Goal: Transaction & Acquisition: Purchase product/service

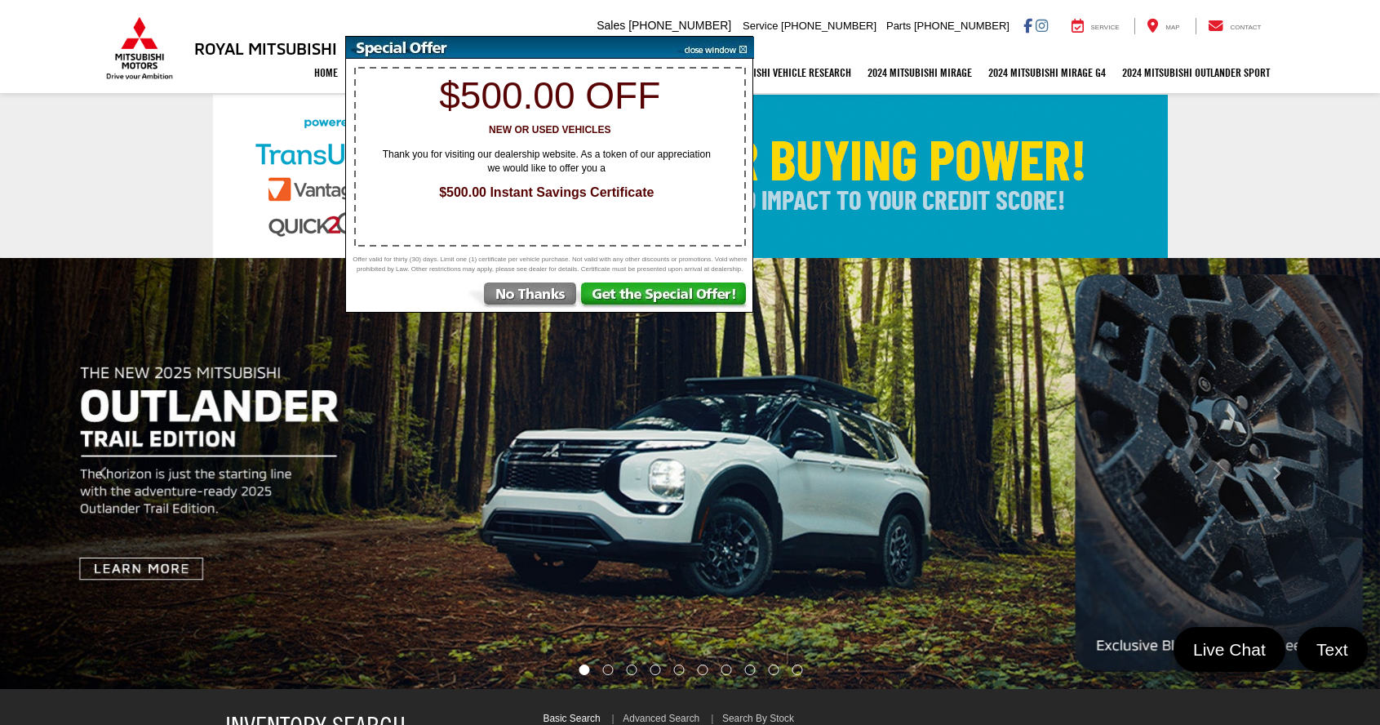
select select "Mitsubishi"
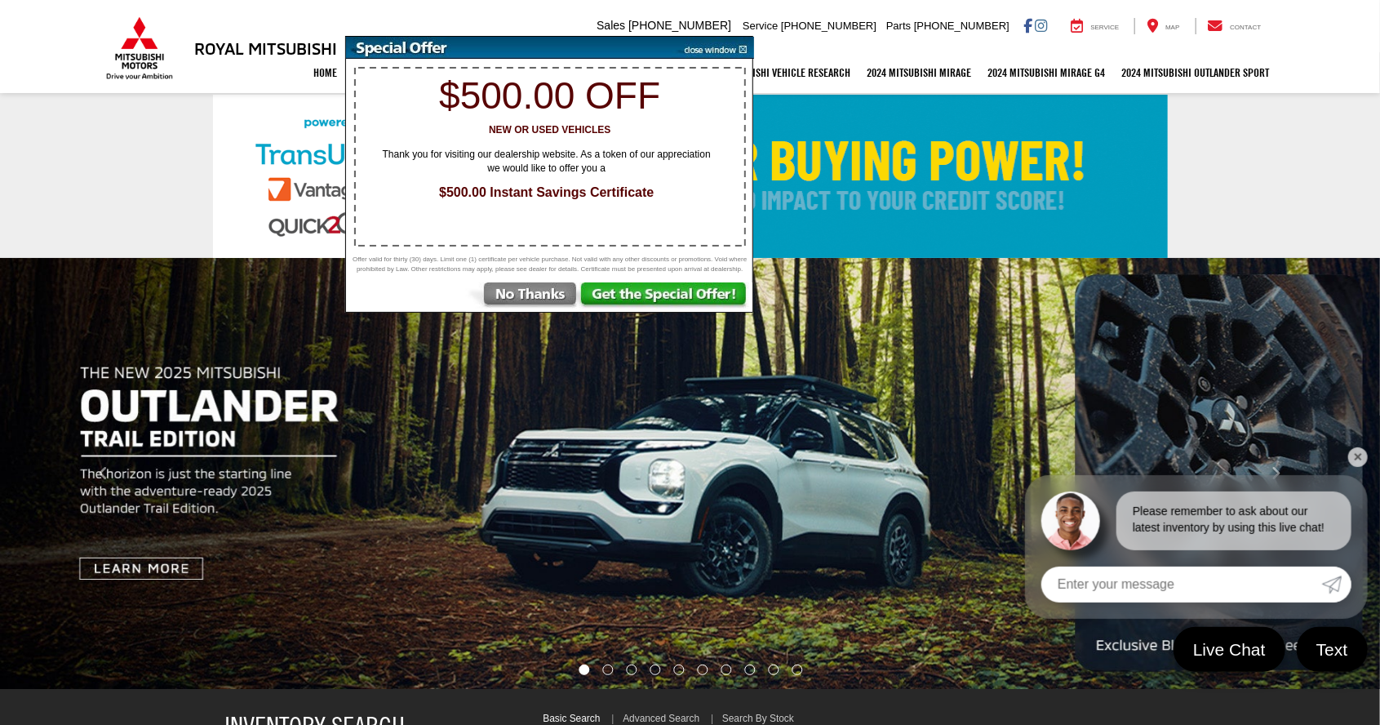
click at [710, 48] on img at bounding box center [713, 48] width 82 height 22
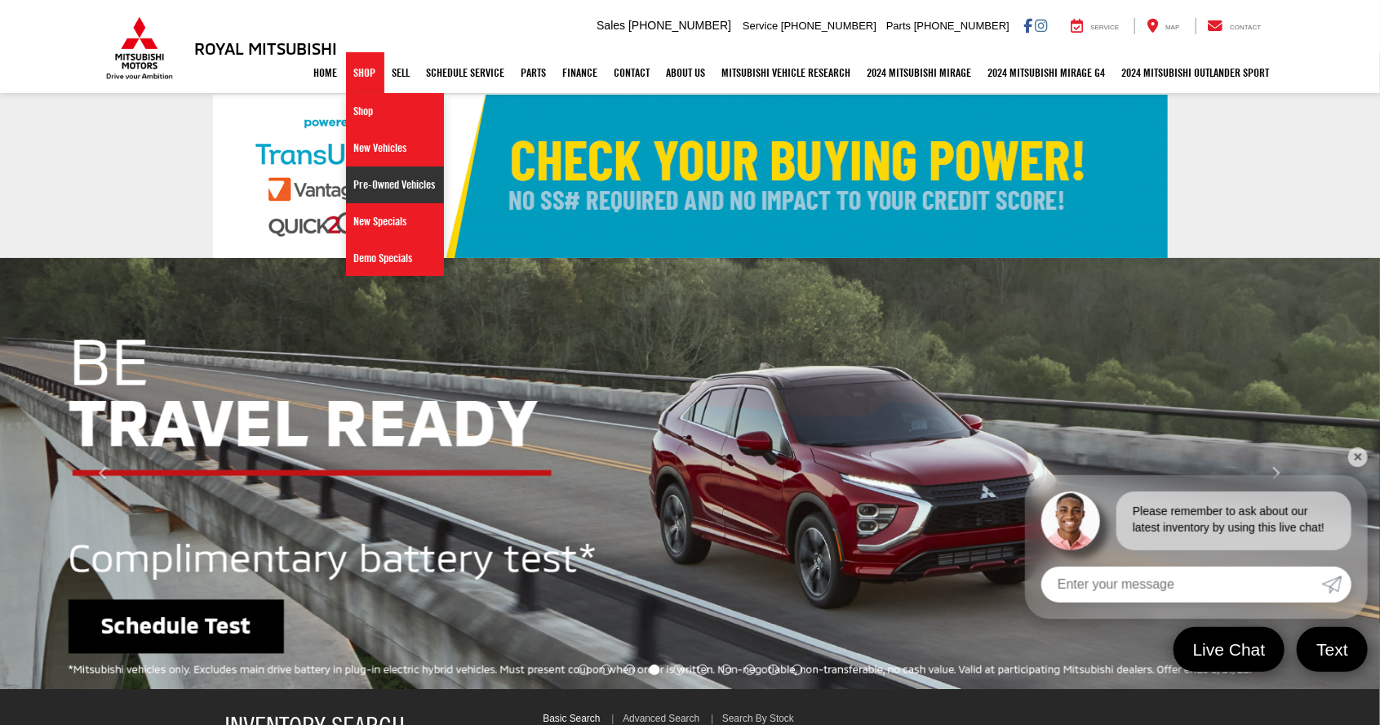
click at [367, 188] on link "Pre-Owned Vehicles" at bounding box center [395, 184] width 98 height 37
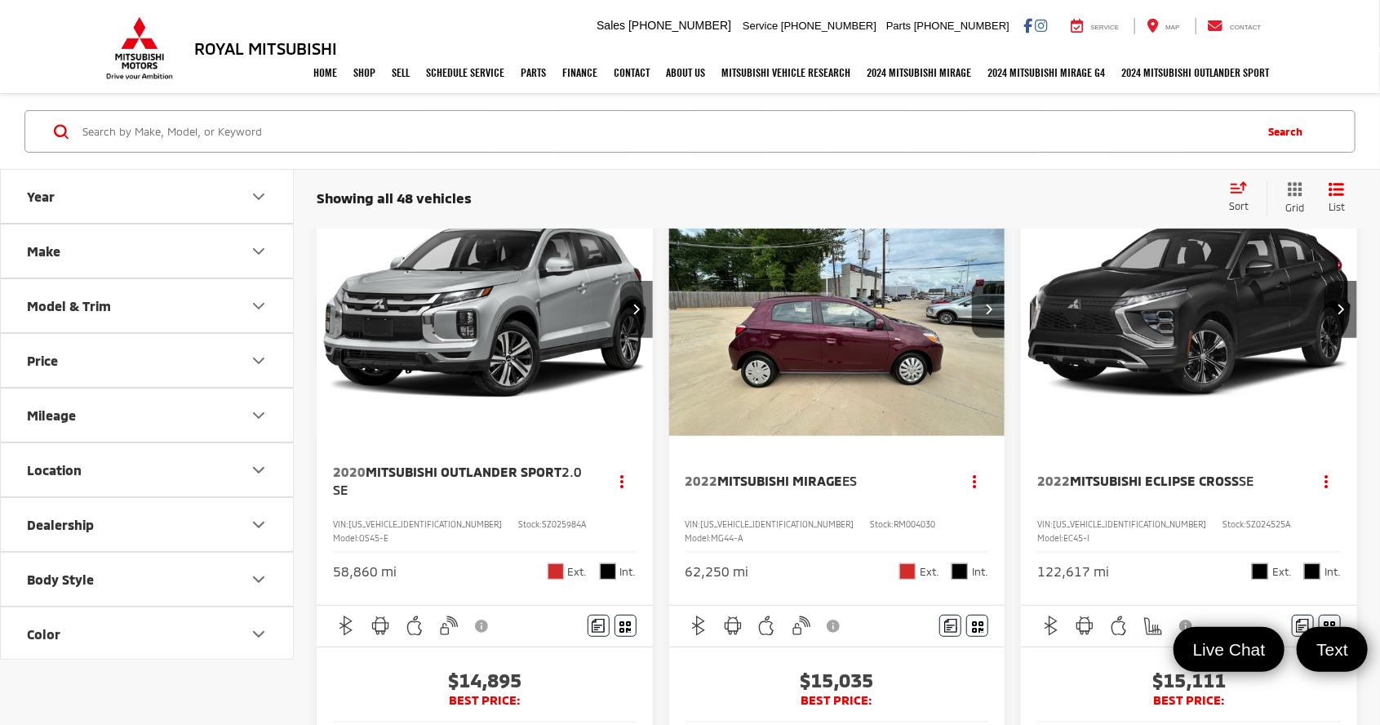
scroll to position [96, 0]
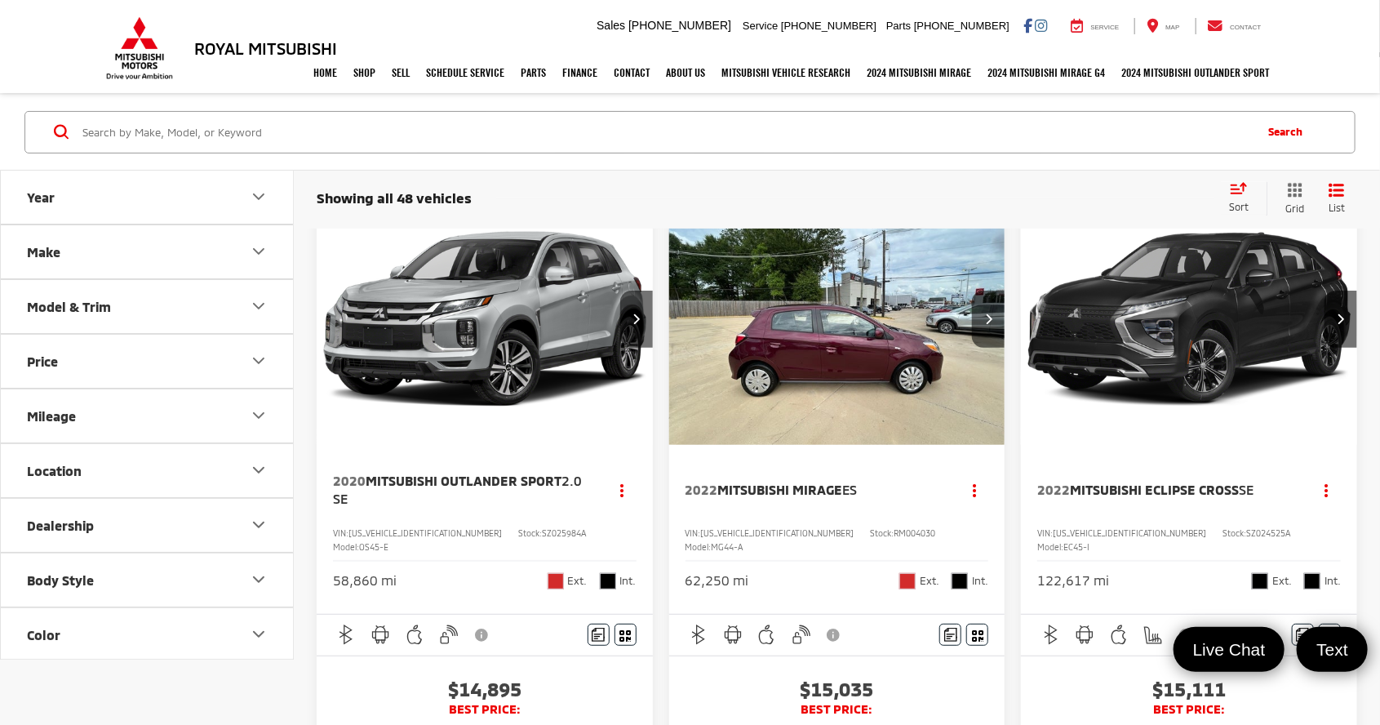
click at [135, 252] on button "Make" at bounding box center [148, 250] width 294 height 53
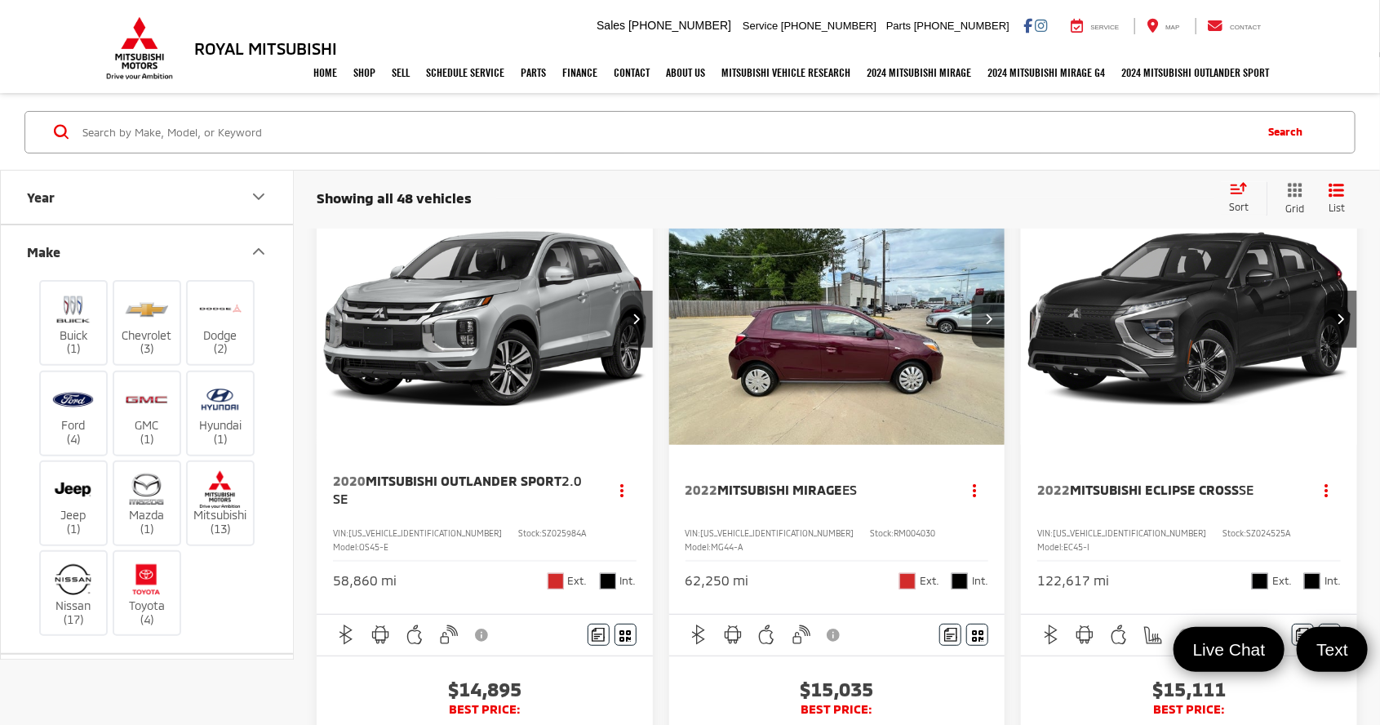
click at [170, 250] on button "Make" at bounding box center [148, 250] width 294 height 53
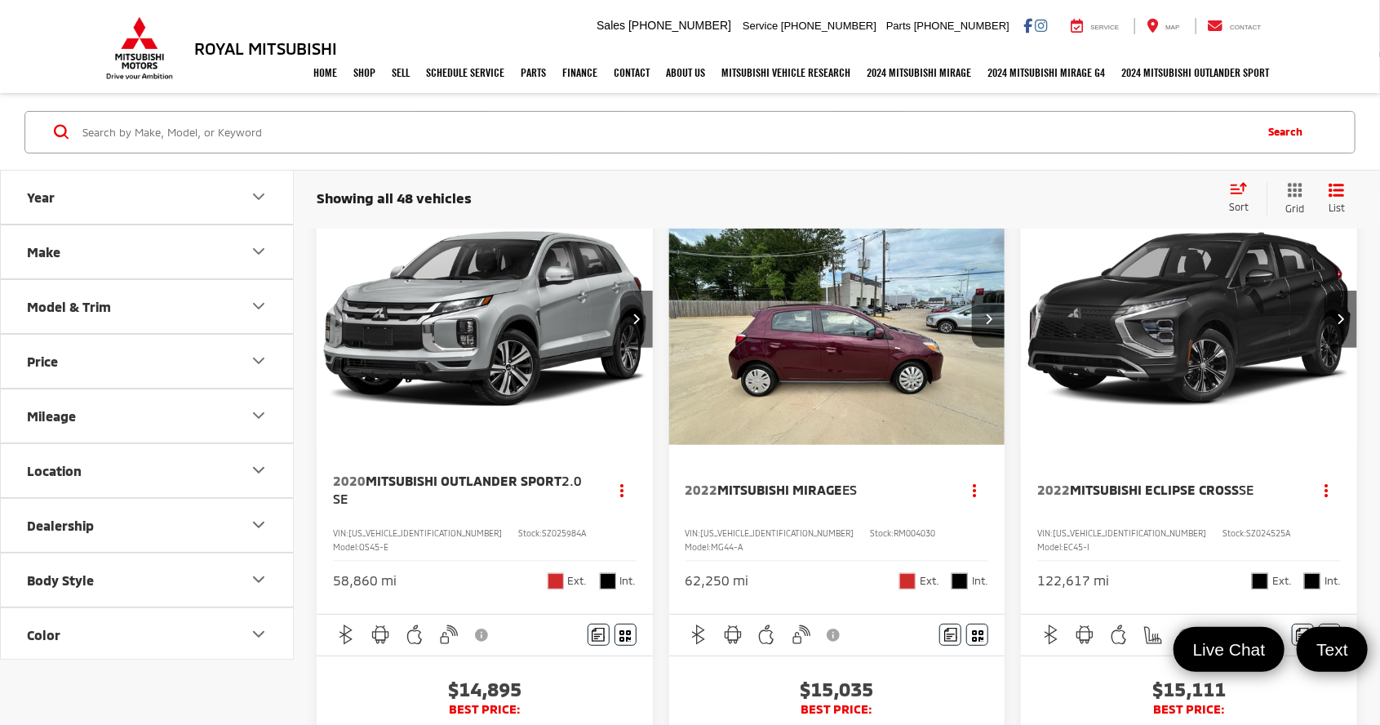
click at [138, 315] on button "Model & Trim" at bounding box center [148, 305] width 294 height 53
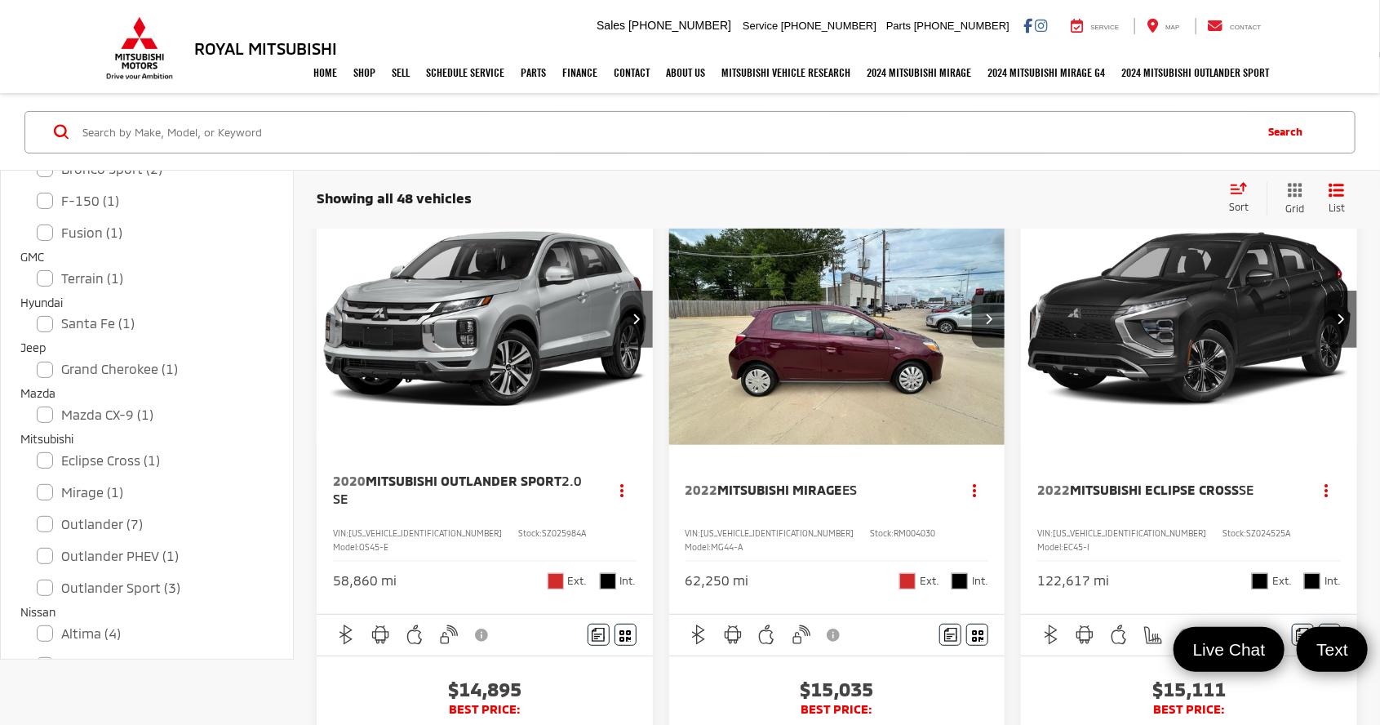
scroll to position [361, 0]
click at [47, 520] on label "Outlander (7)" at bounding box center [147, 523] width 220 height 29
click at [38, 513] on input "Outlander (7)" at bounding box center [37, 512] width 1 height 1
checkbox input "true"
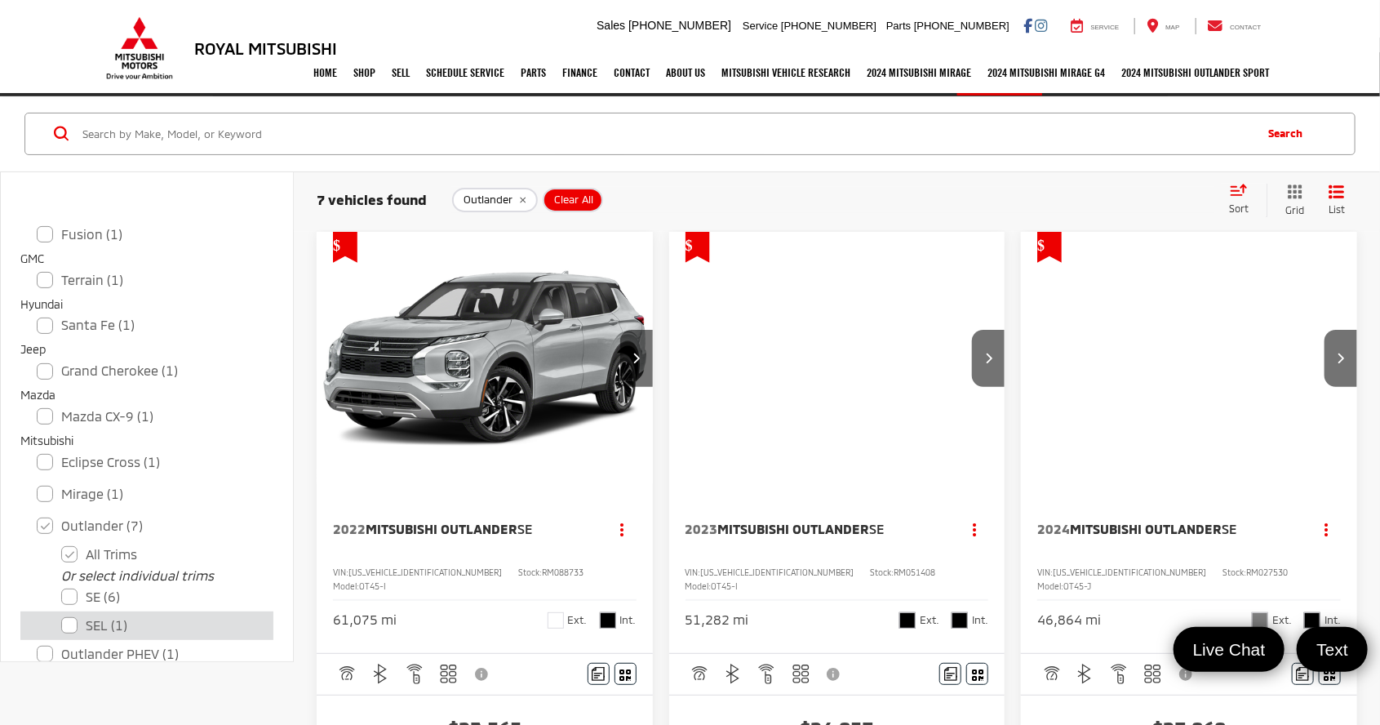
scroll to position [442, 0]
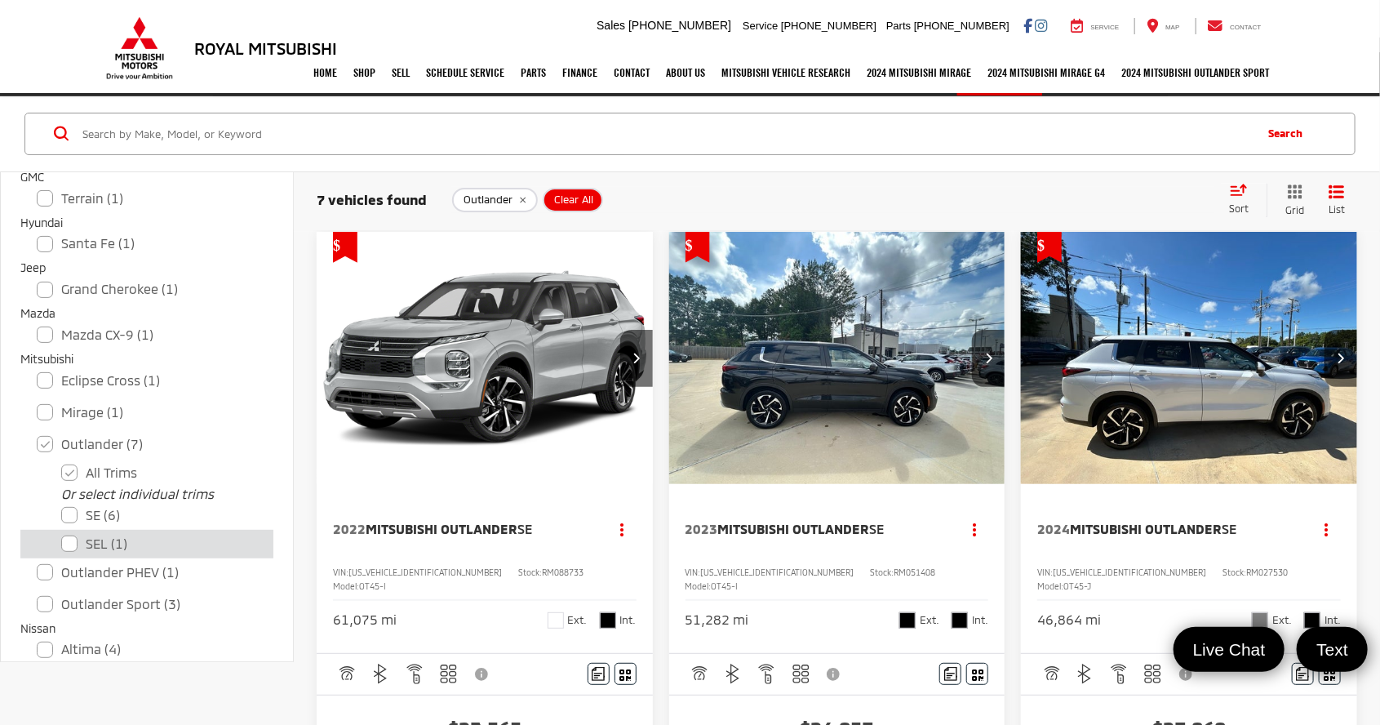
click at [65, 538] on label "SEL (1)" at bounding box center [159, 544] width 196 height 29
click at [62, 534] on input "SEL (1)" at bounding box center [61, 533] width 1 height 1
checkbox input "true"
checkbox input "false"
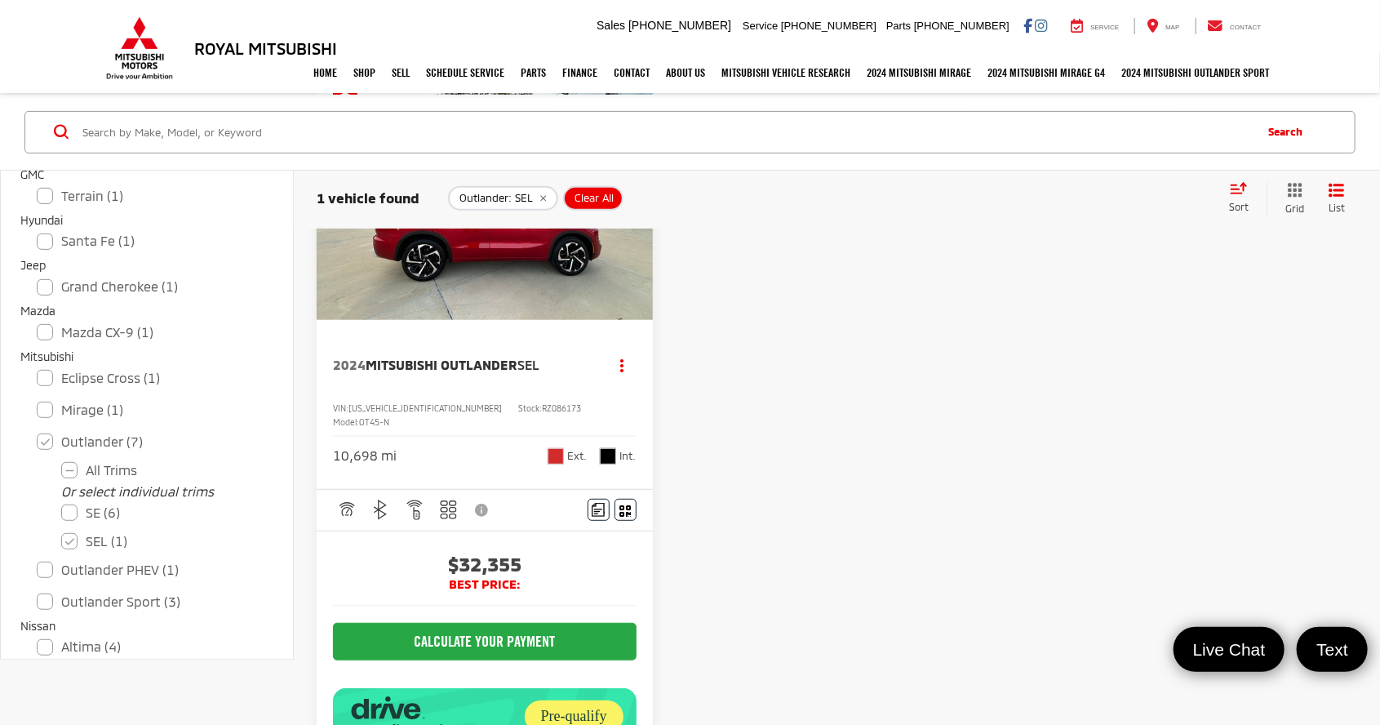
scroll to position [220, 0]
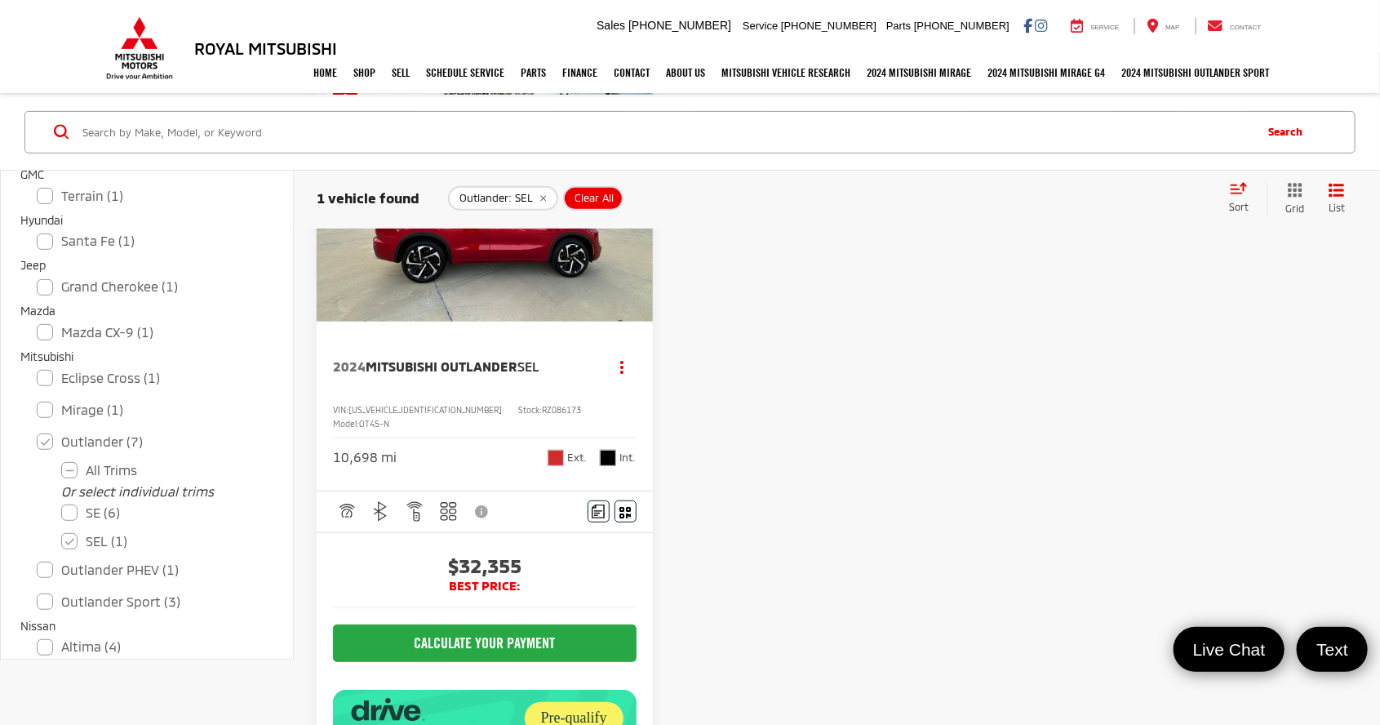
click at [460, 292] on img "2024 Mitsubishi Outlander SEL 0" at bounding box center [485, 196] width 339 height 254
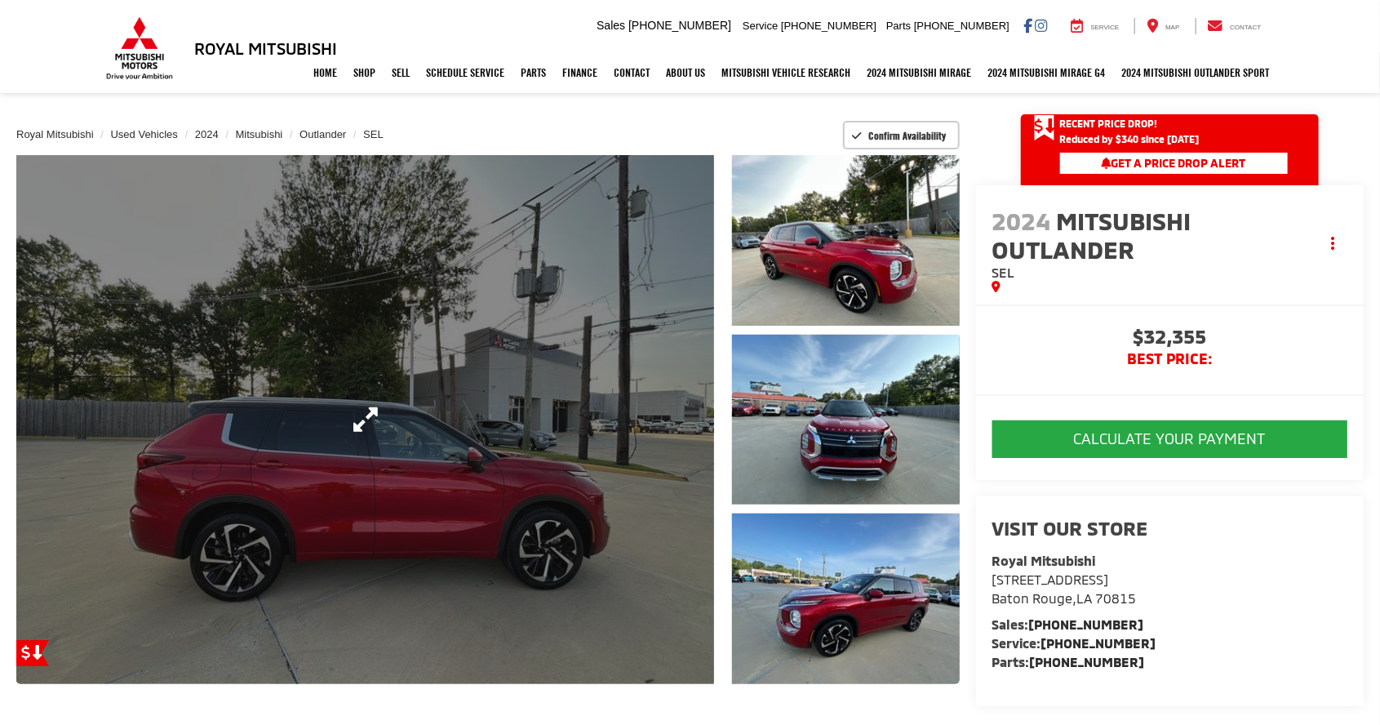
scroll to position [87, 0]
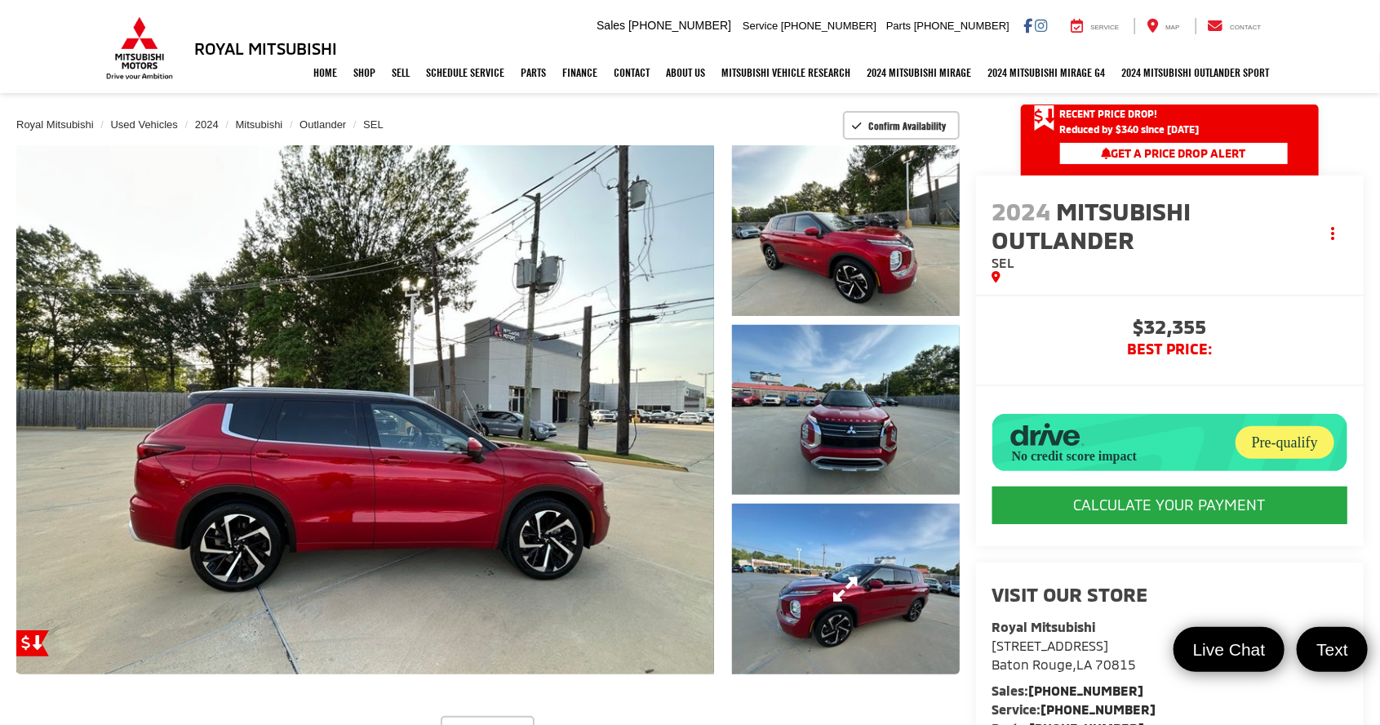
click at [863, 594] on link "Expand Photo 3" at bounding box center [845, 589] width 227 height 171
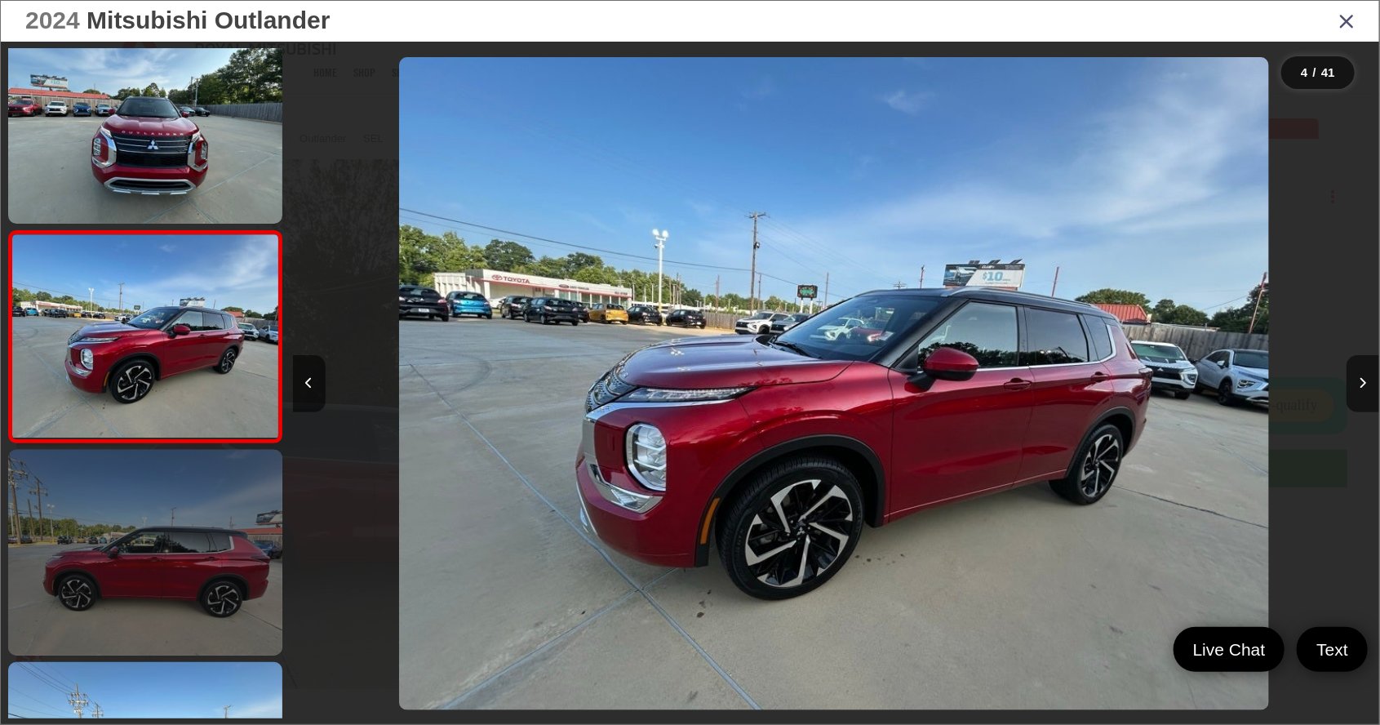
scroll to position [134, 0]
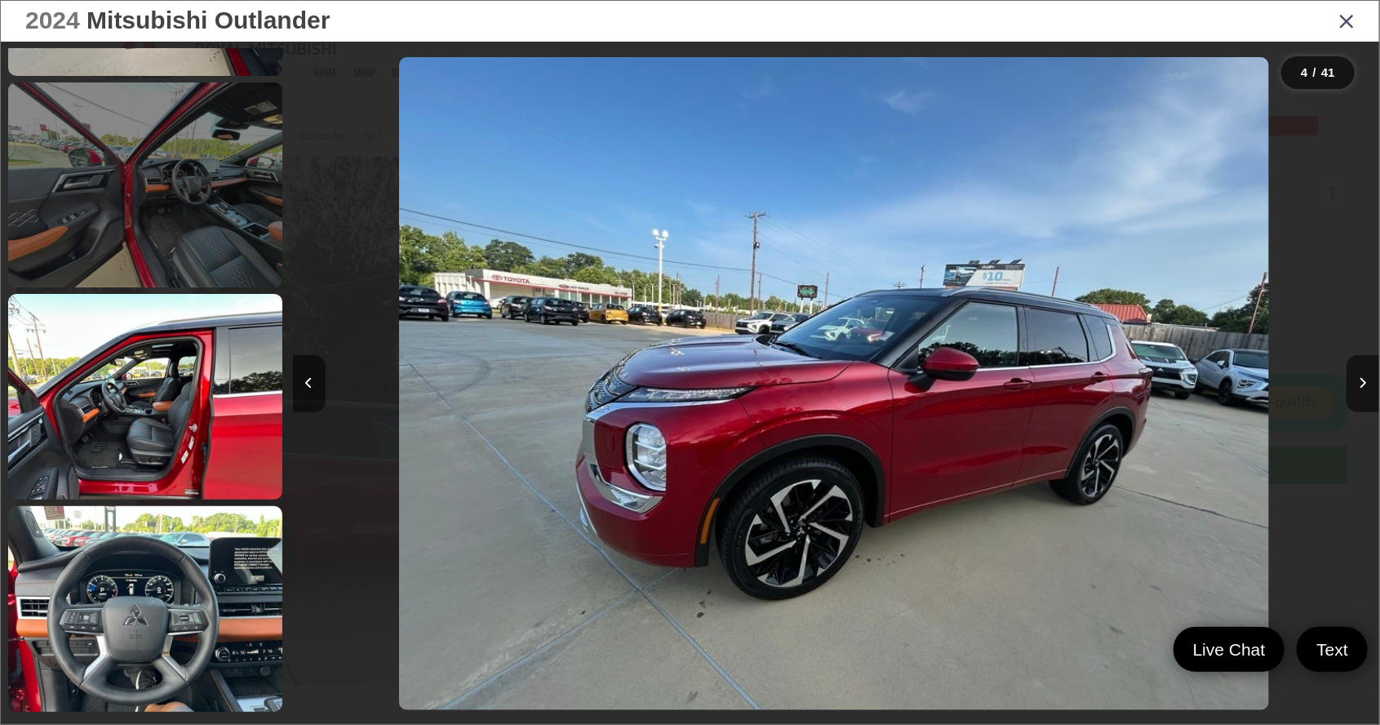
click at [113, 209] on link at bounding box center [145, 185] width 274 height 206
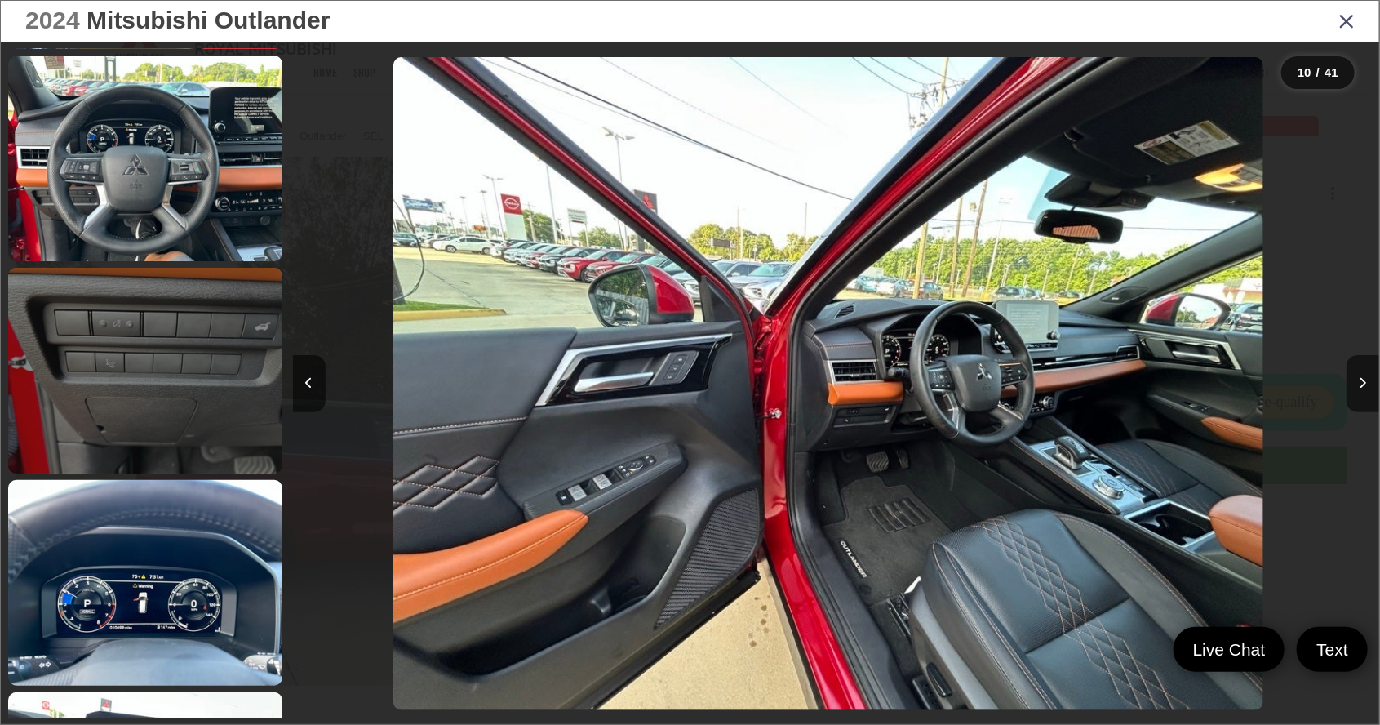
scroll to position [2334, 0]
click at [90, 357] on link at bounding box center [145, 371] width 274 height 206
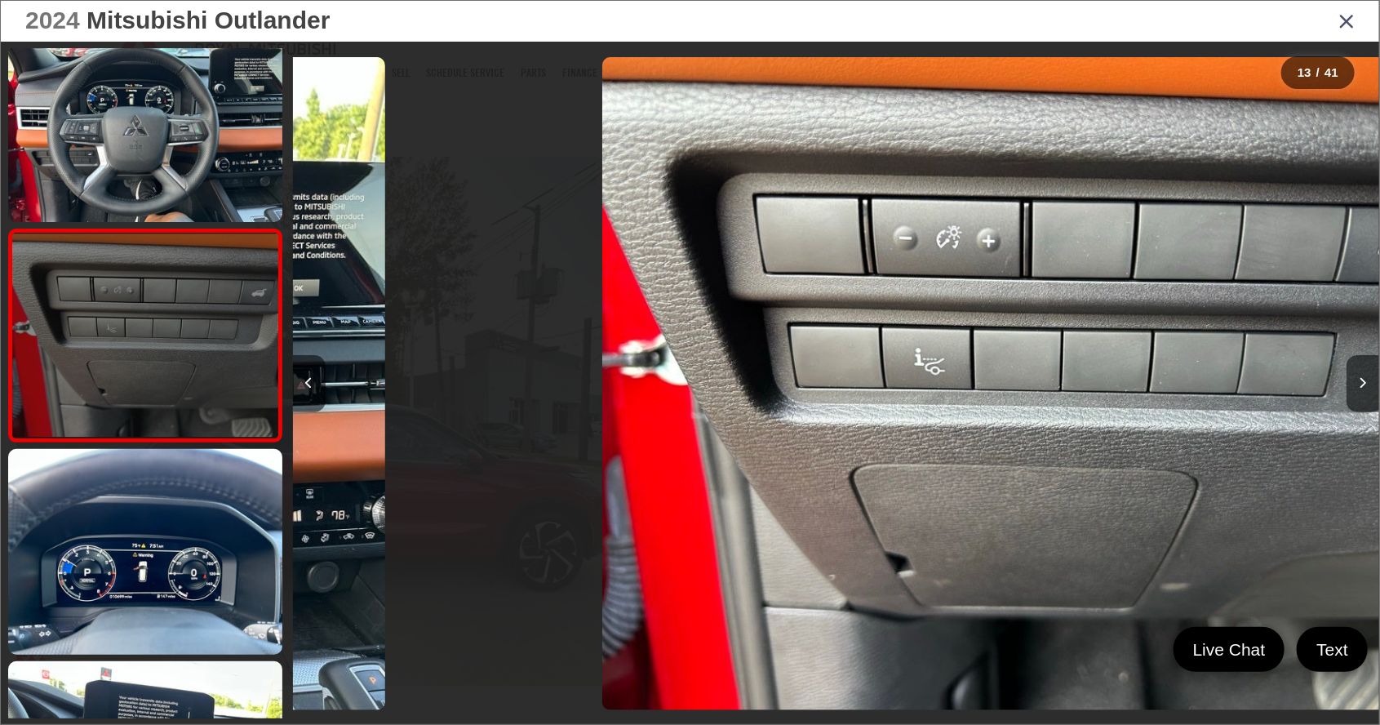
scroll to position [0, 13045]
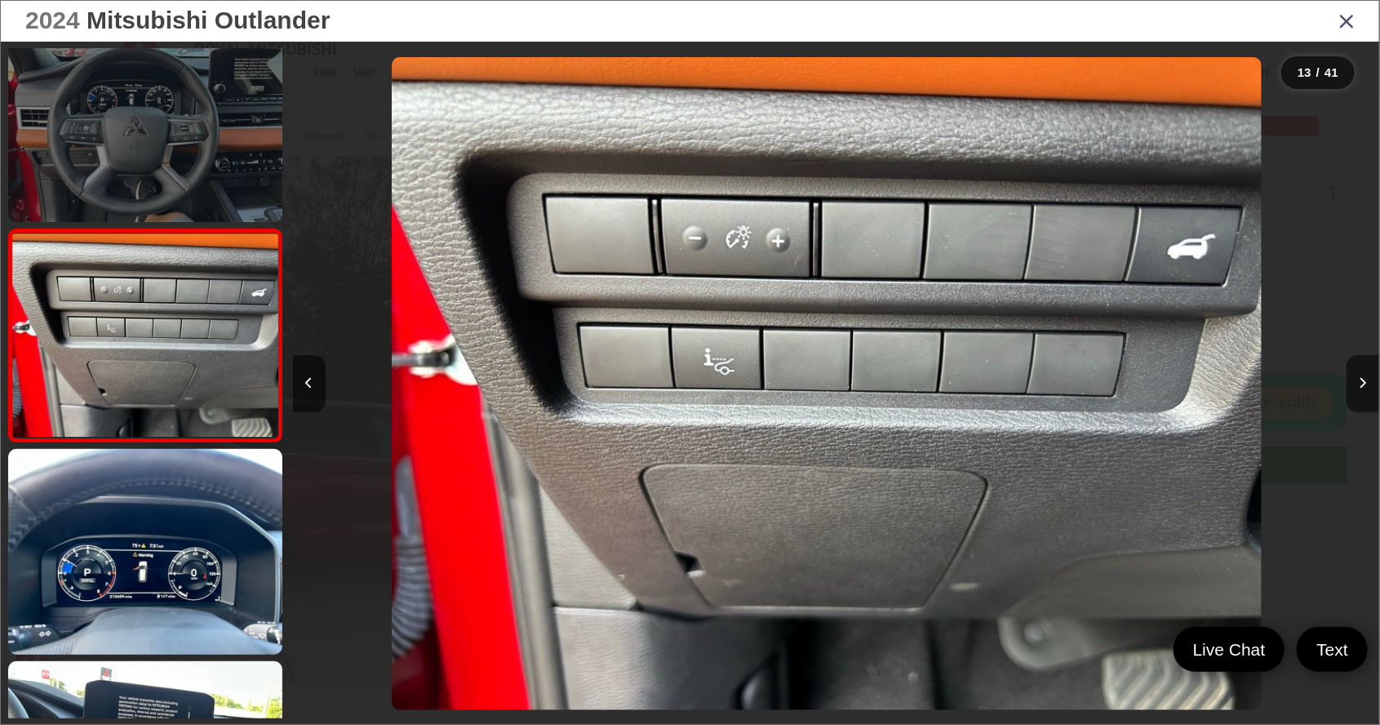
click at [118, 171] on link at bounding box center [145, 119] width 274 height 206
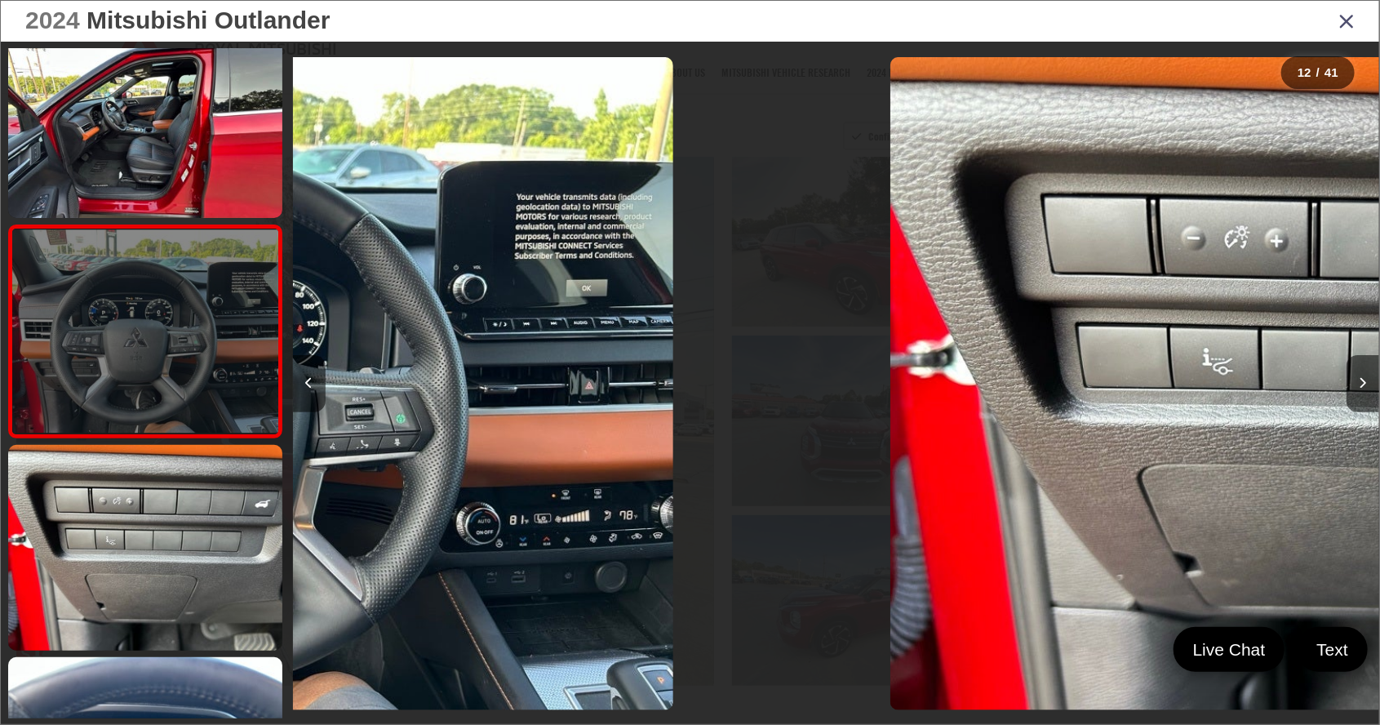
scroll to position [0, 0]
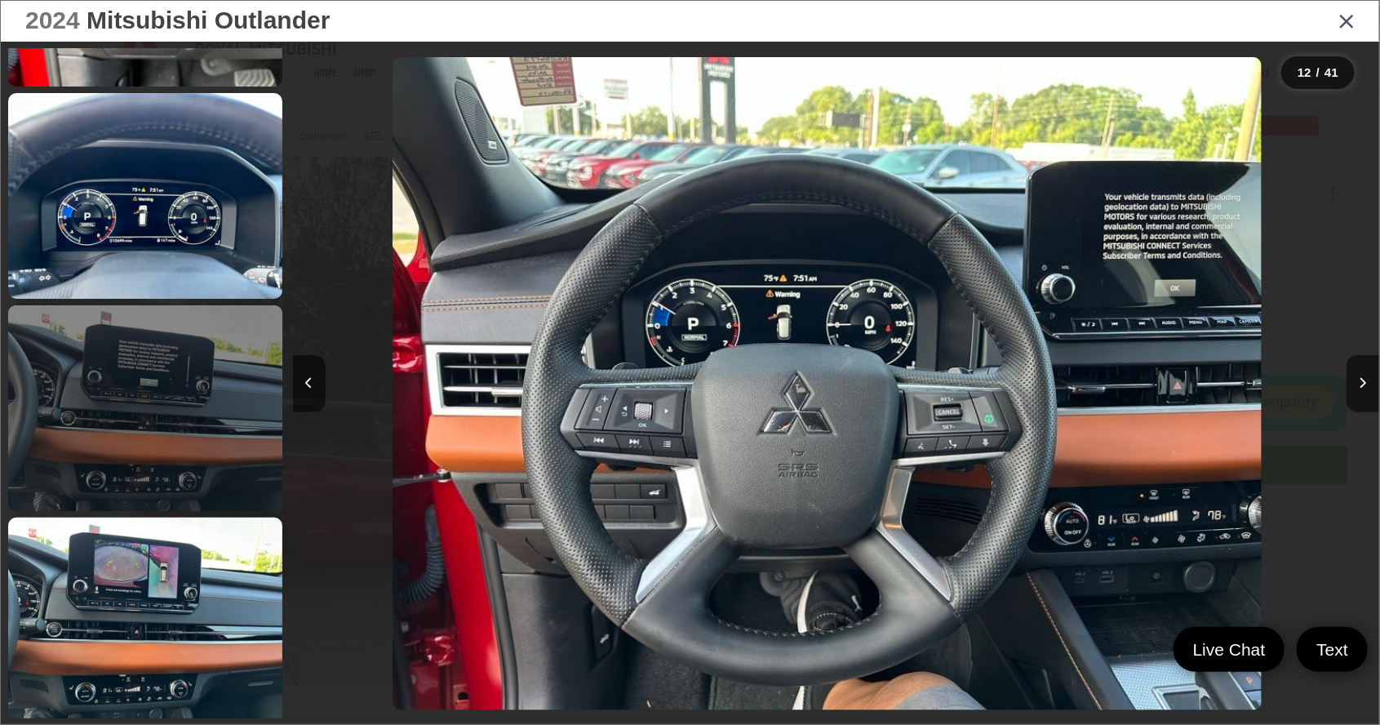
click at [107, 379] on link at bounding box center [145, 408] width 274 height 206
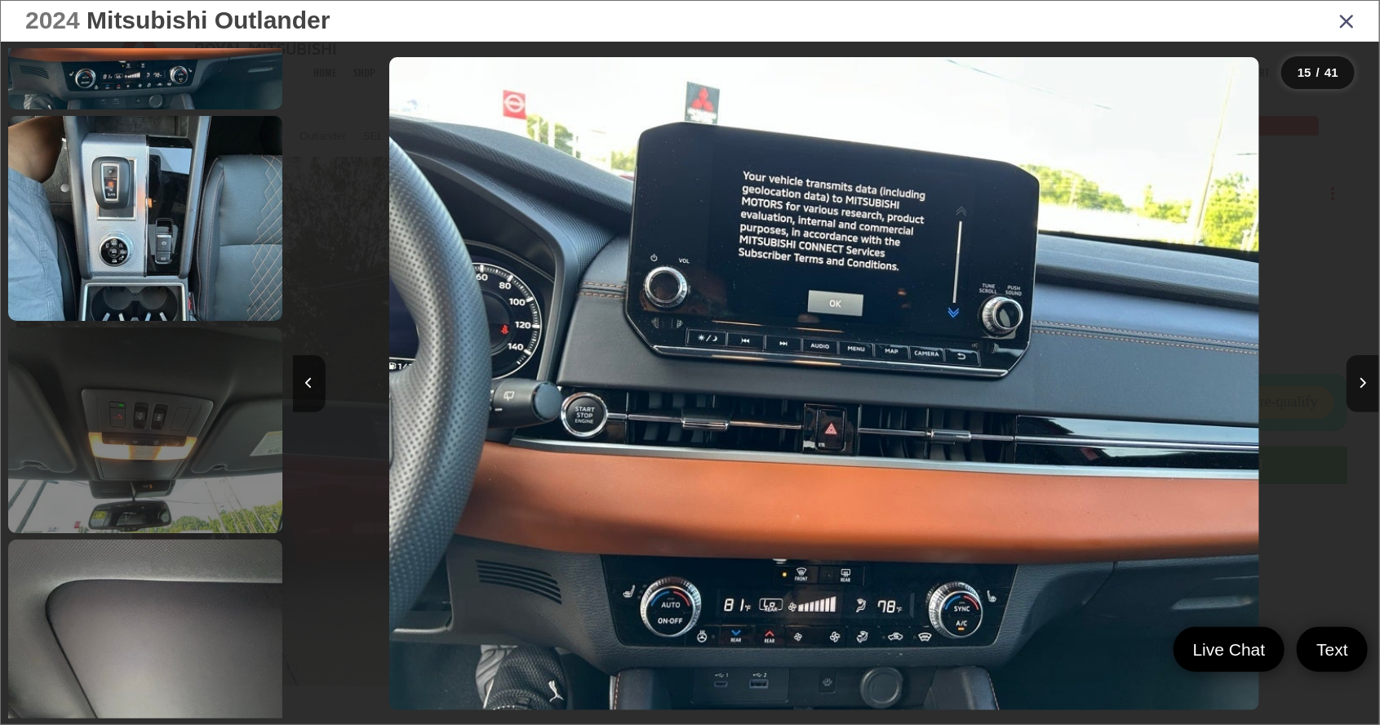
click at [95, 440] on link at bounding box center [145, 430] width 274 height 206
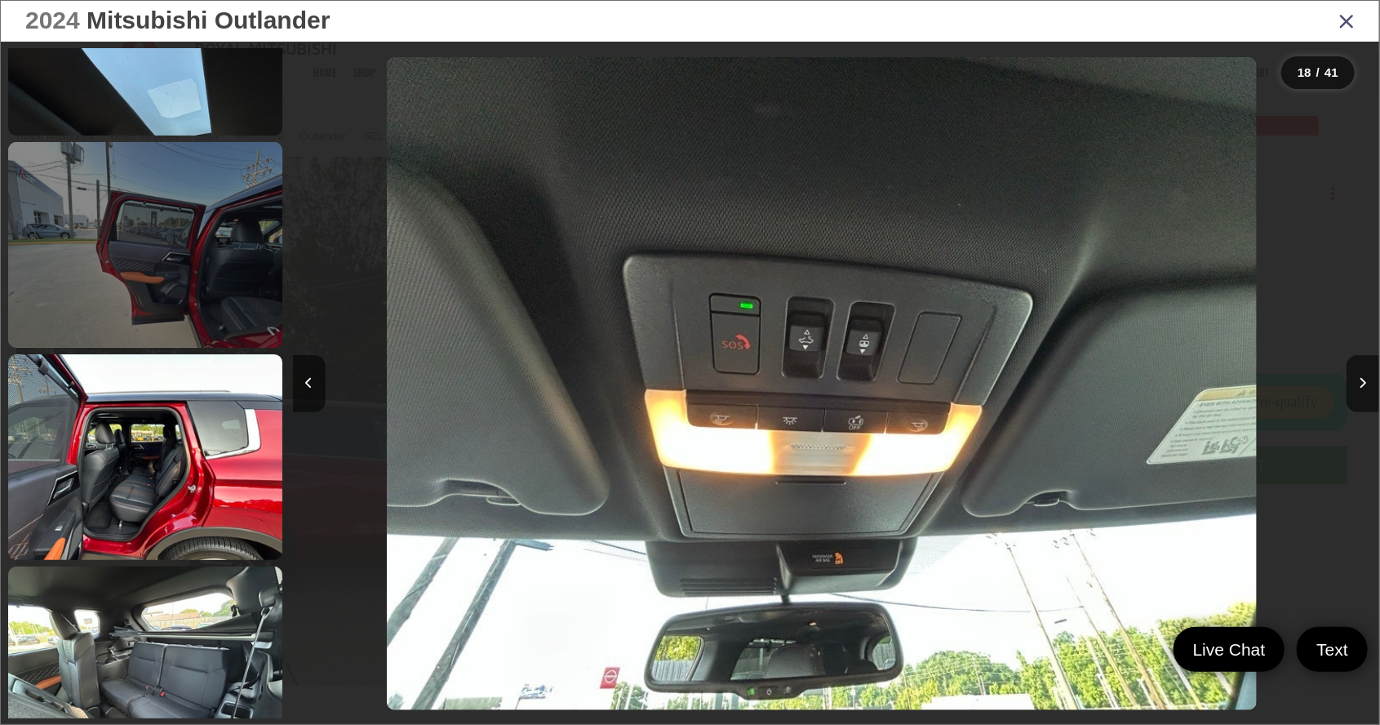
click at [94, 300] on link at bounding box center [145, 245] width 274 height 206
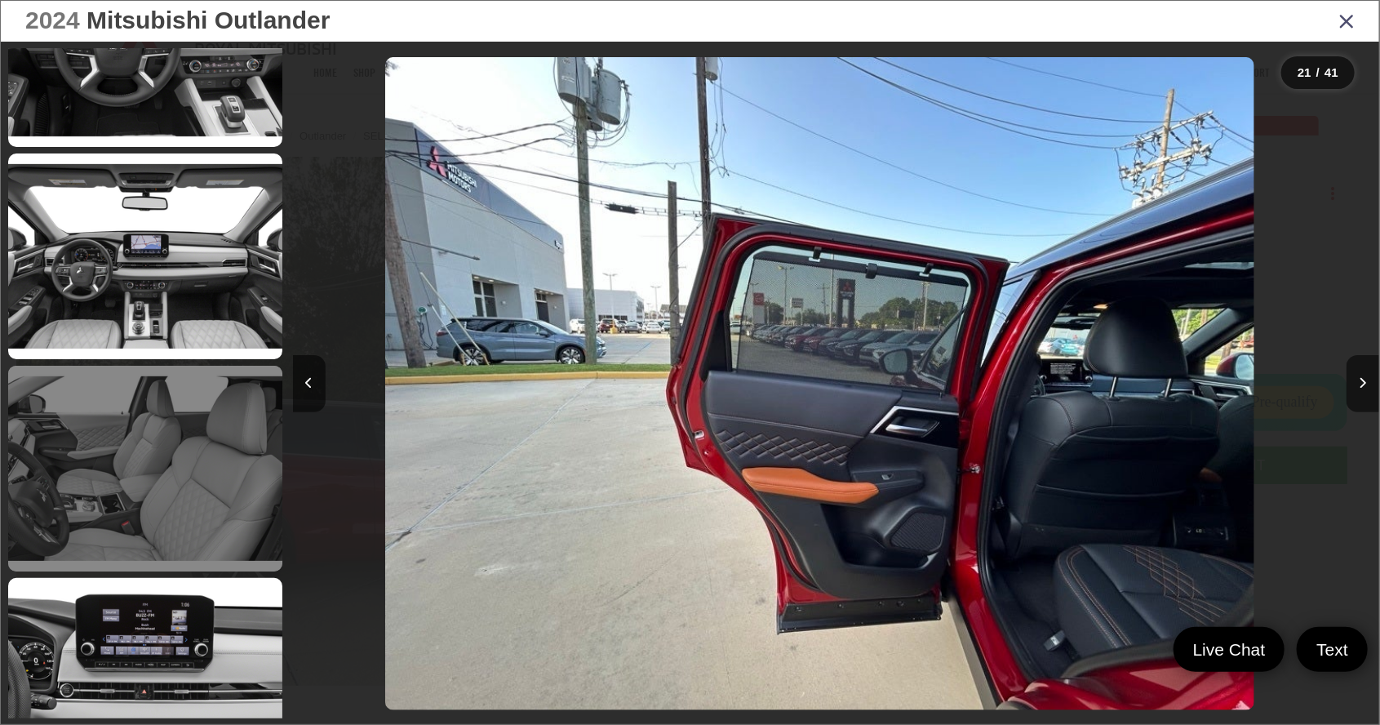
click at [109, 418] on link at bounding box center [145, 469] width 274 height 206
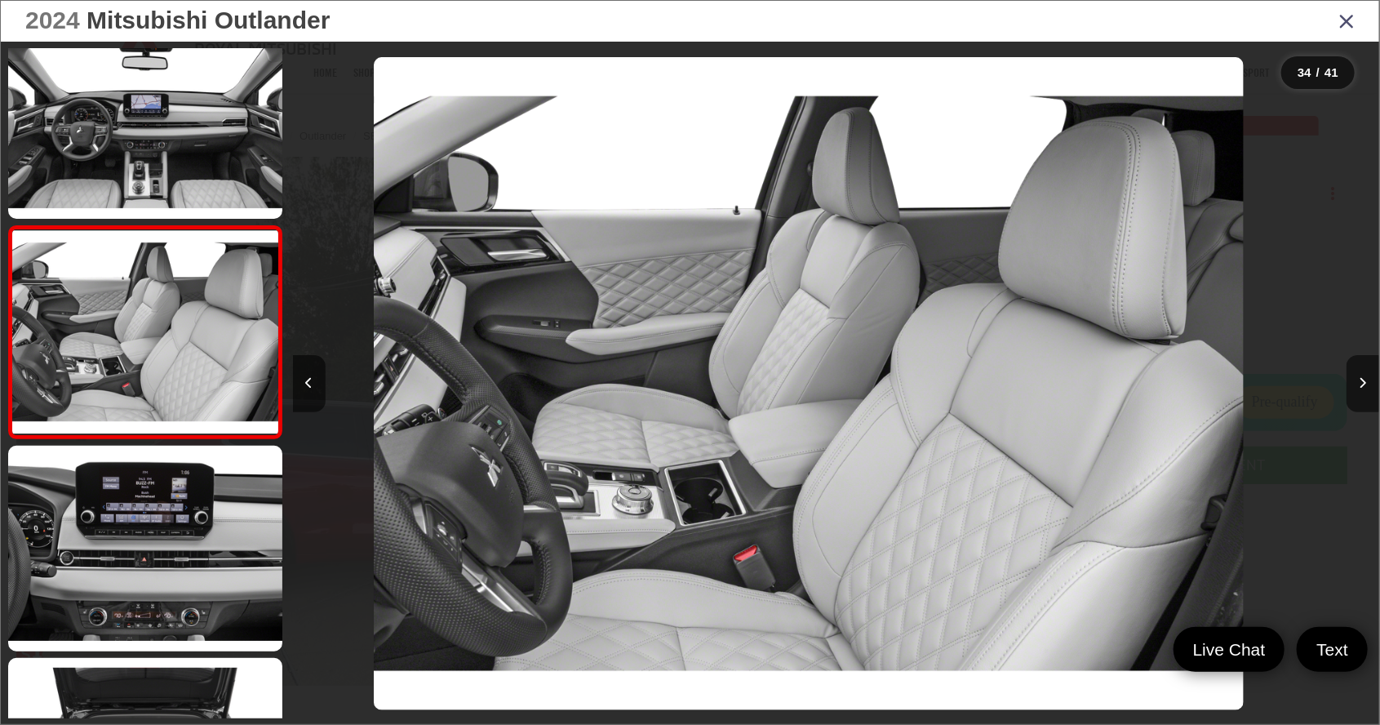
click at [140, 74] on link at bounding box center [145, 116] width 274 height 206
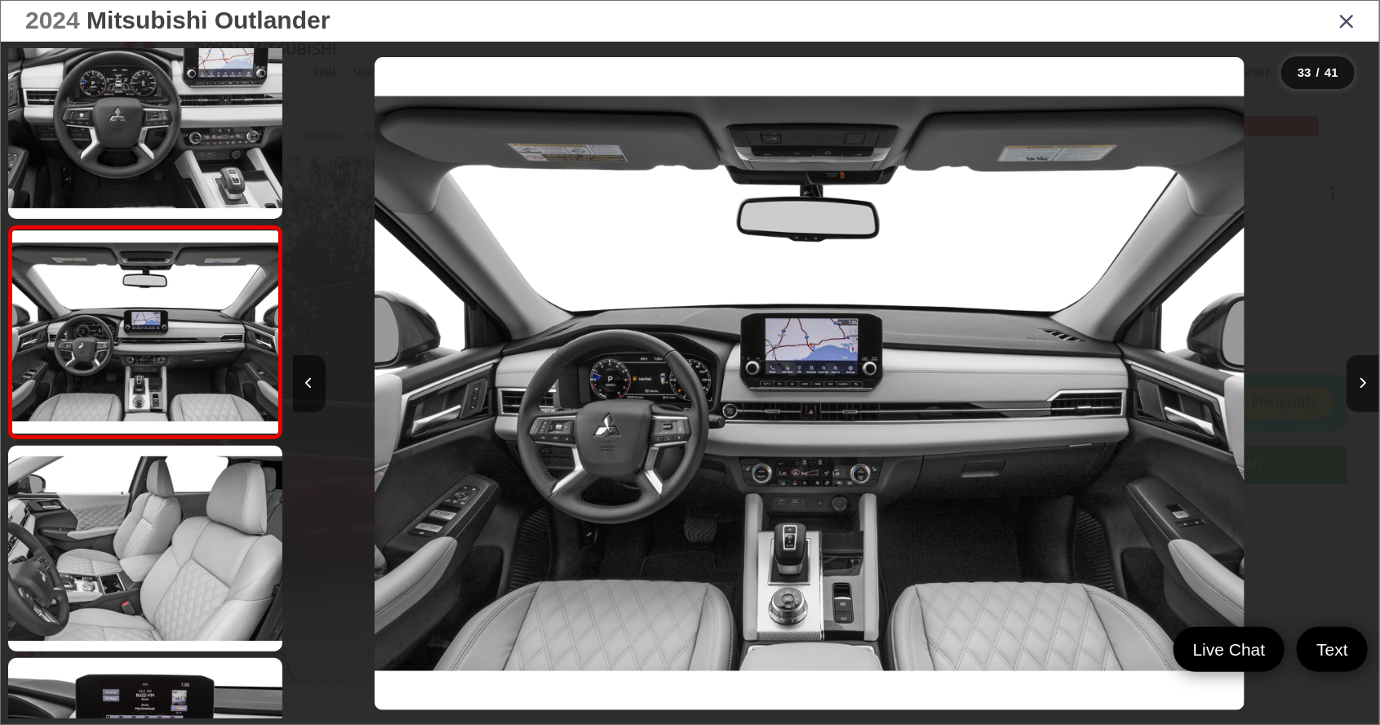
click at [1344, 19] on icon "Close gallery" at bounding box center [1346, 20] width 16 height 21
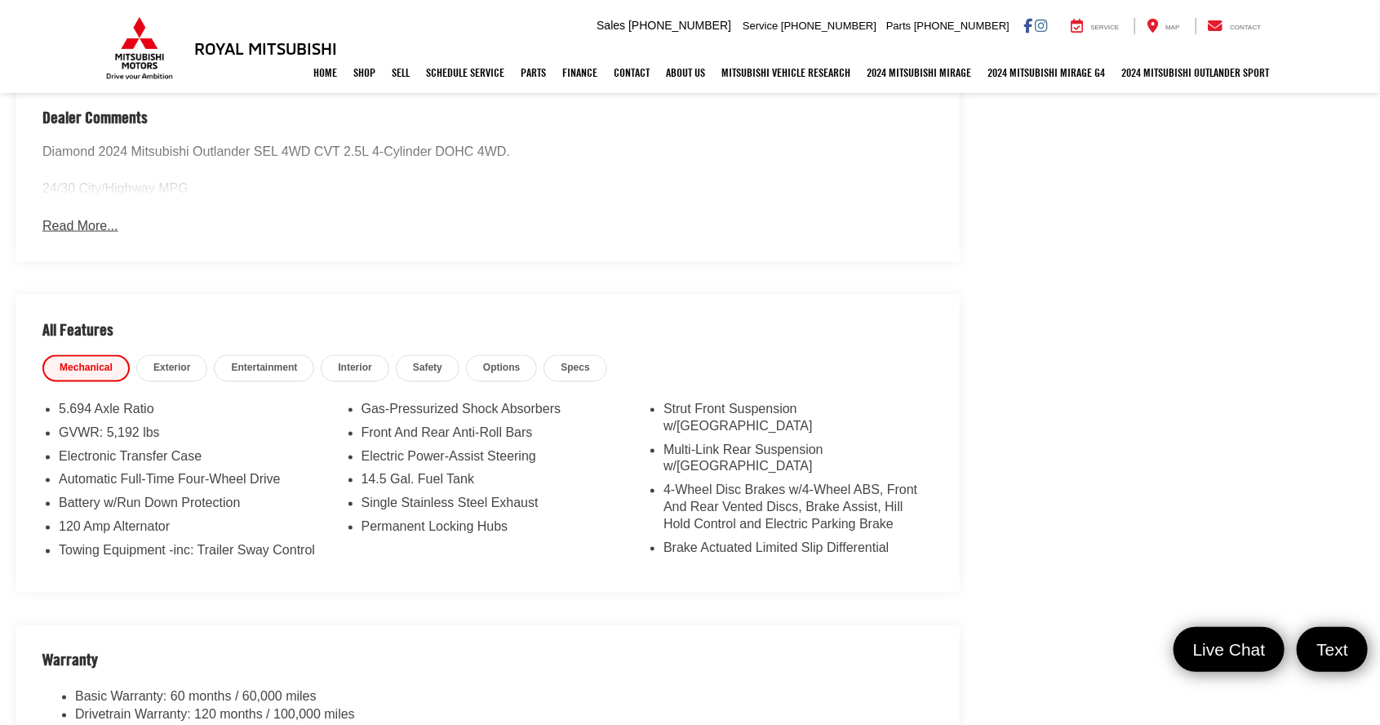
click at [561, 362] on span "Specs" at bounding box center [575, 369] width 29 height 14
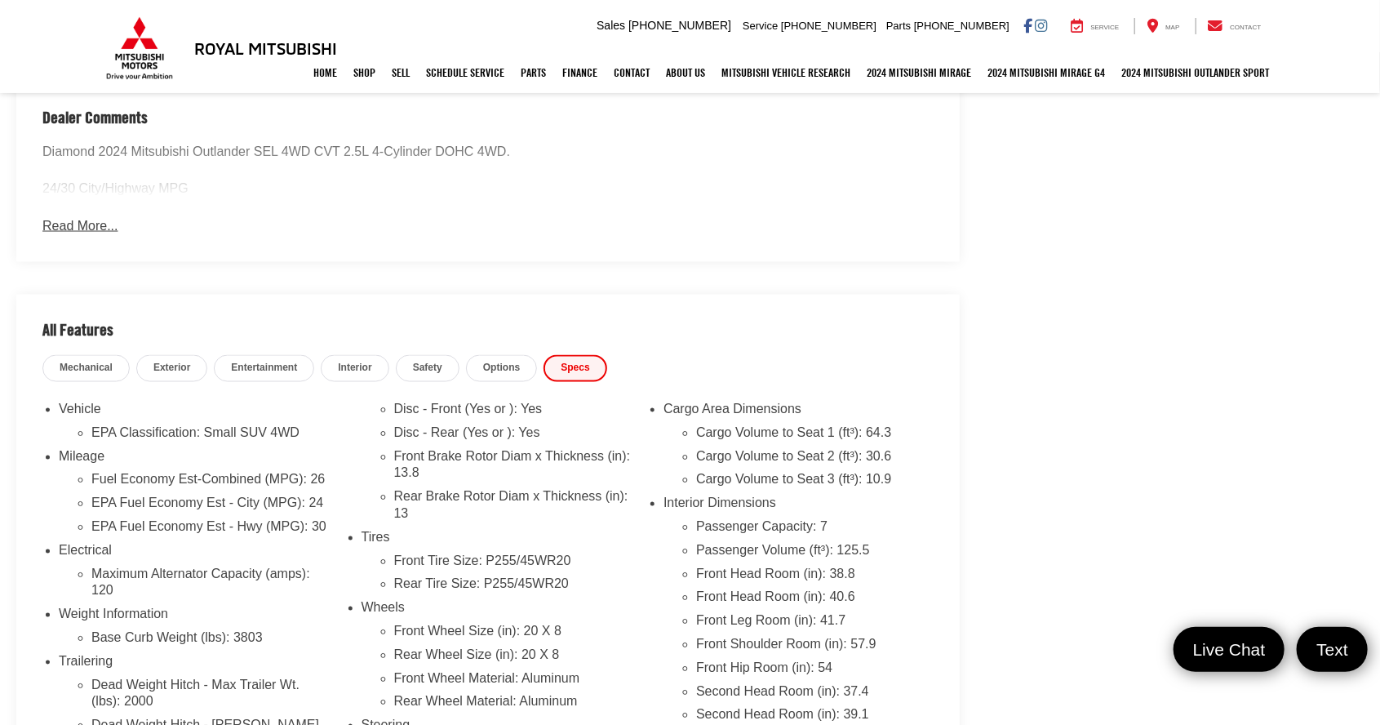
click at [487, 362] on span "Options" at bounding box center [501, 369] width 37 height 14
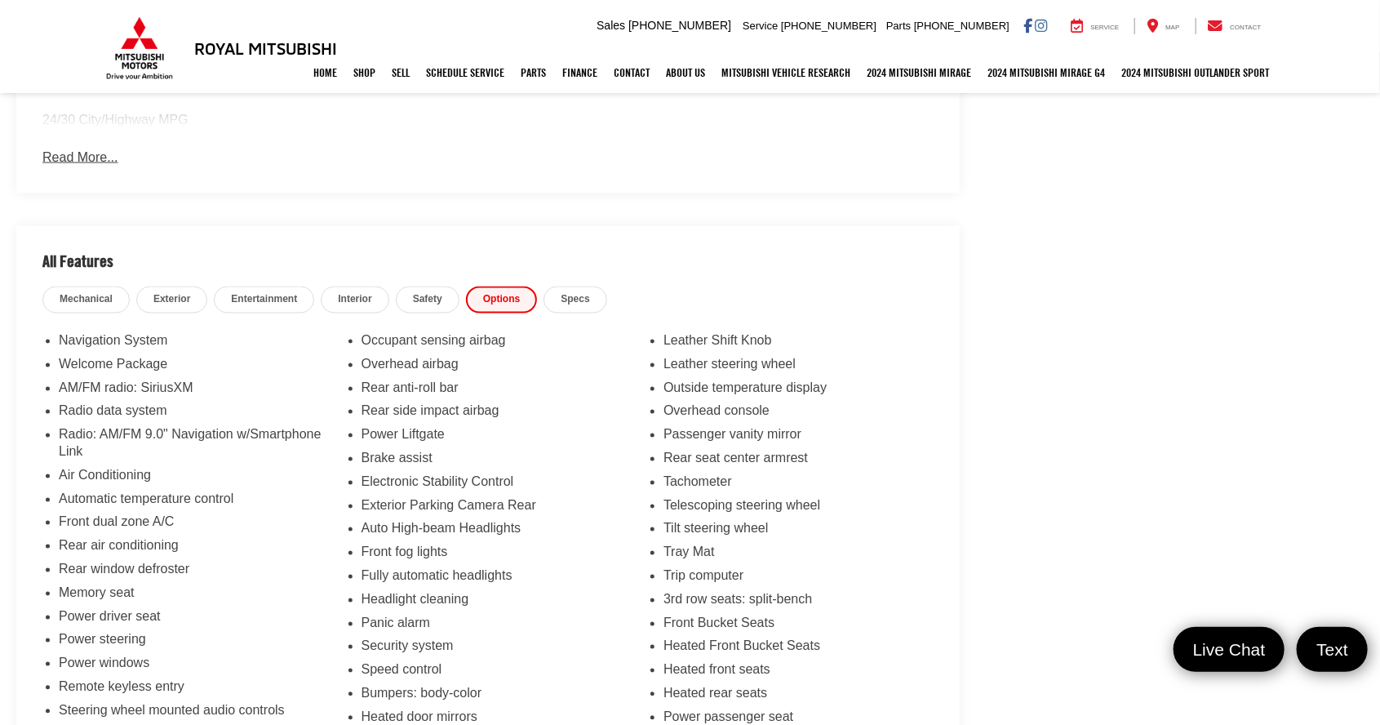
click at [420, 293] on span "Safety" at bounding box center [427, 300] width 29 height 14
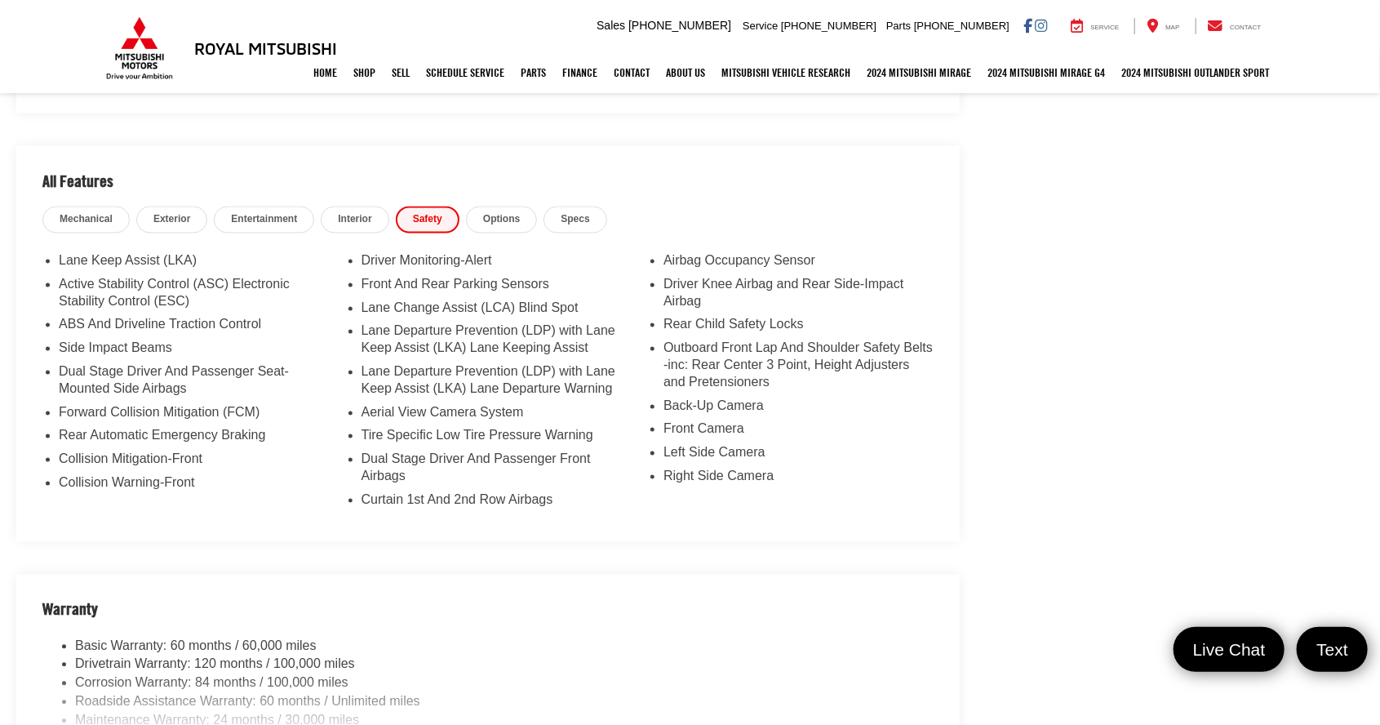
scroll to position [1412, 0]
click at [321, 205] on link "Interior" at bounding box center [355, 218] width 68 height 27
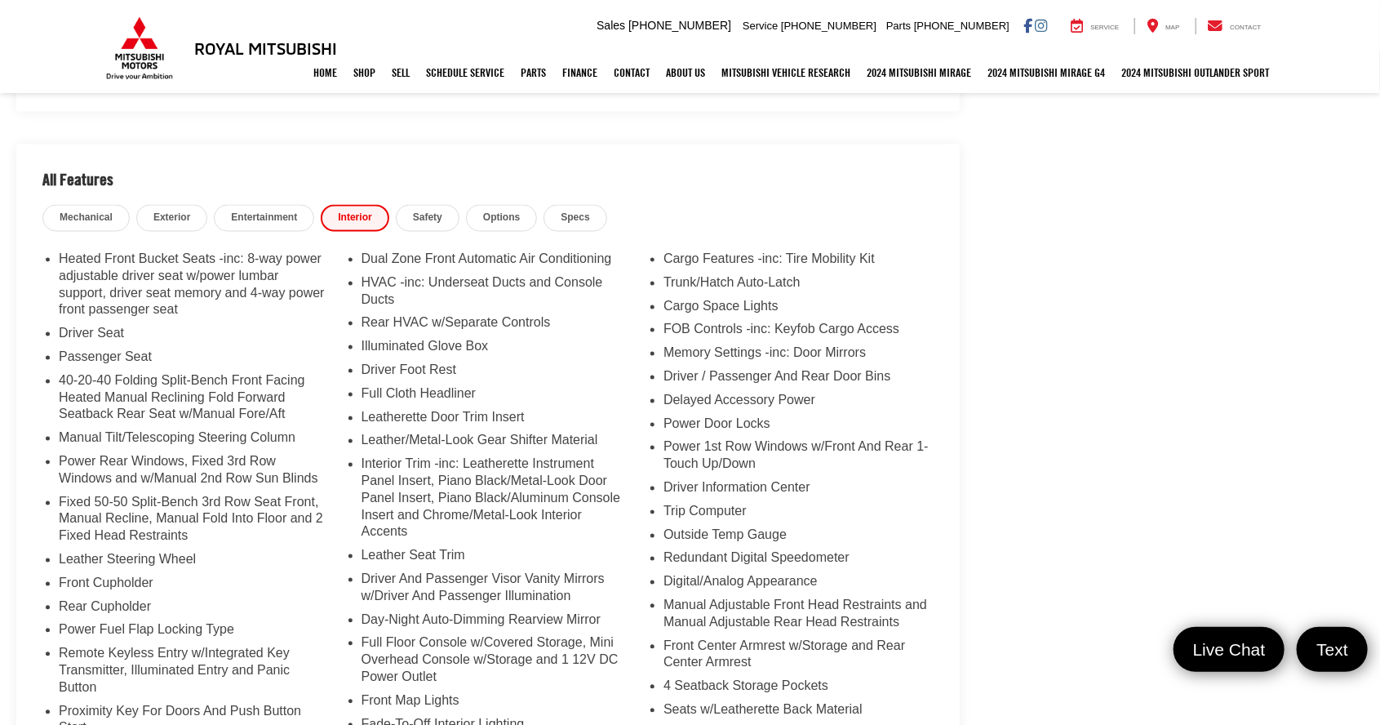
click at [242, 211] on span "Entertainment" at bounding box center [264, 218] width 66 height 14
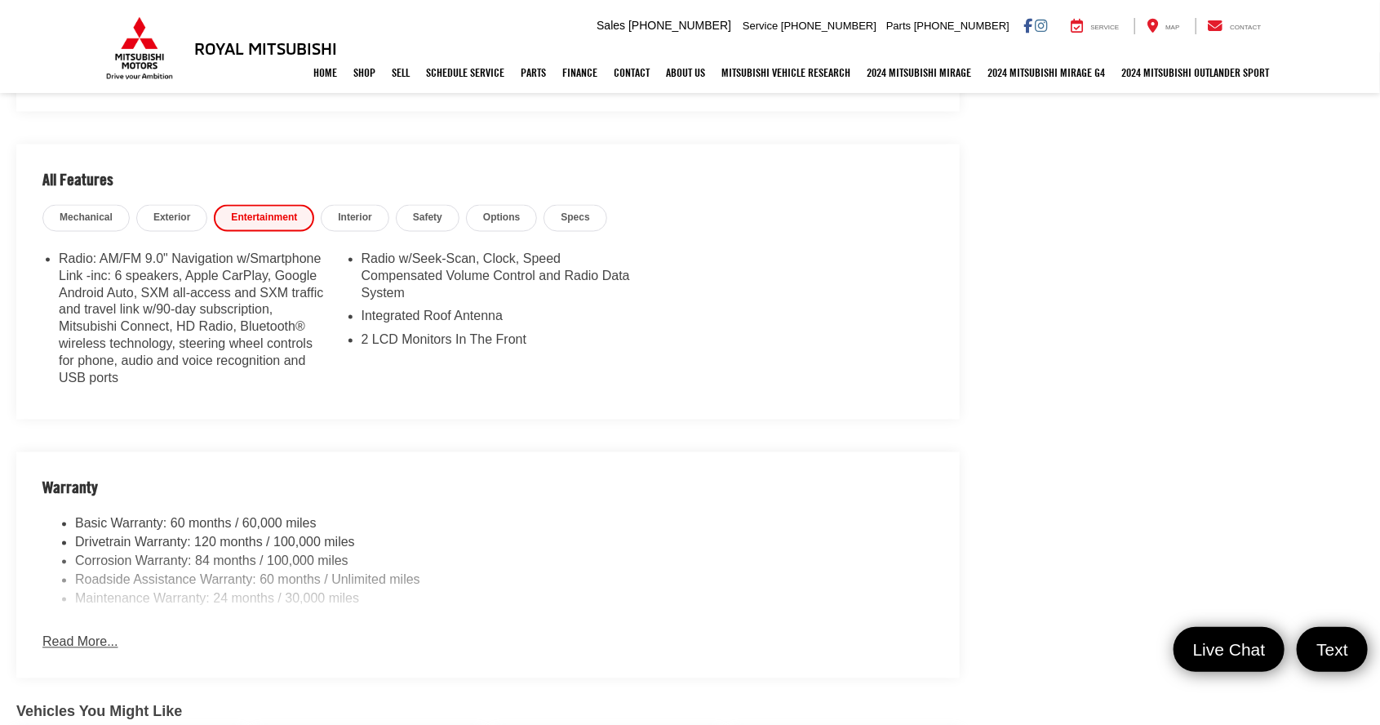
click at [168, 206] on link "Exterior" at bounding box center [172, 218] width 72 height 27
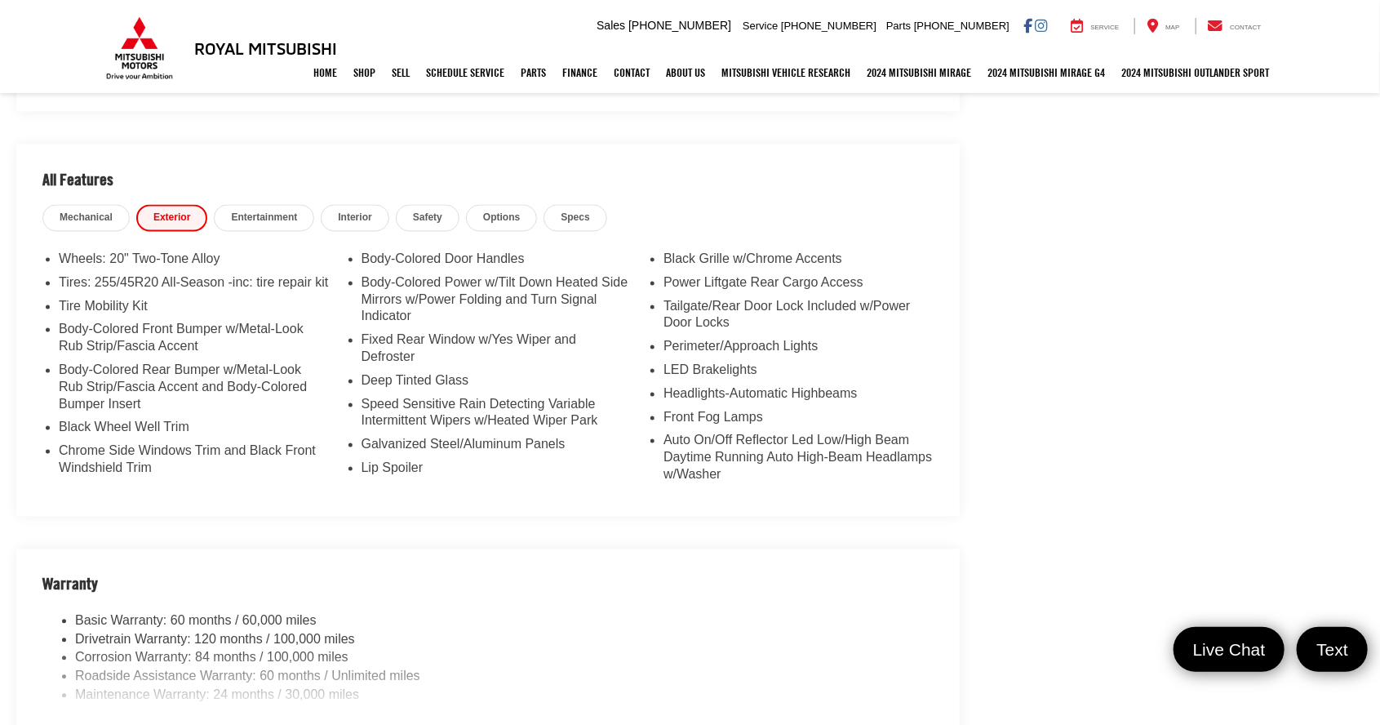
click at [77, 211] on span "Mechanical" at bounding box center [86, 218] width 53 height 14
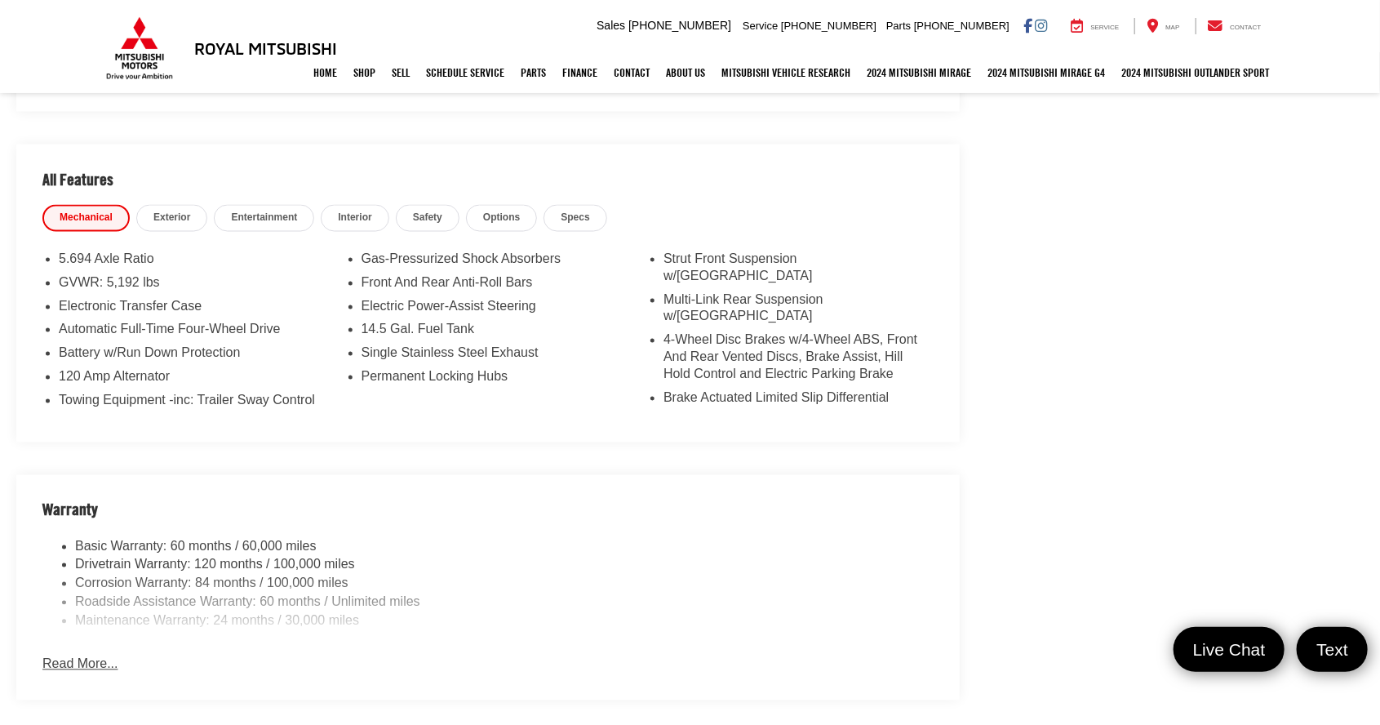
click at [243, 206] on link "Entertainment" at bounding box center [264, 218] width 100 height 27
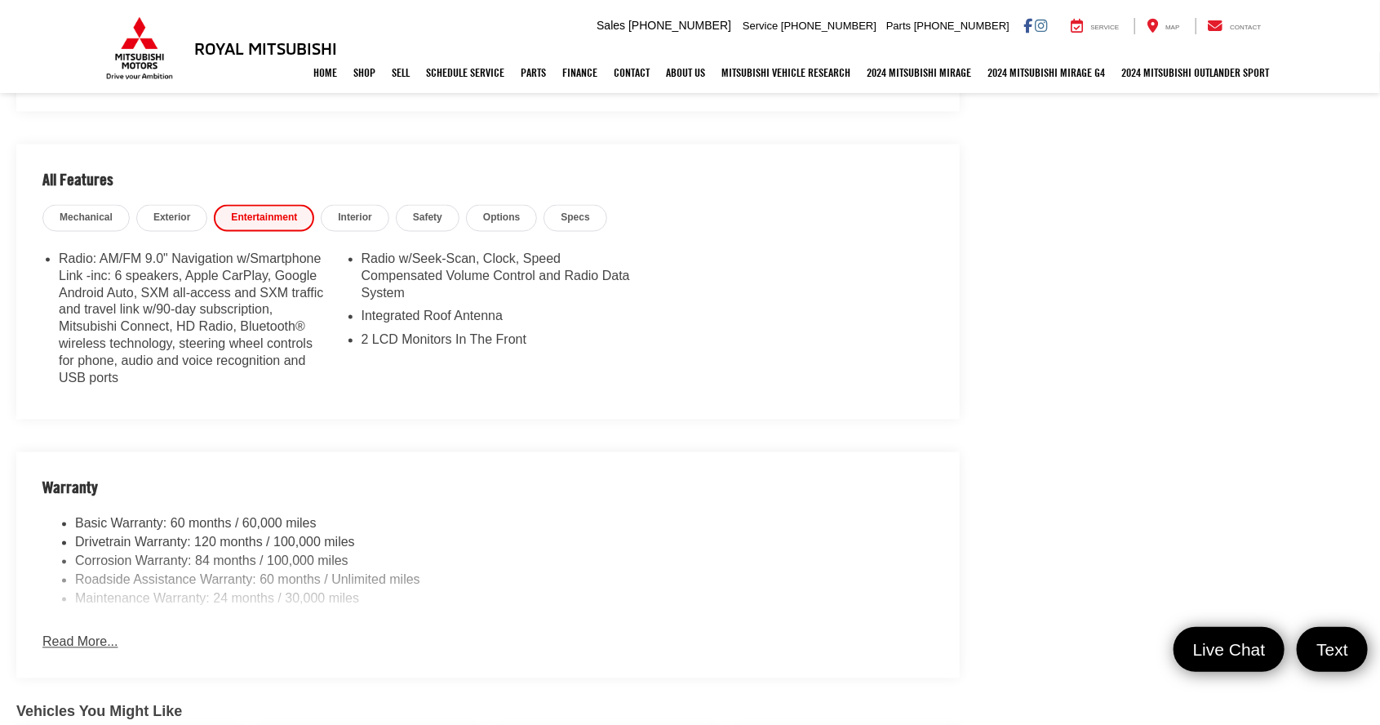
click at [341, 207] on link "Interior" at bounding box center [355, 218] width 68 height 27
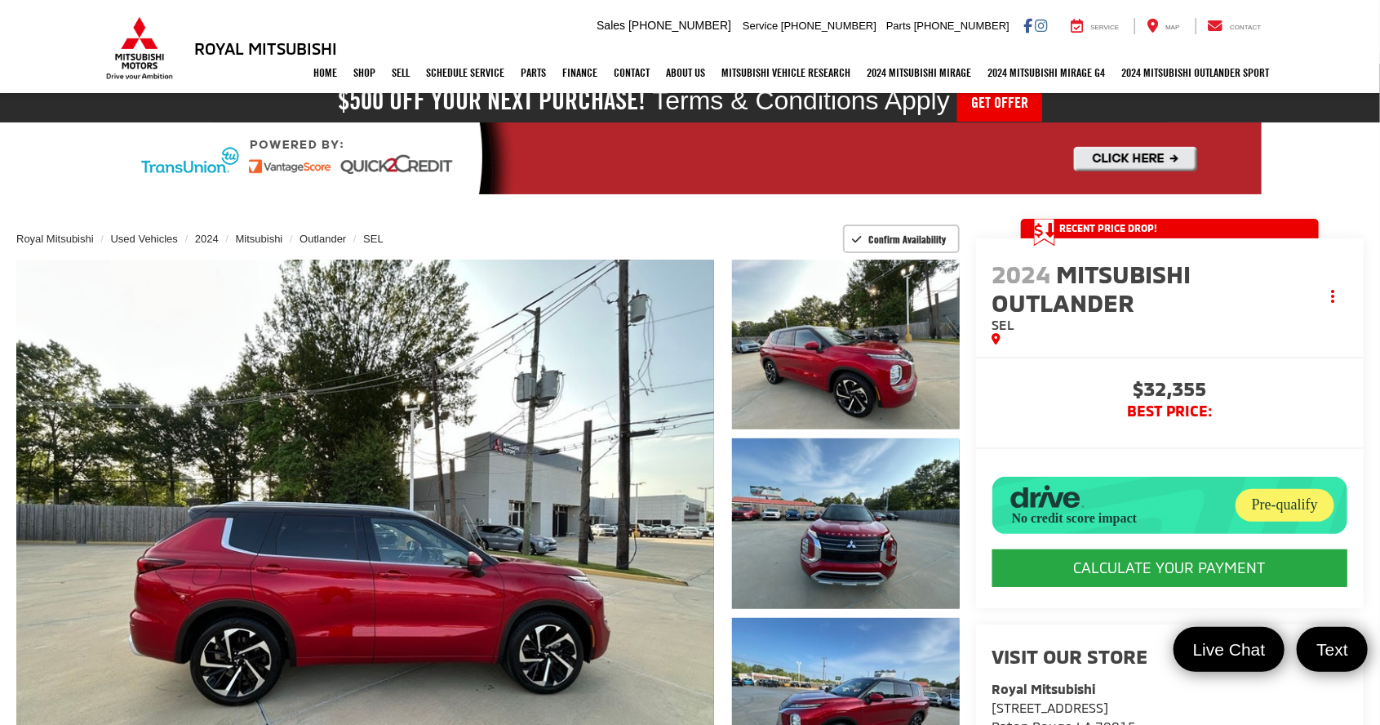
scroll to position [0, 0]
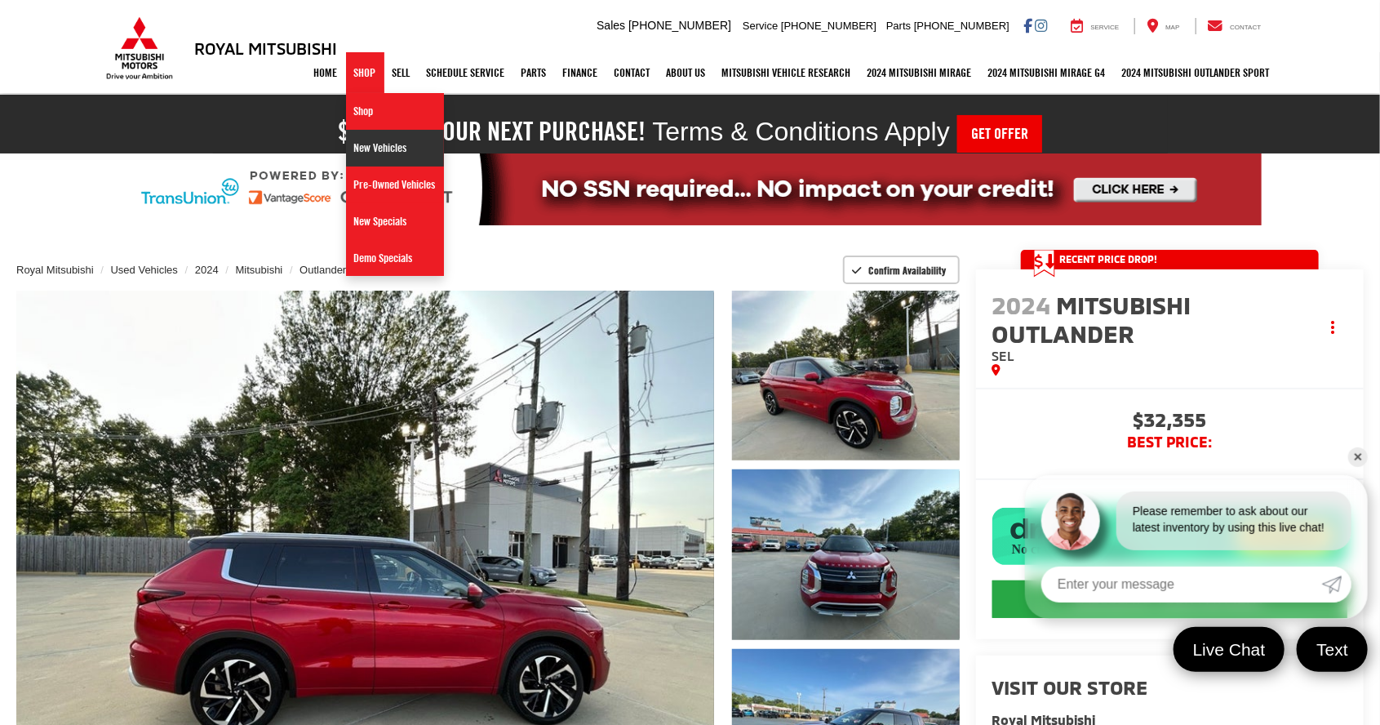
click at [366, 144] on link "New Vehicles" at bounding box center [395, 148] width 98 height 37
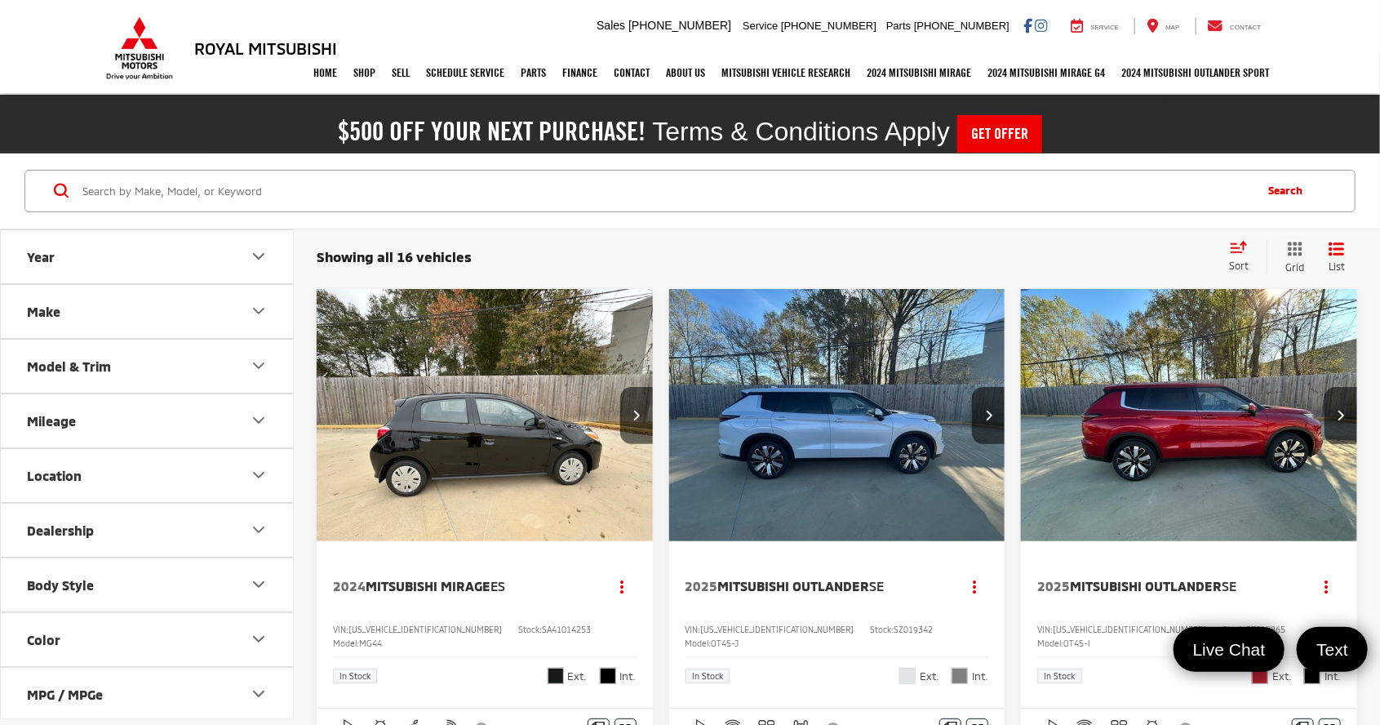
click at [253, 301] on icon "Make" at bounding box center [259, 311] width 20 height 20
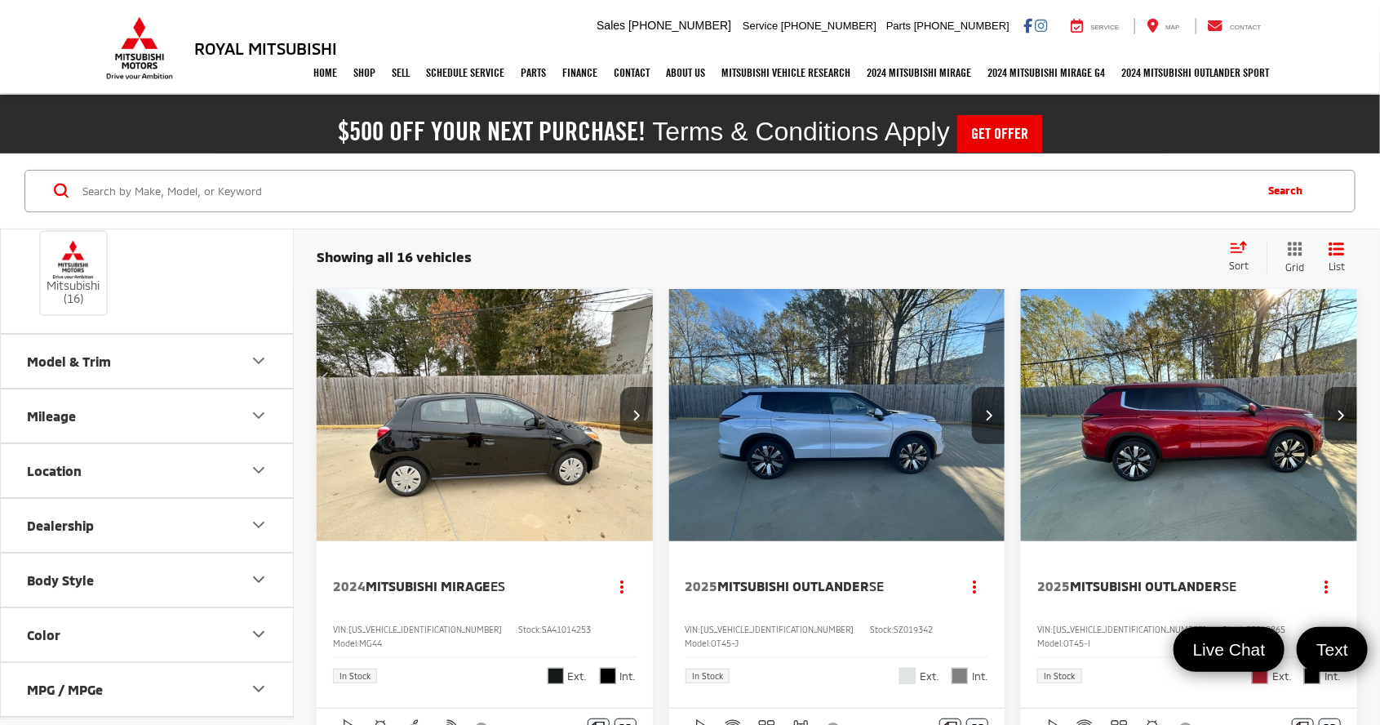
scroll to position [113, 0]
click at [251, 357] on icon "Model & Trim" at bounding box center [259, 357] width 20 height 20
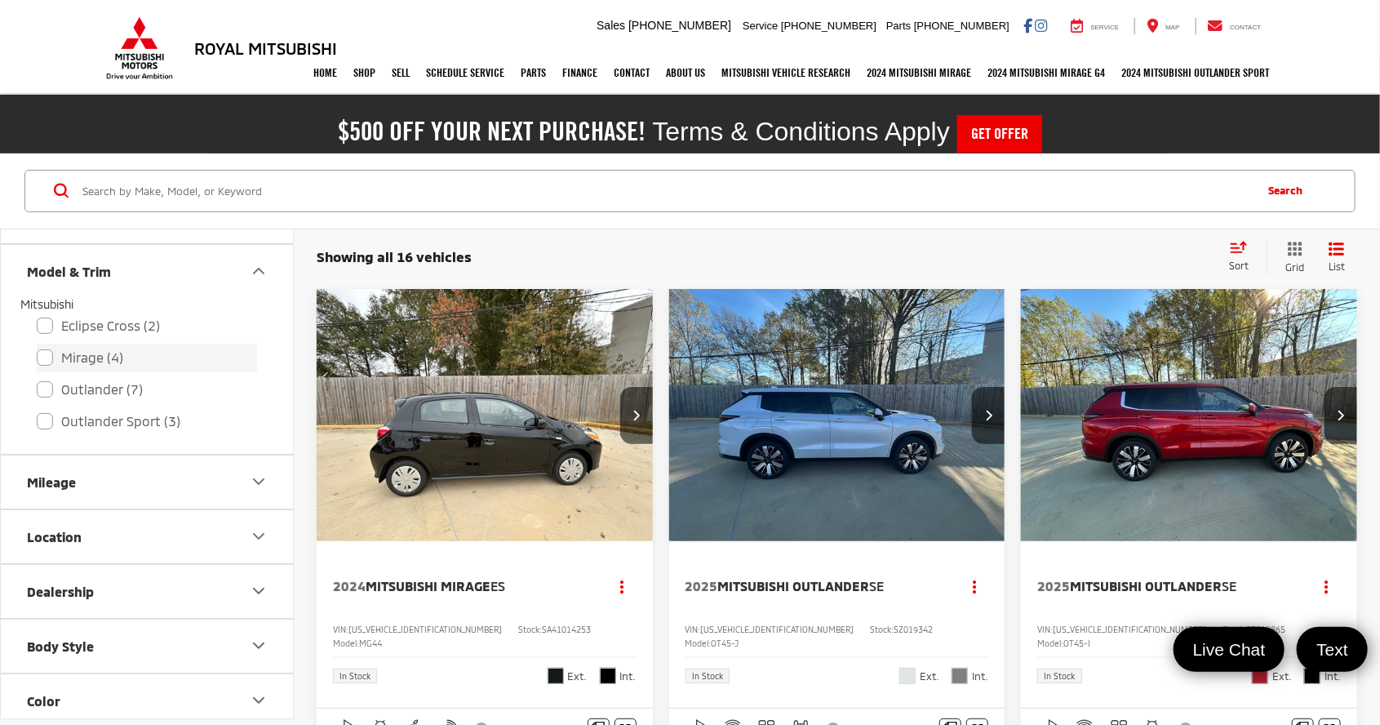
scroll to position [200, 0]
click at [108, 380] on label "Outlander (7)" at bounding box center [147, 389] width 220 height 29
click at [38, 379] on input "Outlander (7)" at bounding box center [37, 378] width 1 height 1
checkbox input "true"
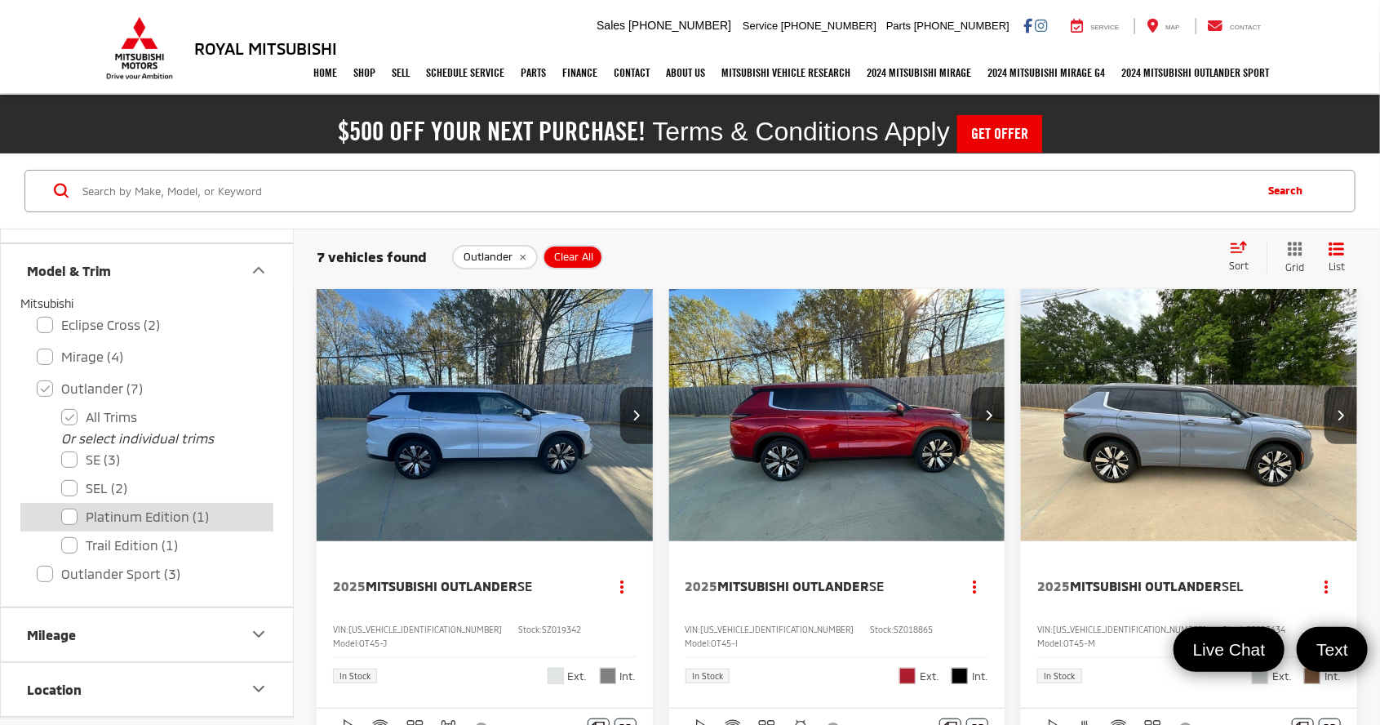
click at [125, 511] on label "Platinum Edition (1)" at bounding box center [159, 517] width 196 height 29
click at [62, 507] on Edition "Platinum Edition (1)" at bounding box center [61, 506] width 1 height 1
checkbox Edition "true"
checkbox input "false"
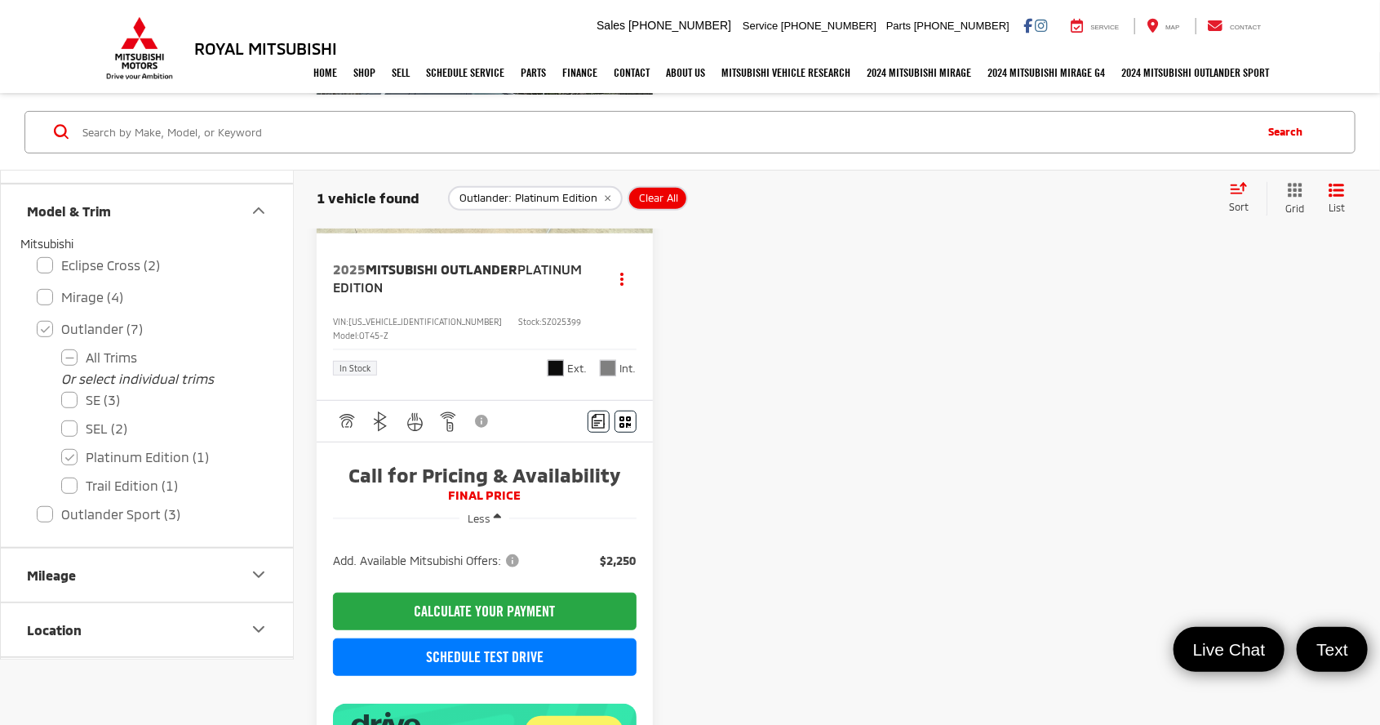
scroll to position [300, 0]
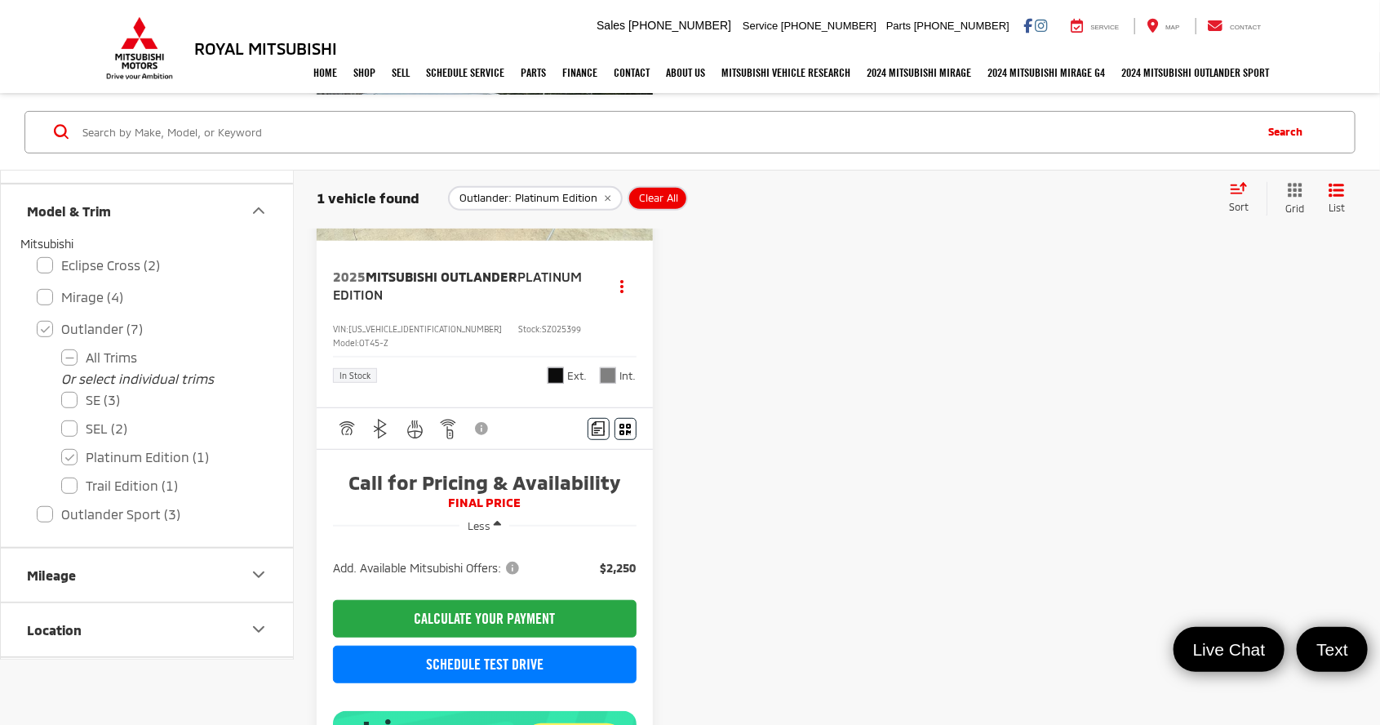
click at [482, 495] on span "FINAL PRICE" at bounding box center [485, 503] width 304 height 16
click at [475, 495] on span "FINAL PRICE" at bounding box center [485, 503] width 304 height 16
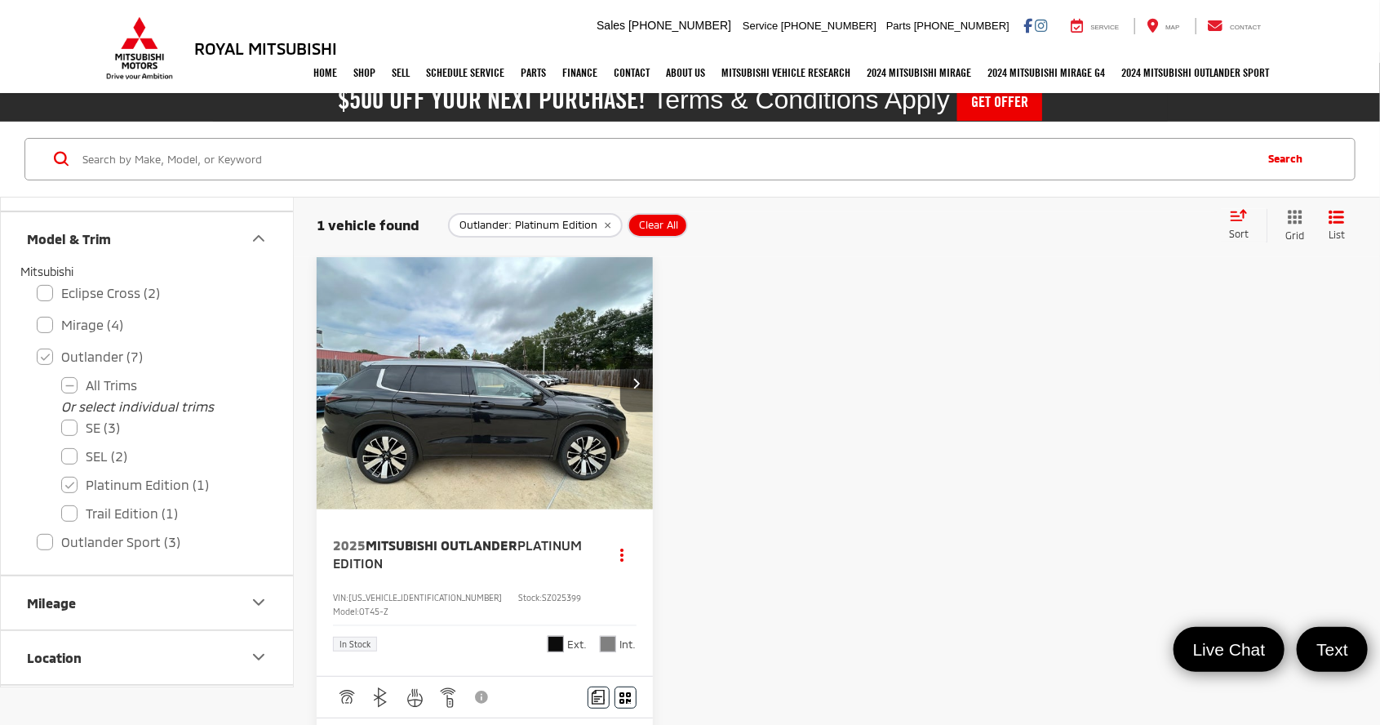
scroll to position [0, 0]
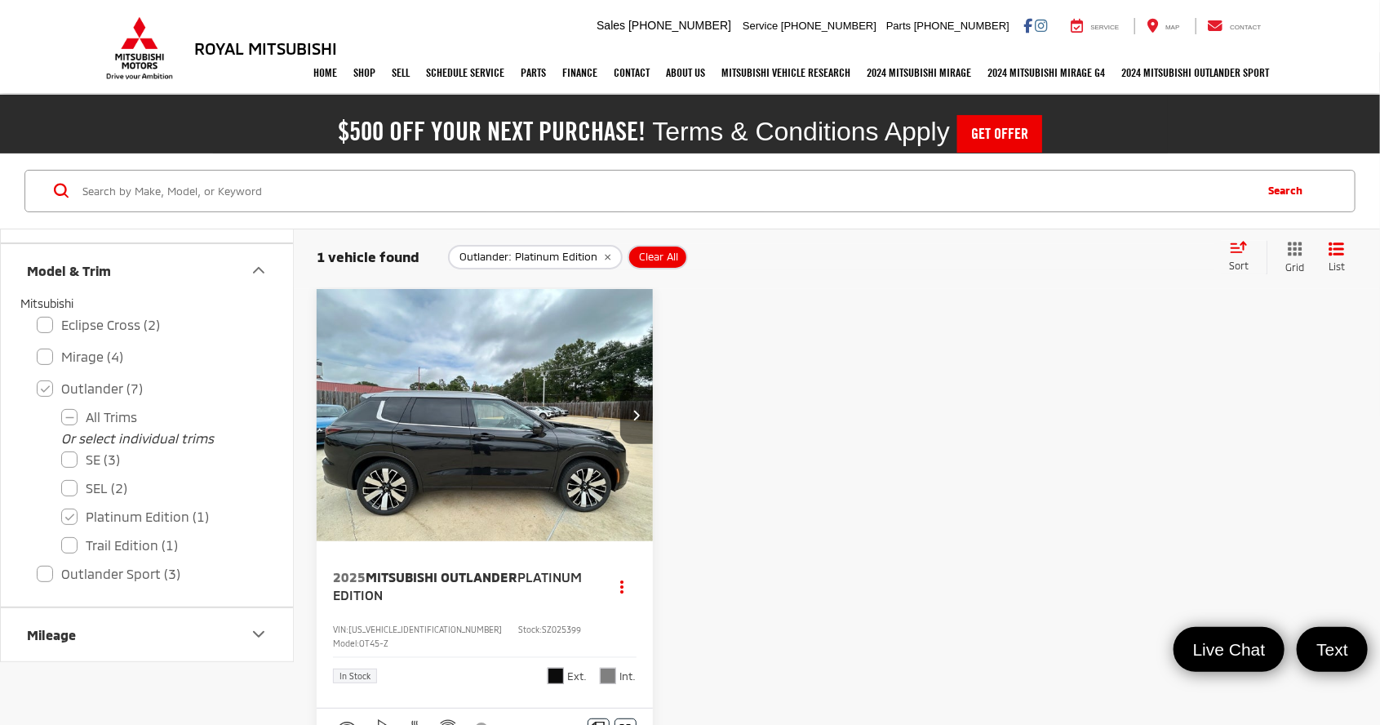
click at [523, 435] on img "2025 Mitsubishi Outlander Platinum Edition 0" at bounding box center [485, 416] width 339 height 254
click at [73, 484] on label "SEL (2)" at bounding box center [159, 488] width 196 height 29
click at [62, 478] on input "SEL (2)" at bounding box center [61, 477] width 1 height 1
checkbox input "true"
click at [72, 508] on label "Platinum Edition (1)" at bounding box center [159, 517] width 196 height 29
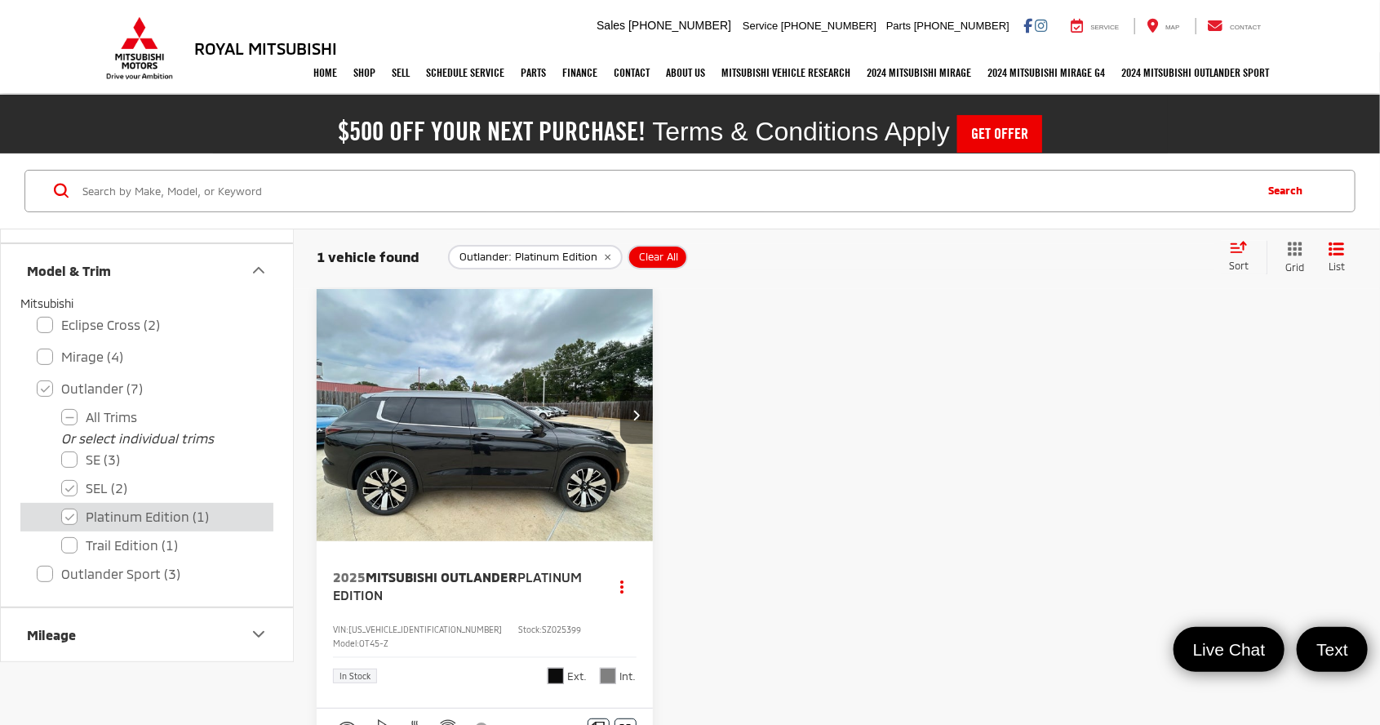
click at [62, 507] on Edition "Platinum Edition (1)" at bounding box center [61, 506] width 1 height 1
checkbox Edition "false"
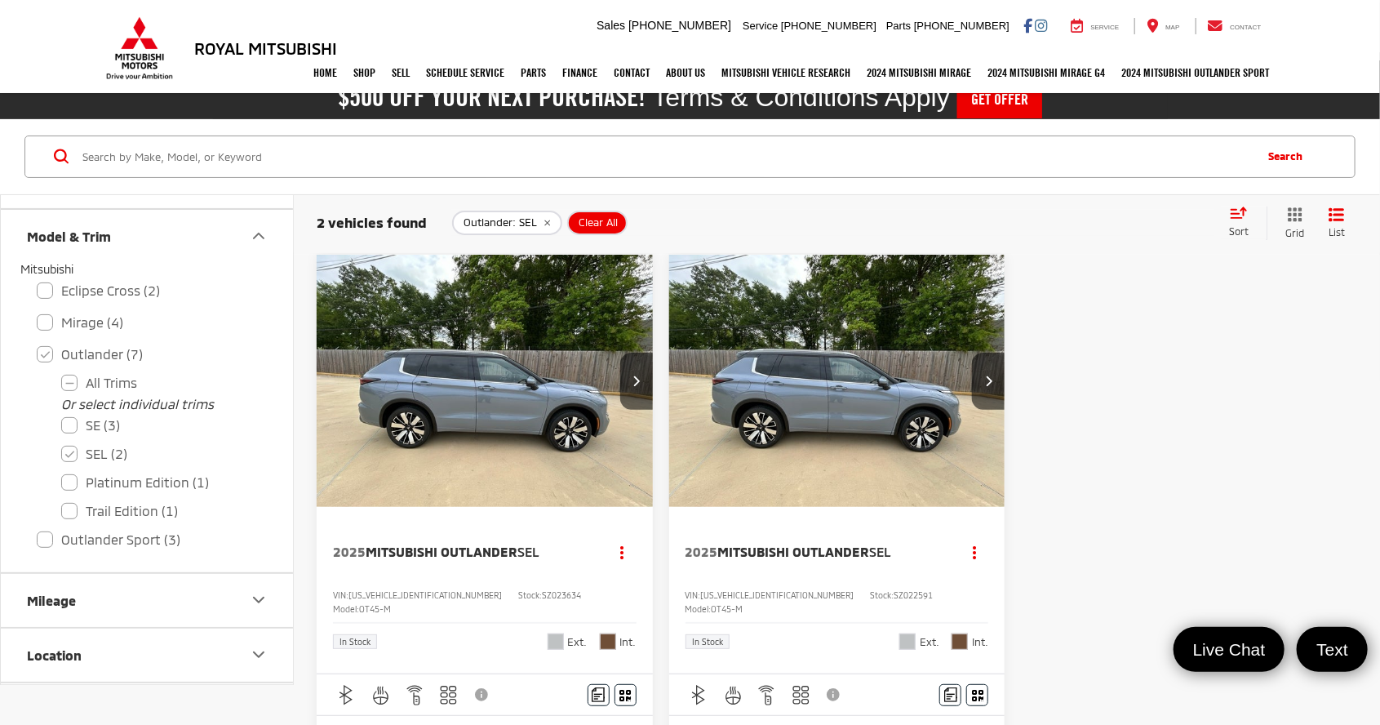
scroll to position [24, 0]
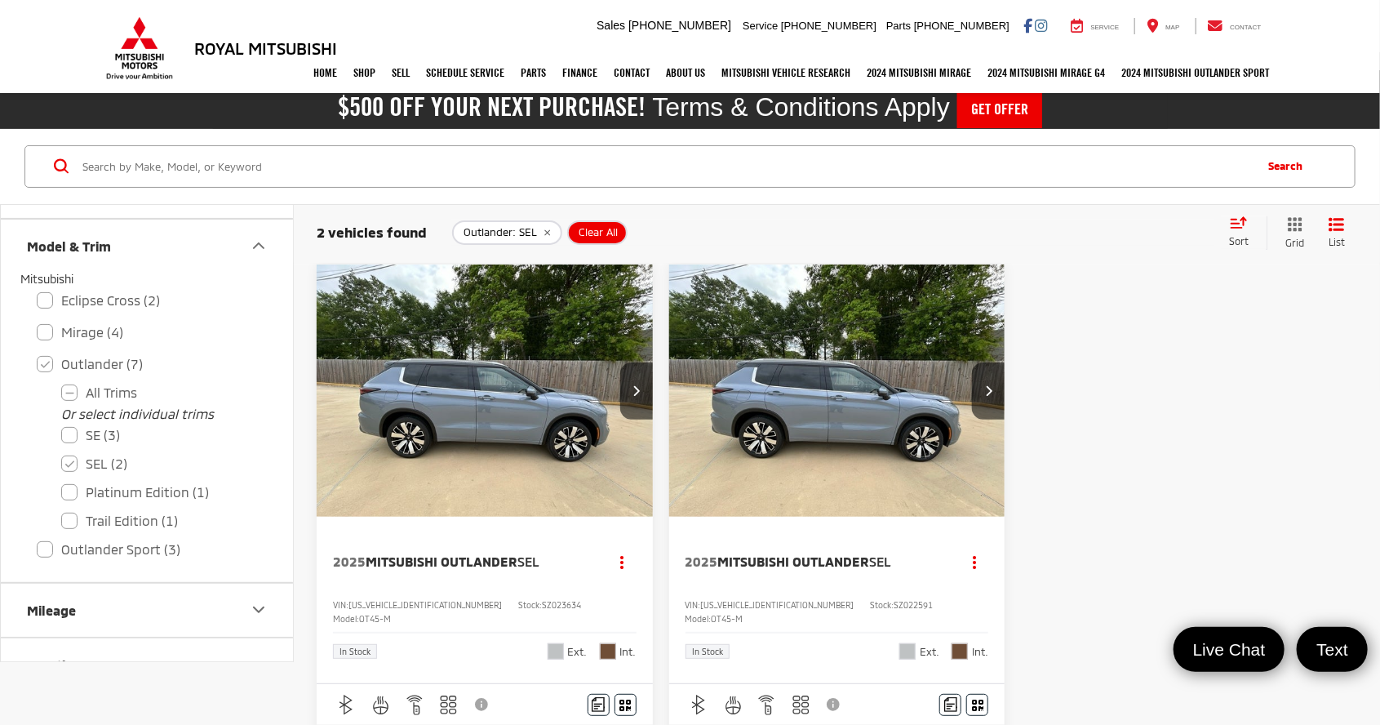
click at [515, 455] on img "2025 Mitsubishi Outlander SEL 0" at bounding box center [485, 391] width 339 height 254
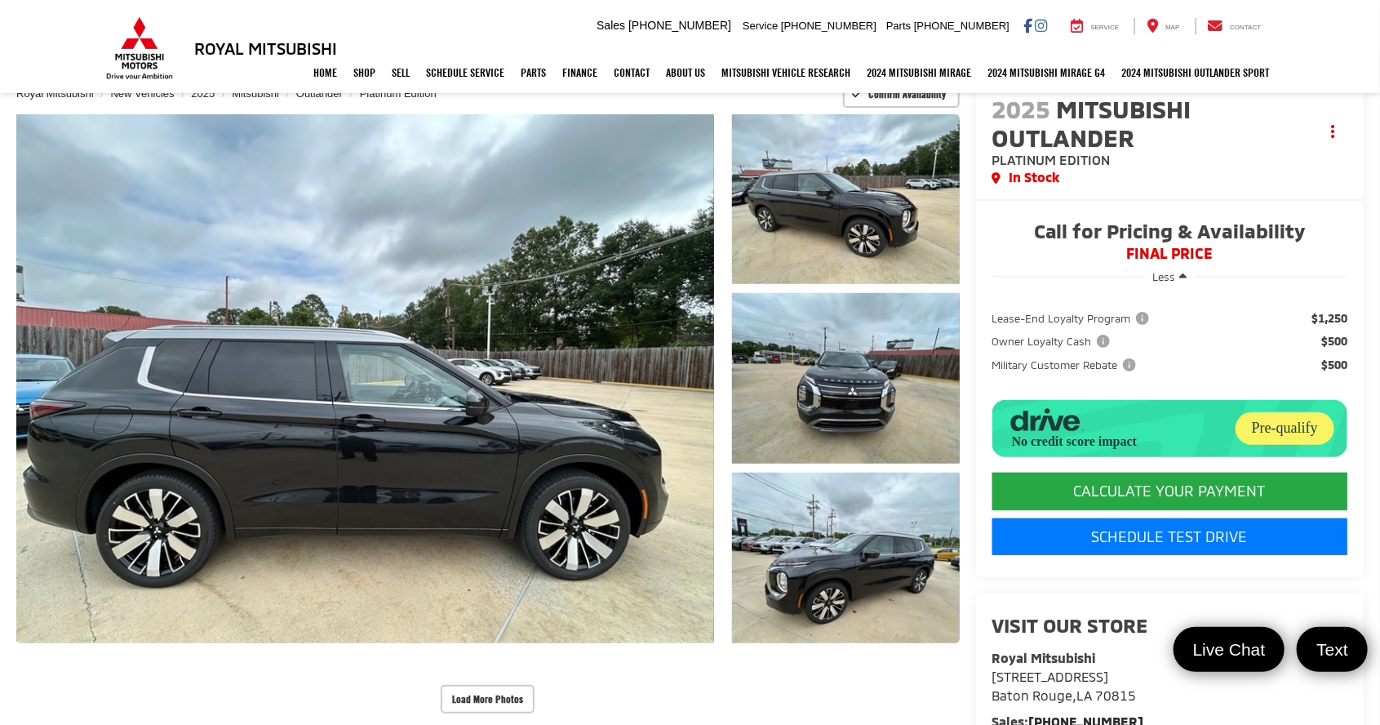
scroll to position [175, 0]
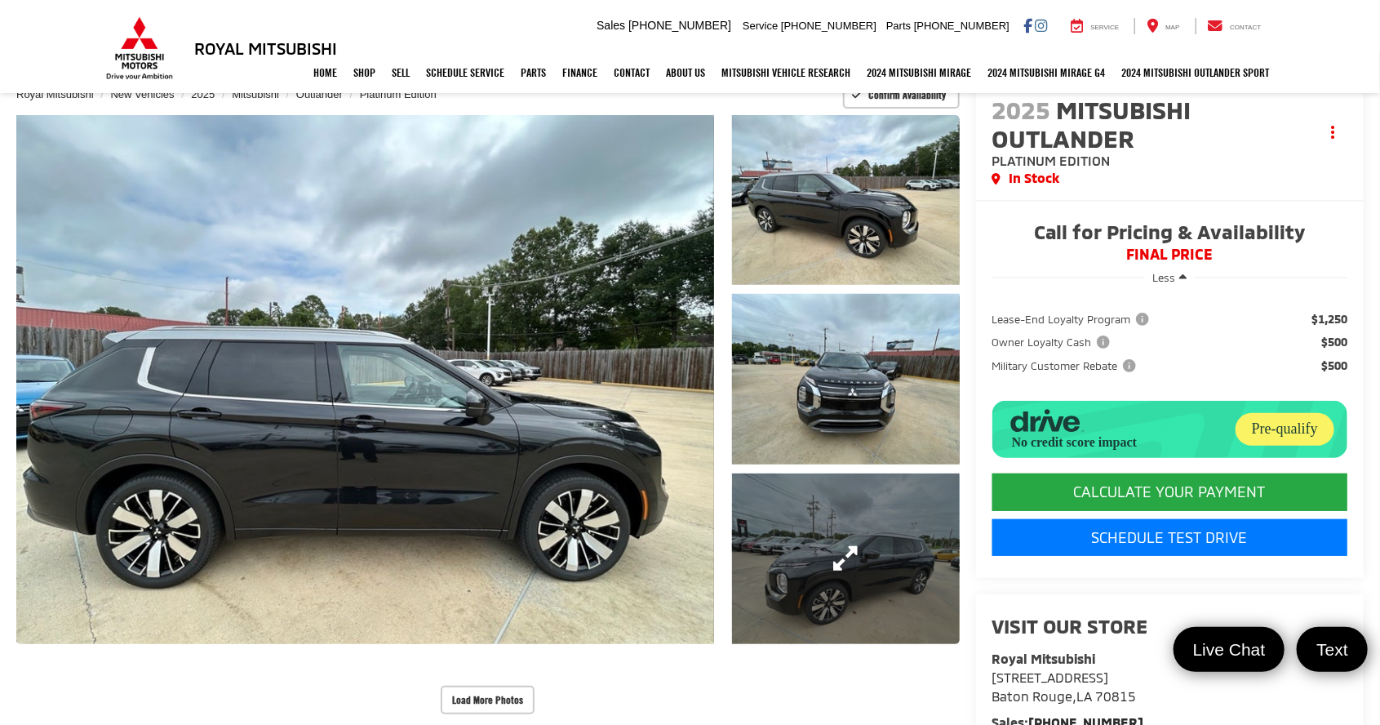
click at [834, 537] on link "Expand Photo 3" at bounding box center [845, 558] width 227 height 171
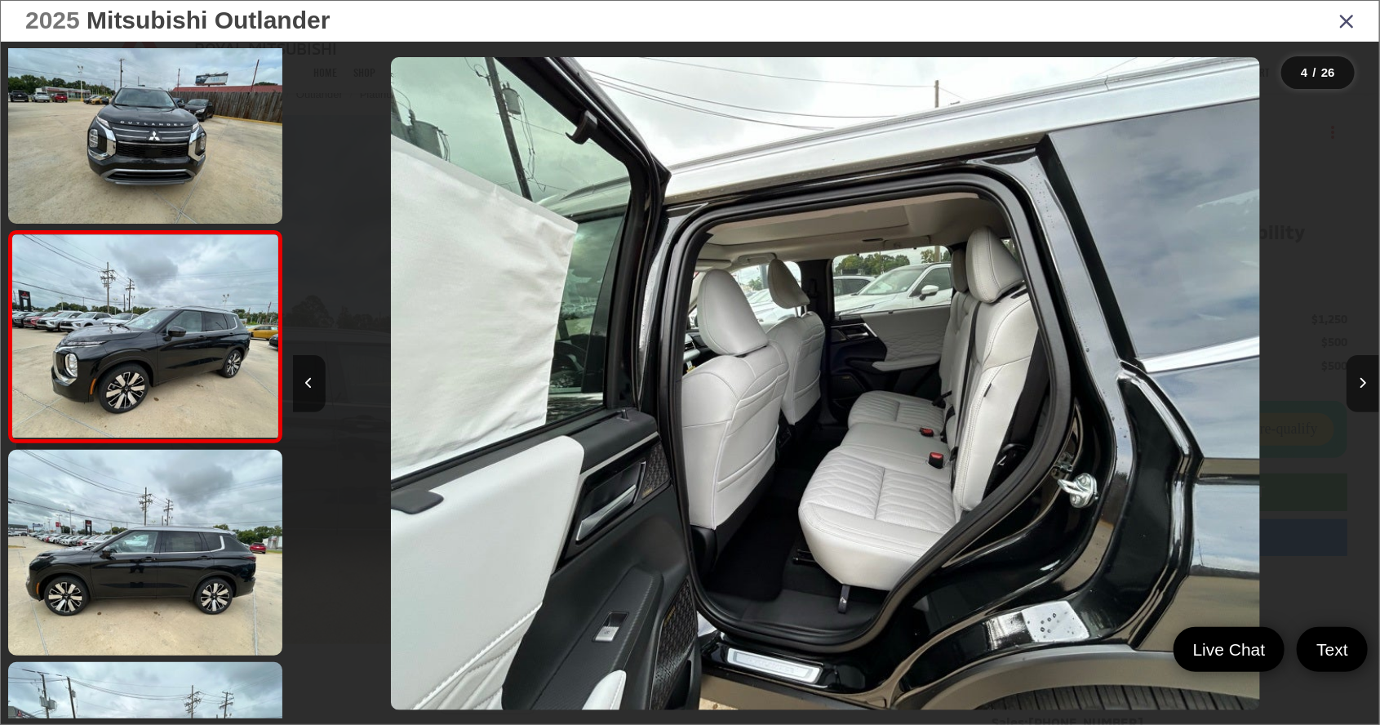
scroll to position [0, 21743]
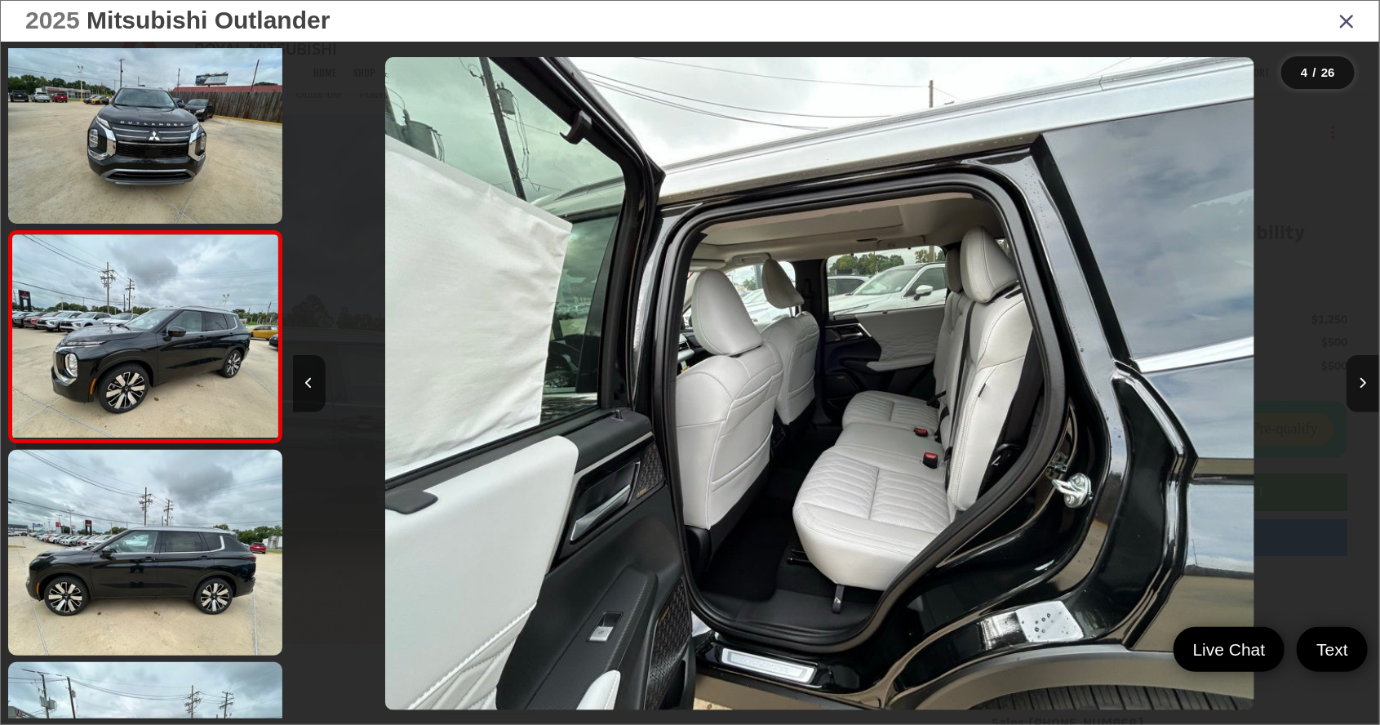
click at [1329, 16] on div "2025 Mitsubishi Outlander" at bounding box center [690, 21] width 1378 height 41
click at [1365, 47] on div at bounding box center [1243, 384] width 272 height 684
click at [1344, 16] on icon "Close gallery" at bounding box center [1346, 20] width 16 height 21
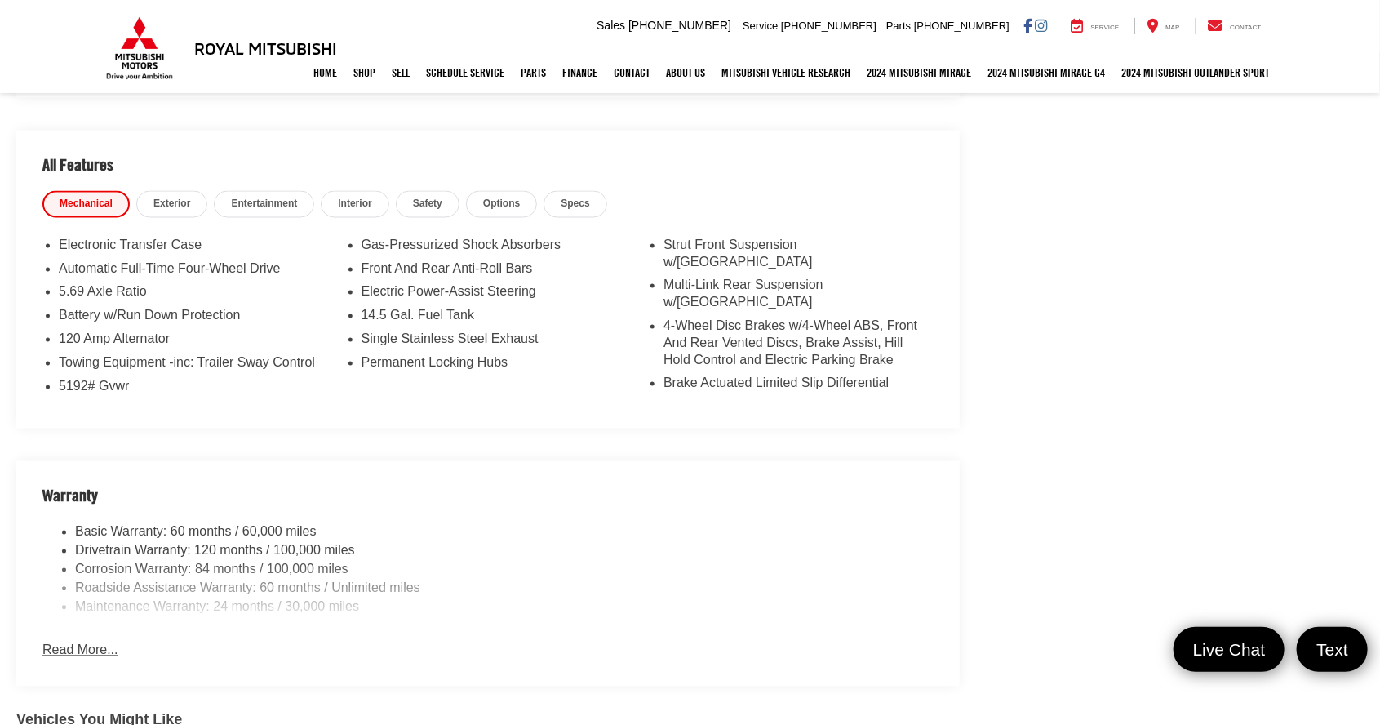
scroll to position [1475, 0]
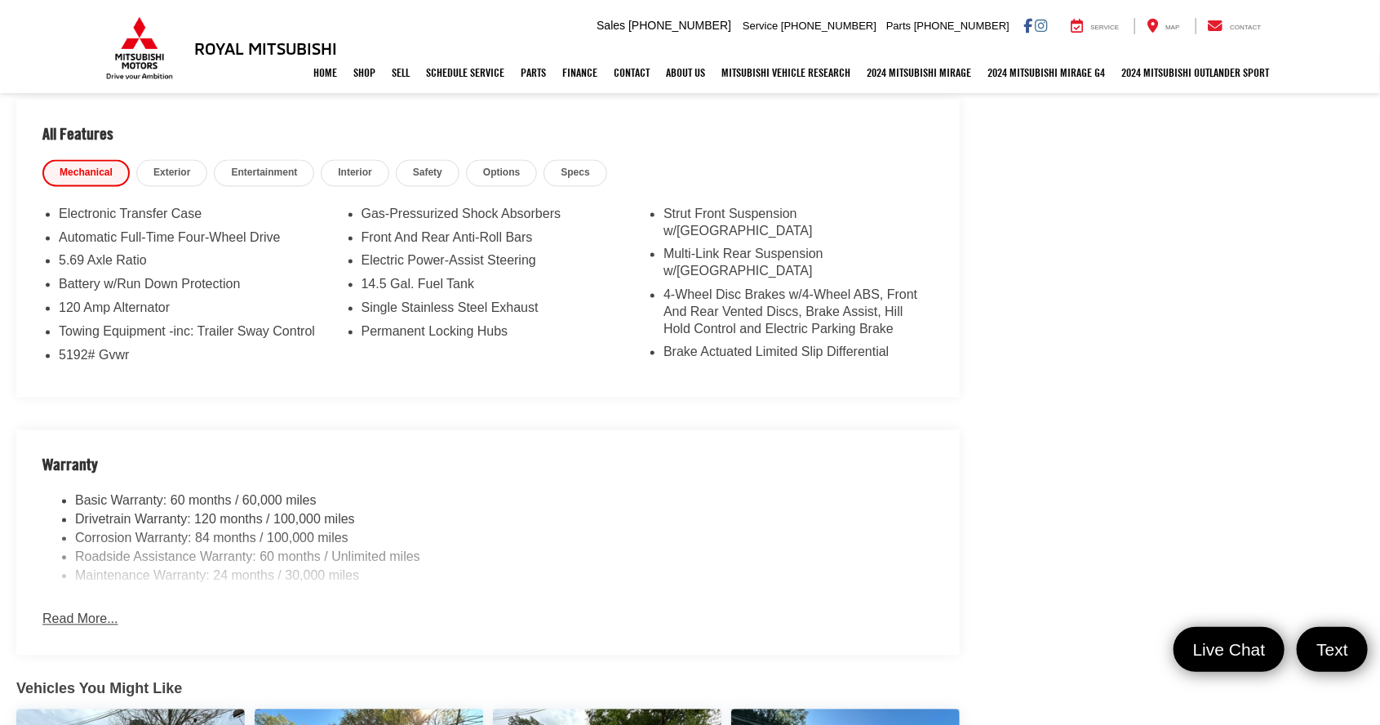
click at [483, 166] on span "Options" at bounding box center [501, 173] width 37 height 14
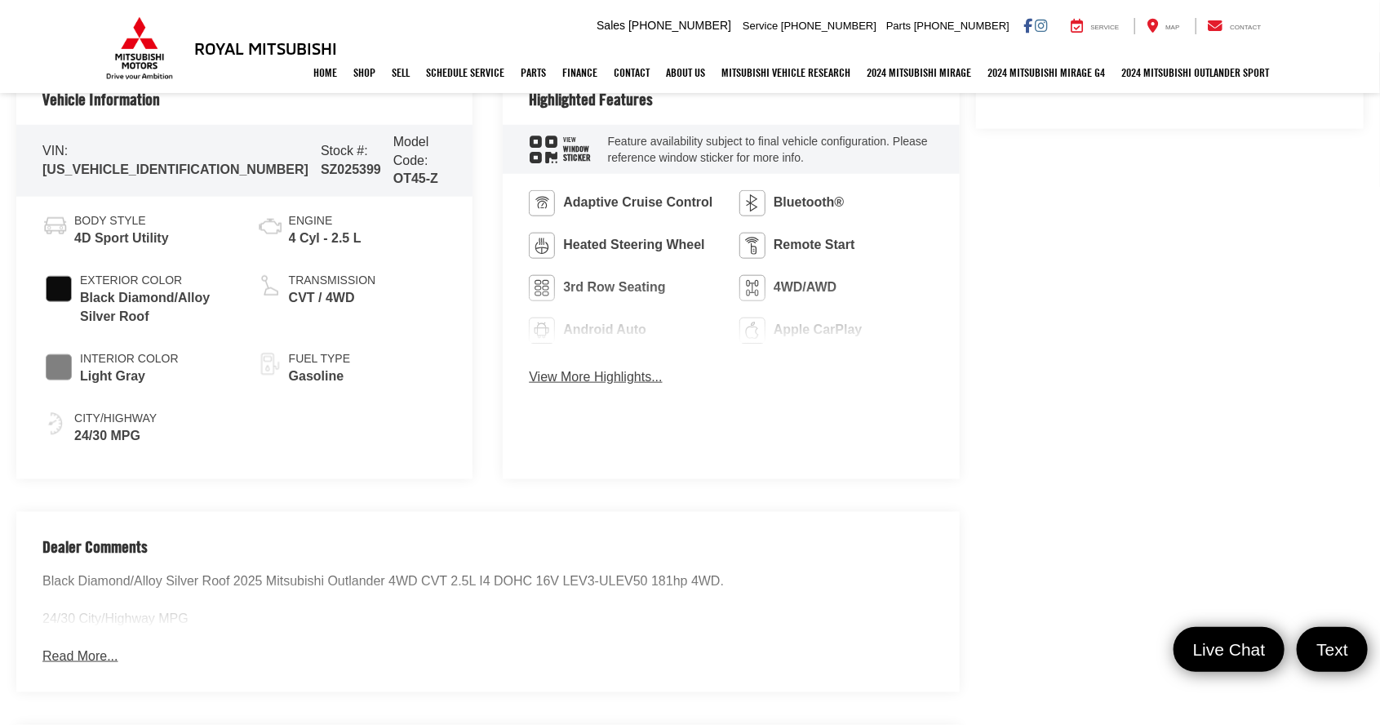
scroll to position [856, 0]
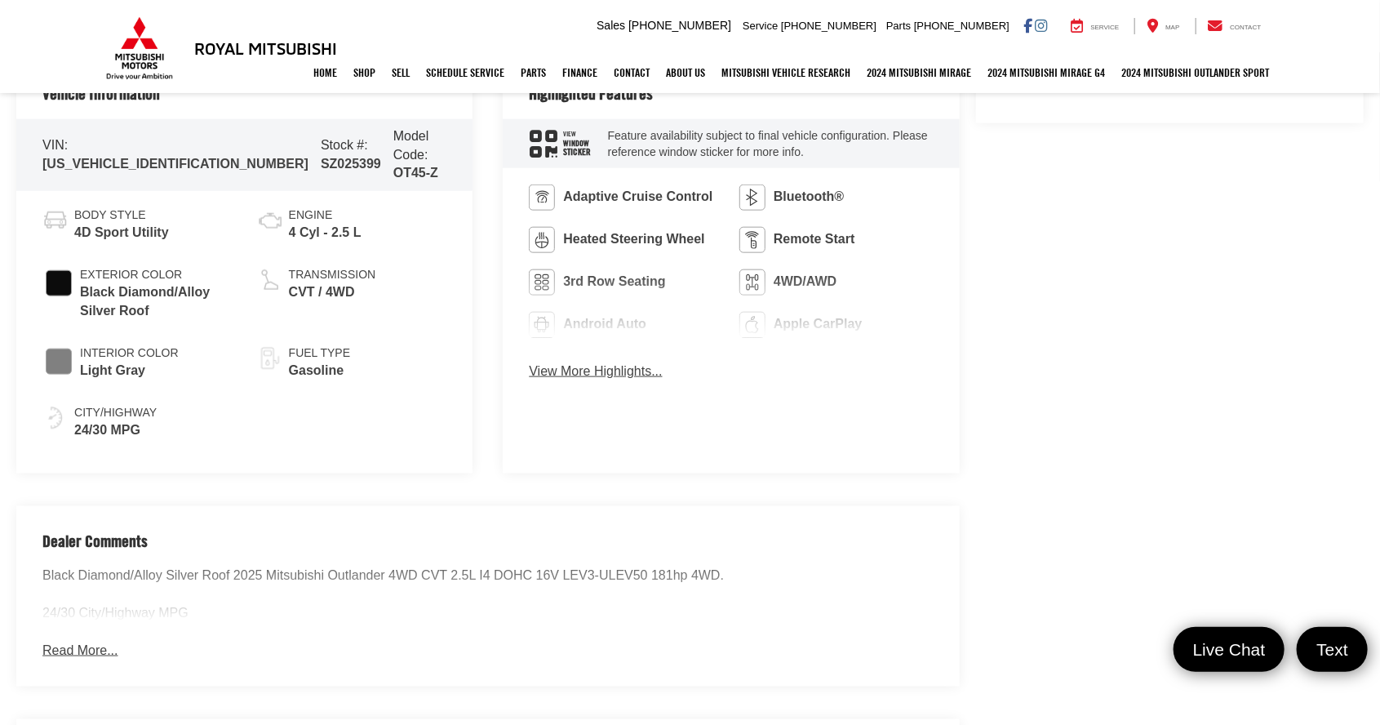
click at [59, 641] on button "Read More..." at bounding box center [79, 650] width 75 height 19
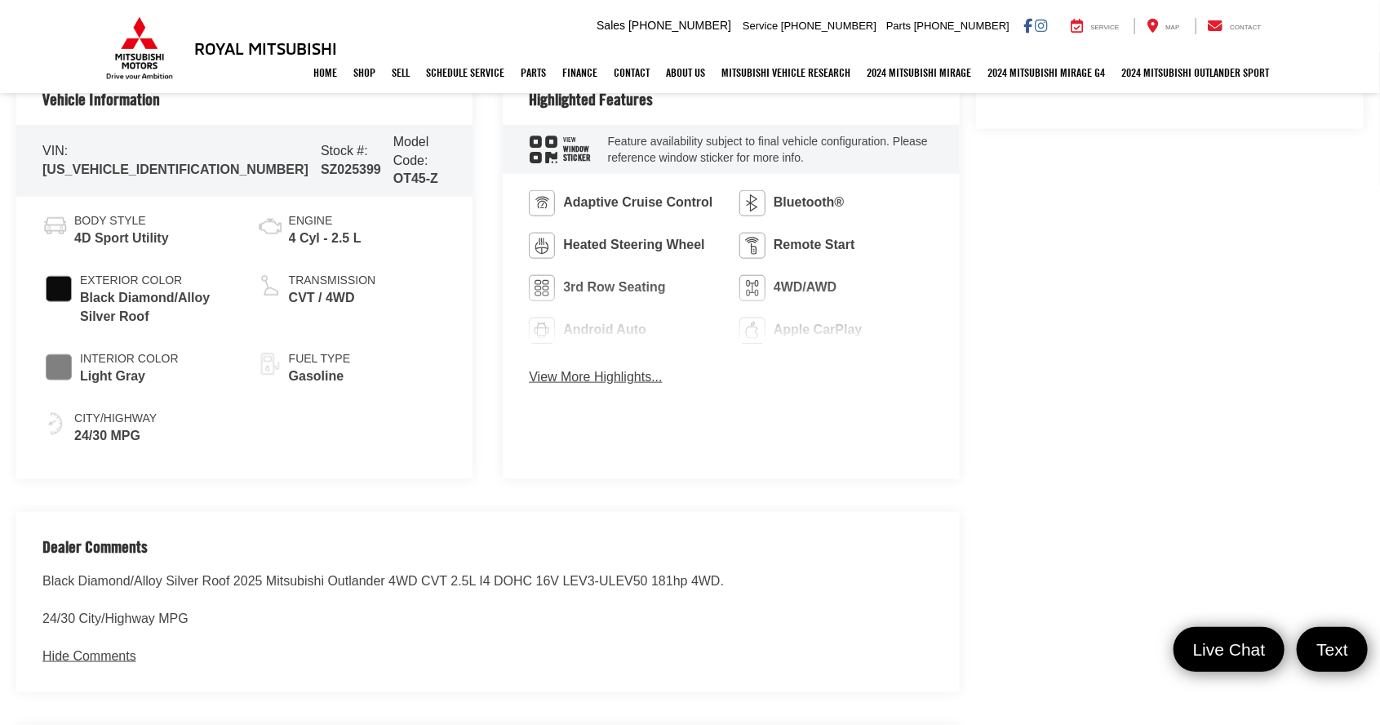
click at [87, 647] on button "Hide Comments" at bounding box center [89, 656] width 94 height 19
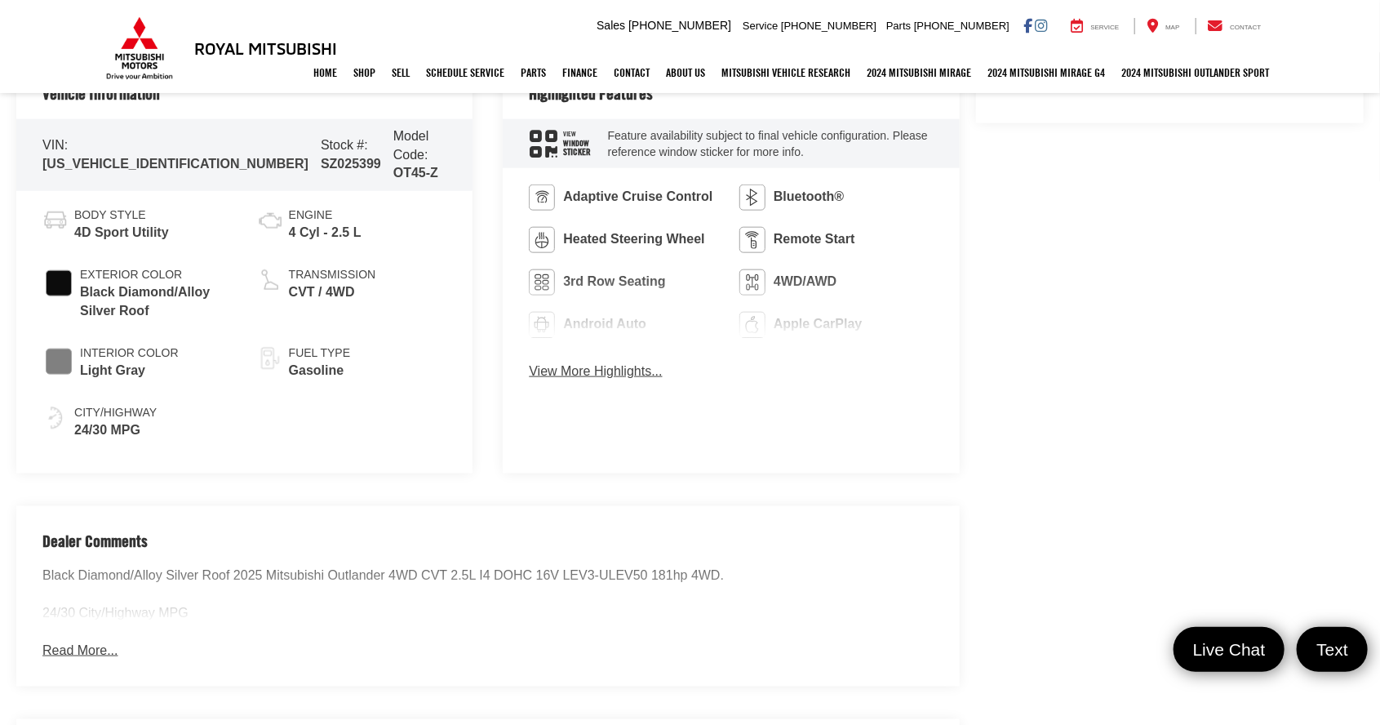
click at [79, 641] on button "Read More..." at bounding box center [79, 650] width 75 height 19
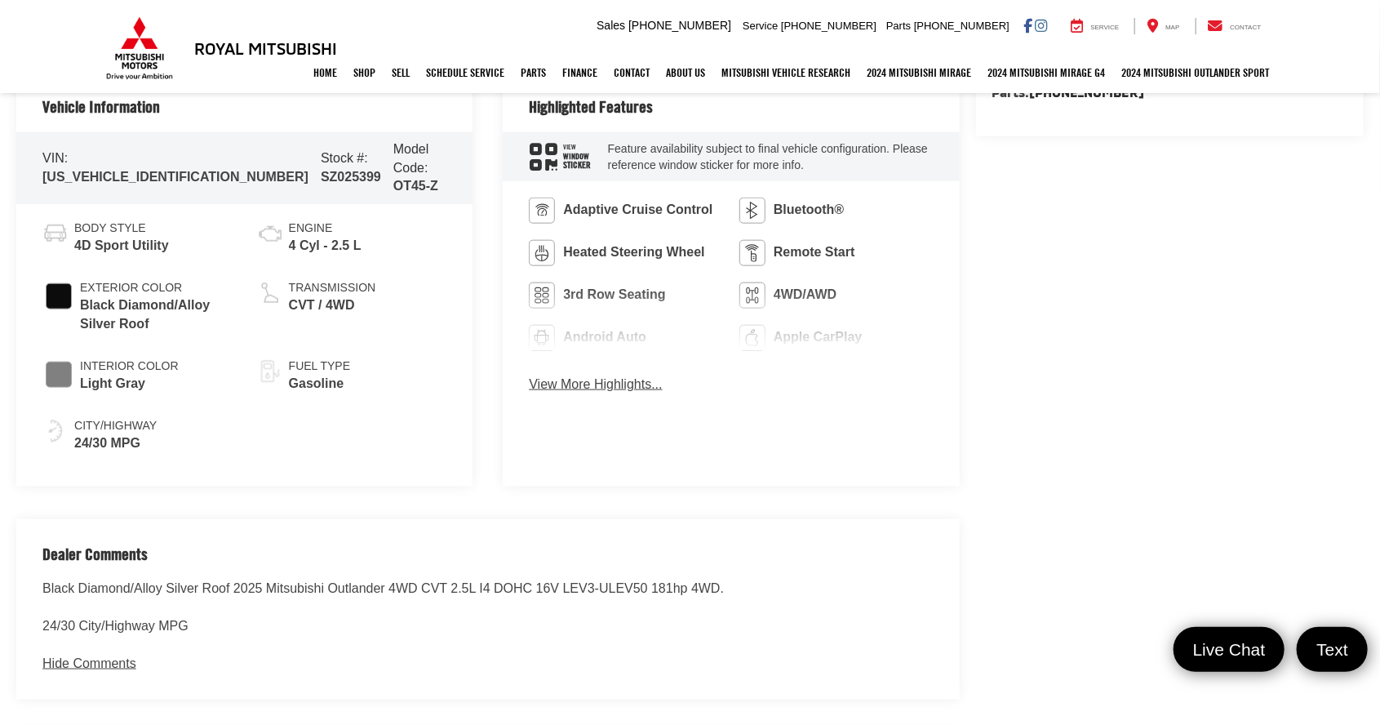
scroll to position [838, 0]
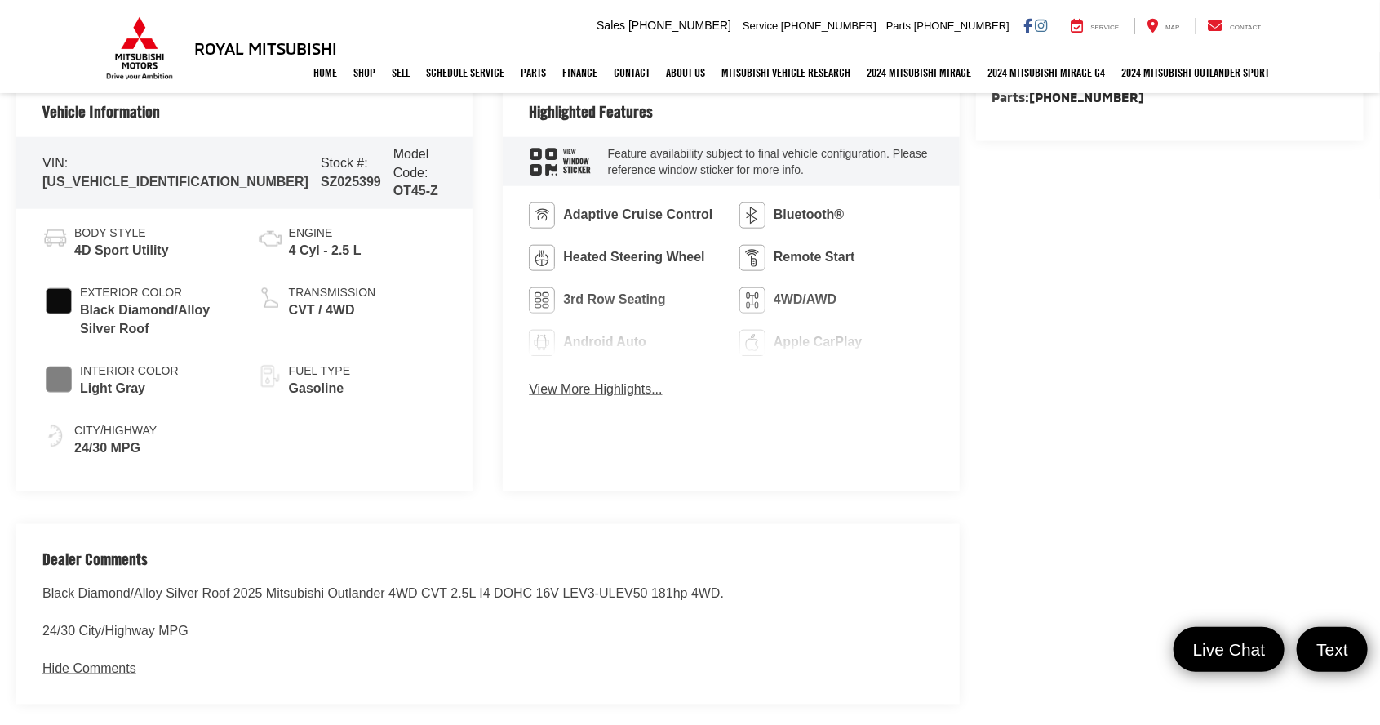
click at [543, 390] on button "View More Highlights..." at bounding box center [595, 389] width 133 height 19
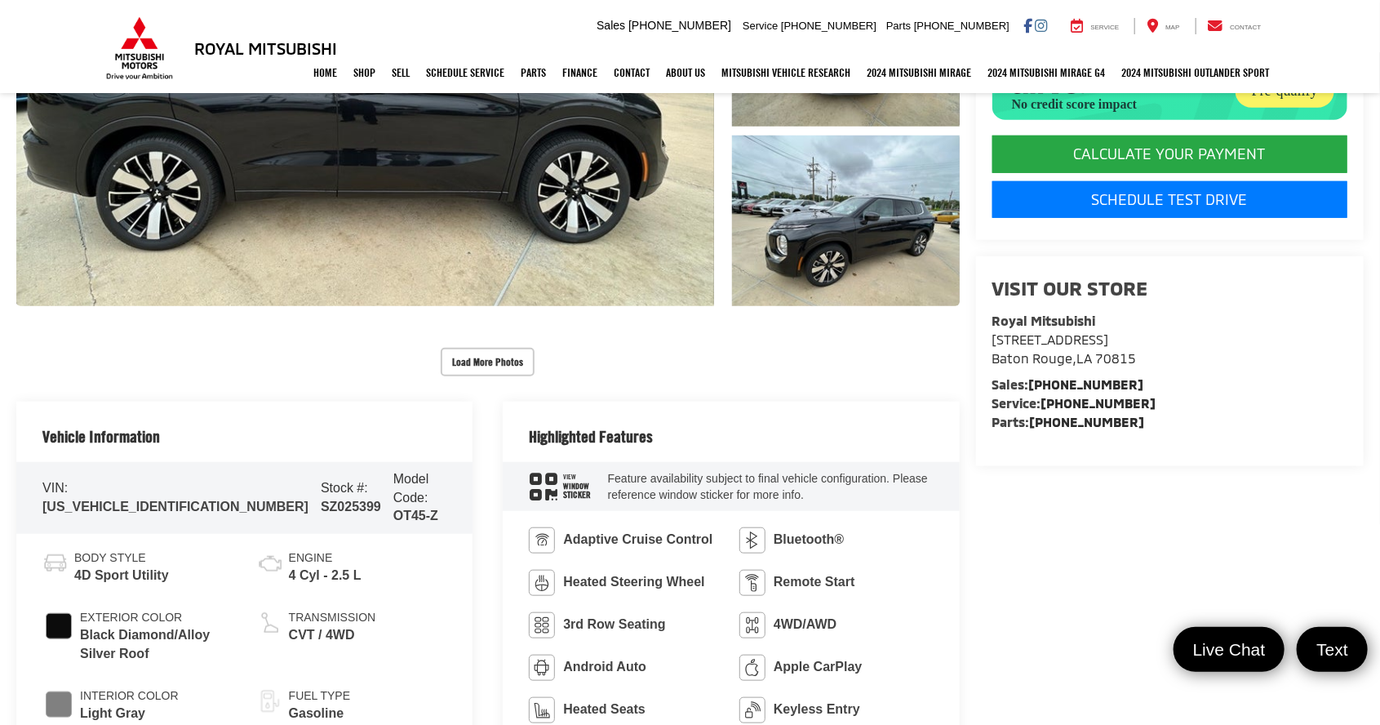
scroll to position [512, 0]
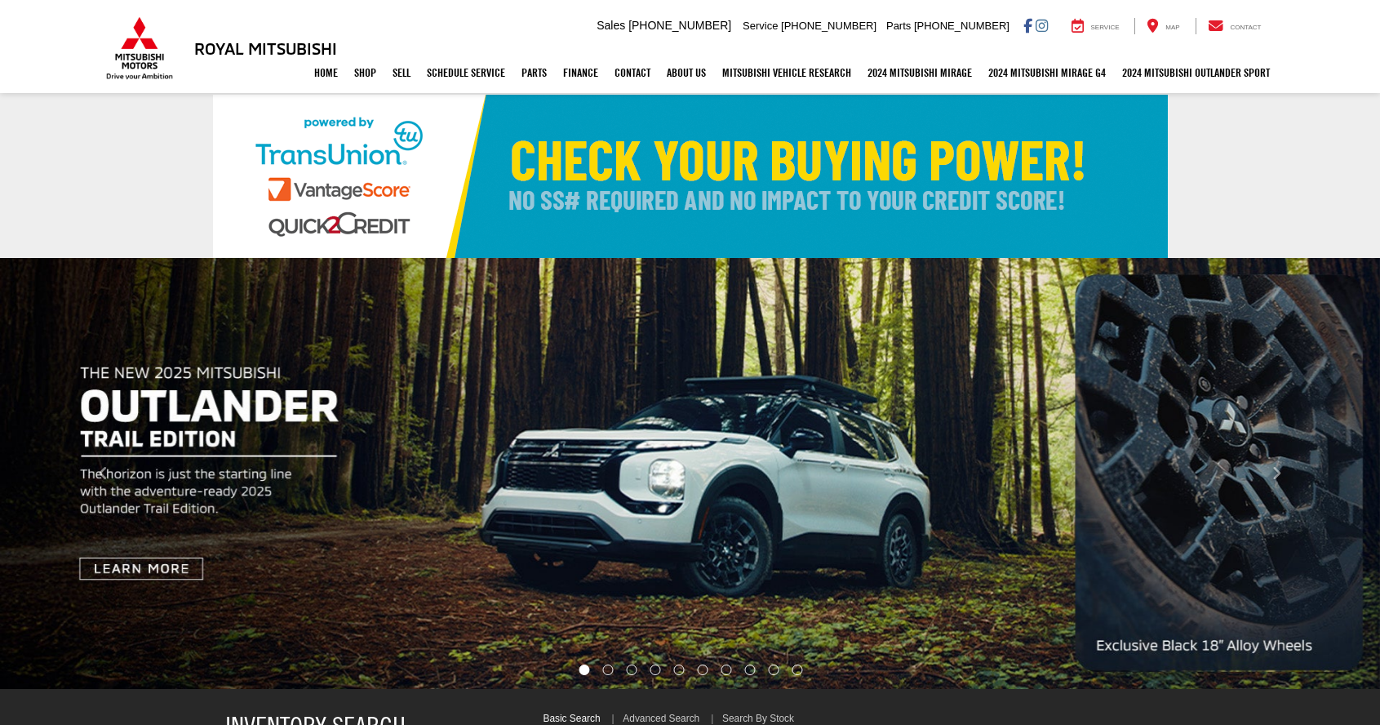
select select "Mitsubishi"
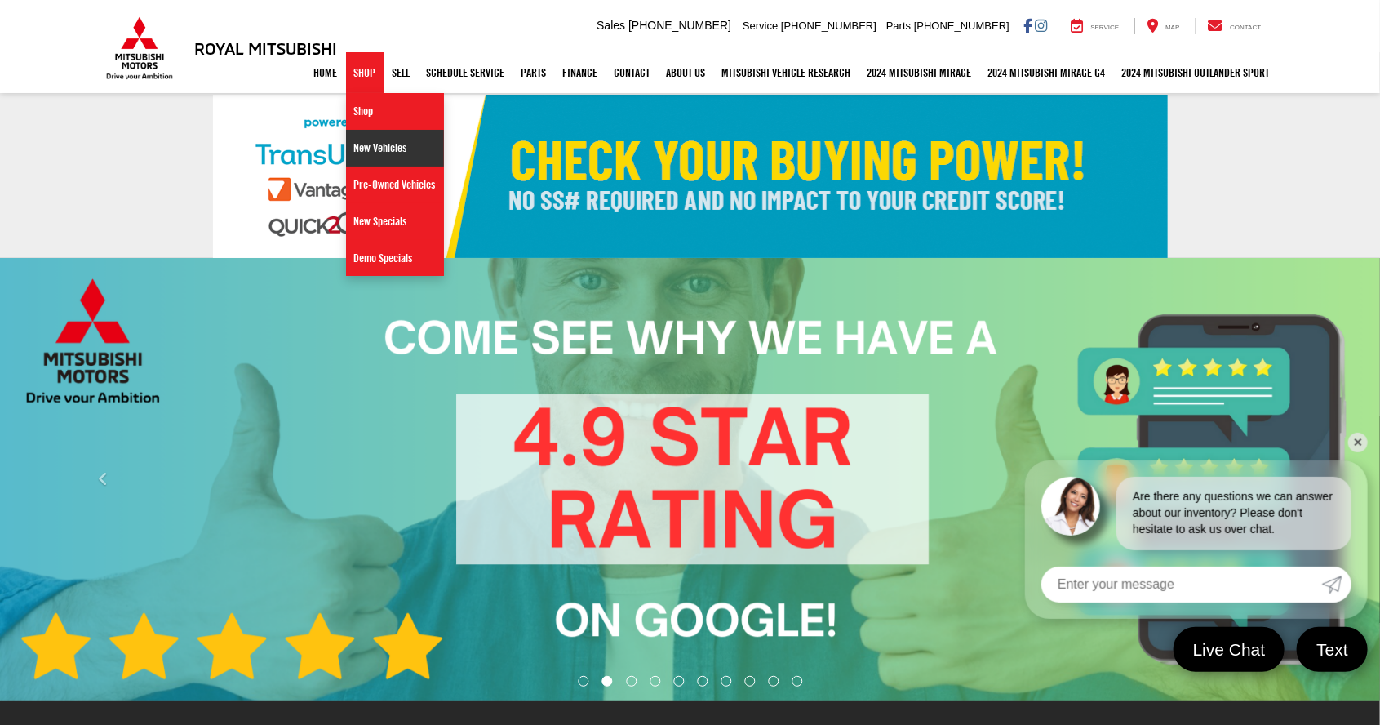
click at [357, 145] on link "New Vehicles" at bounding box center [395, 148] width 98 height 37
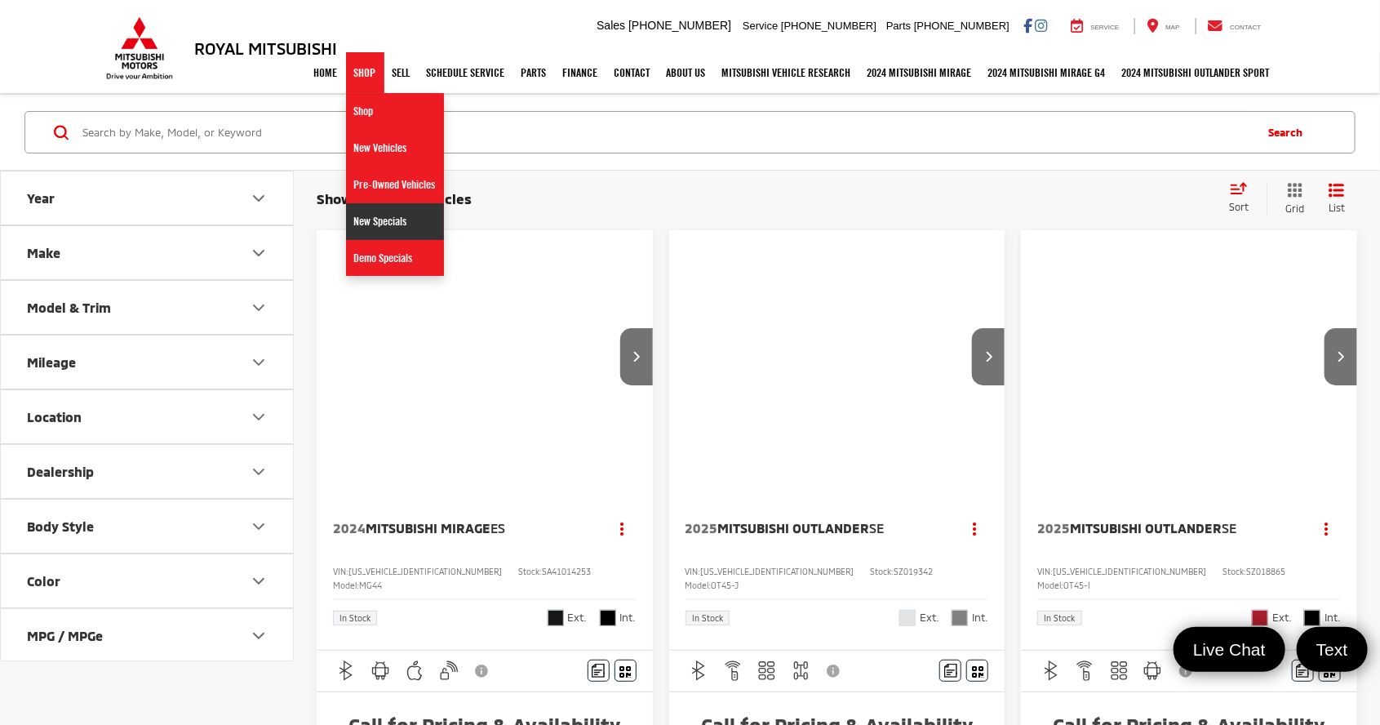
click at [362, 224] on link "New Specials" at bounding box center [395, 221] width 98 height 37
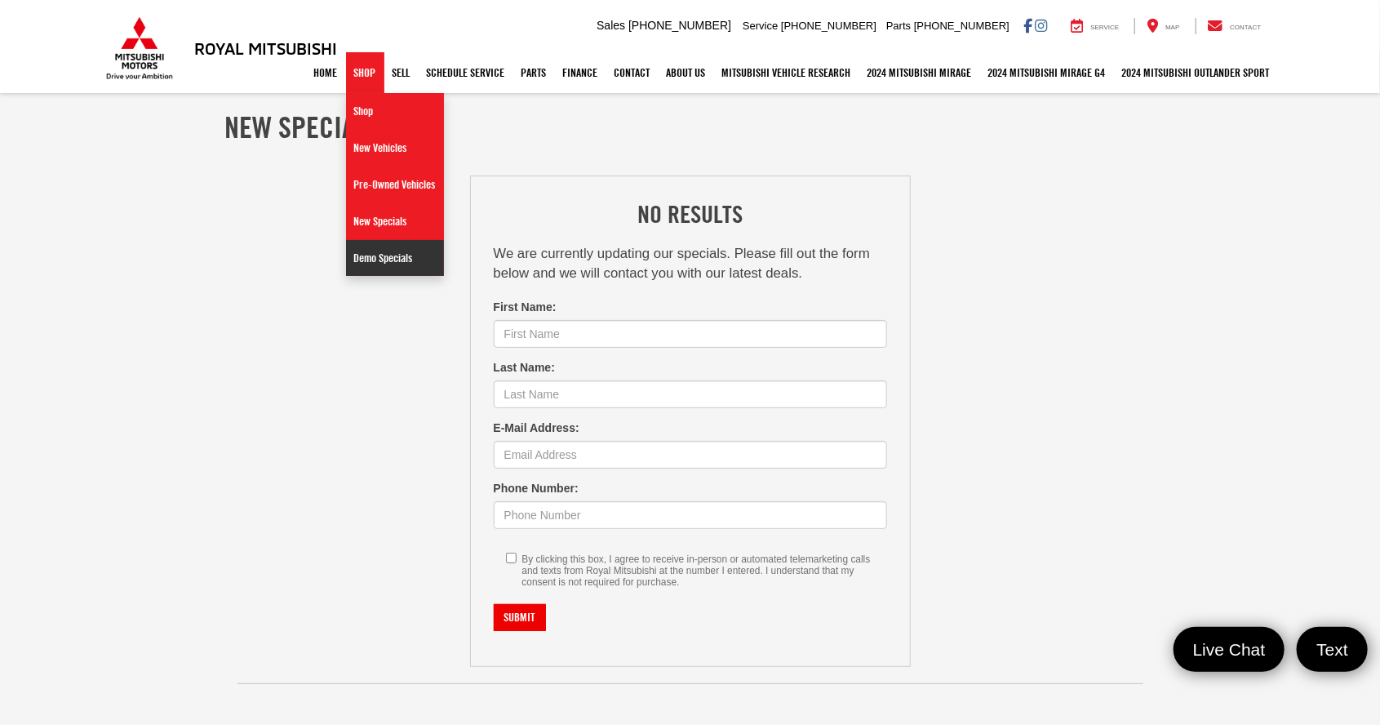
click at [370, 258] on link "Demo Specials" at bounding box center [395, 258] width 98 height 36
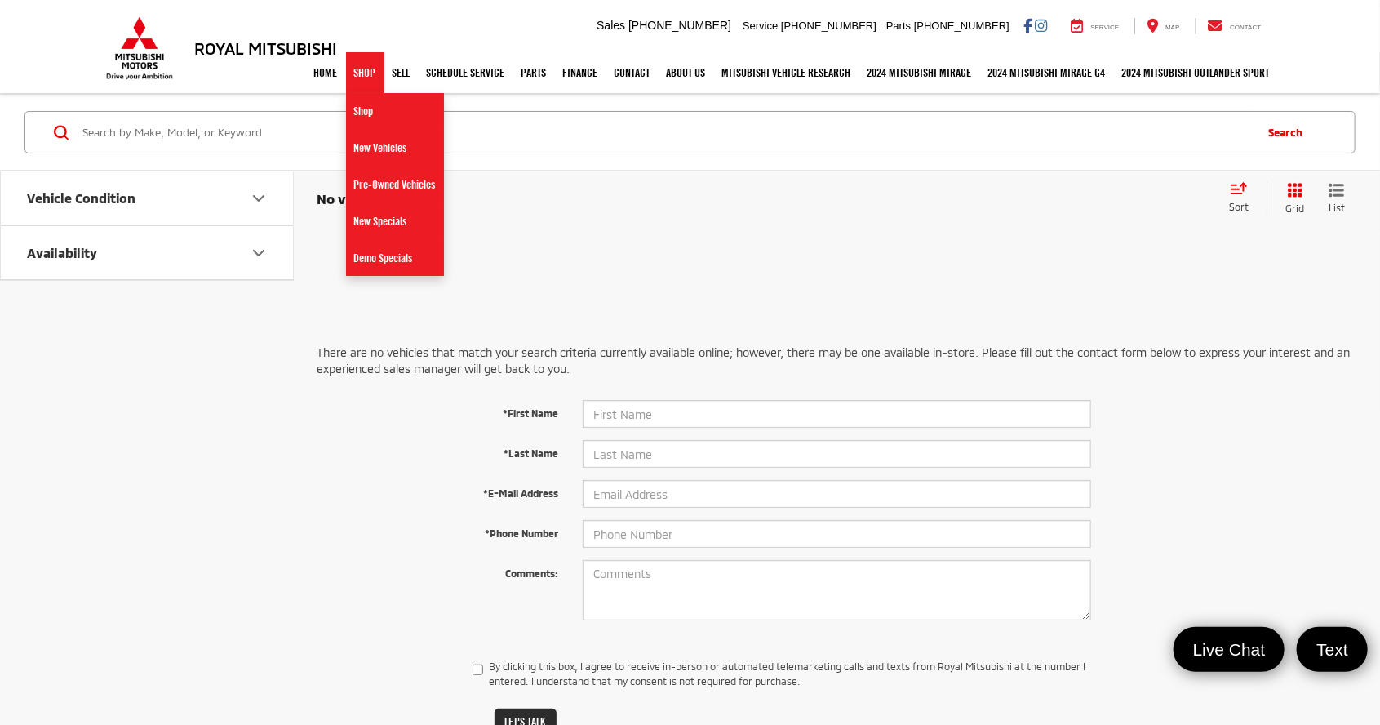
click at [356, 187] on link "Pre-Owned Vehicles" at bounding box center [395, 184] width 98 height 37
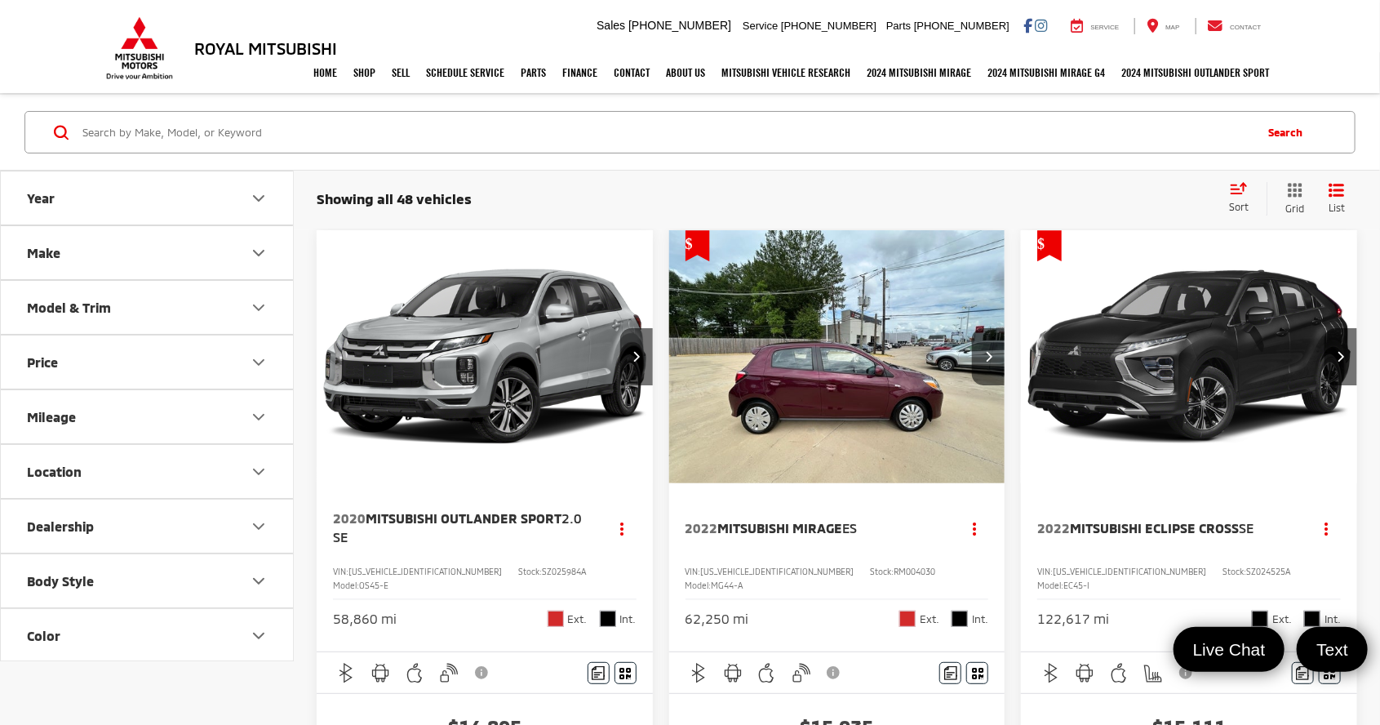
click at [108, 304] on div "Model & Trim" at bounding box center [69, 307] width 84 height 16
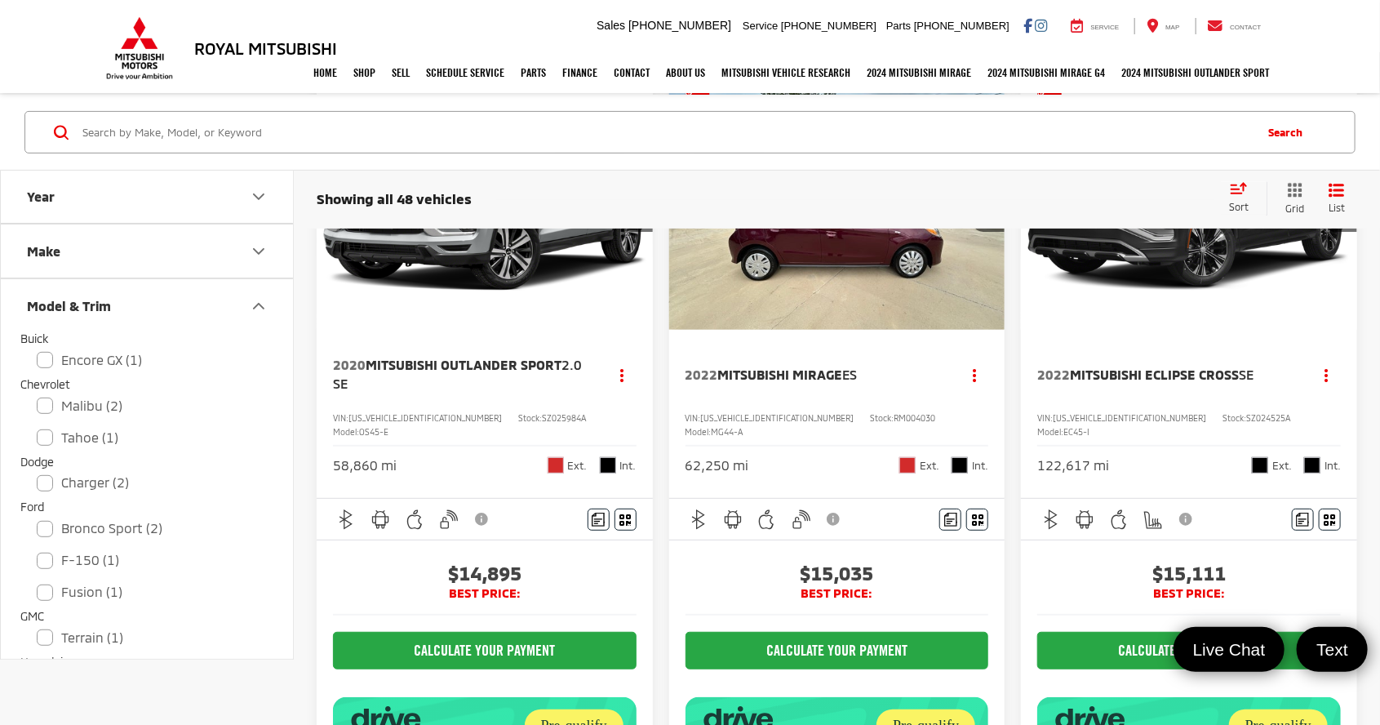
scroll to position [157, 0]
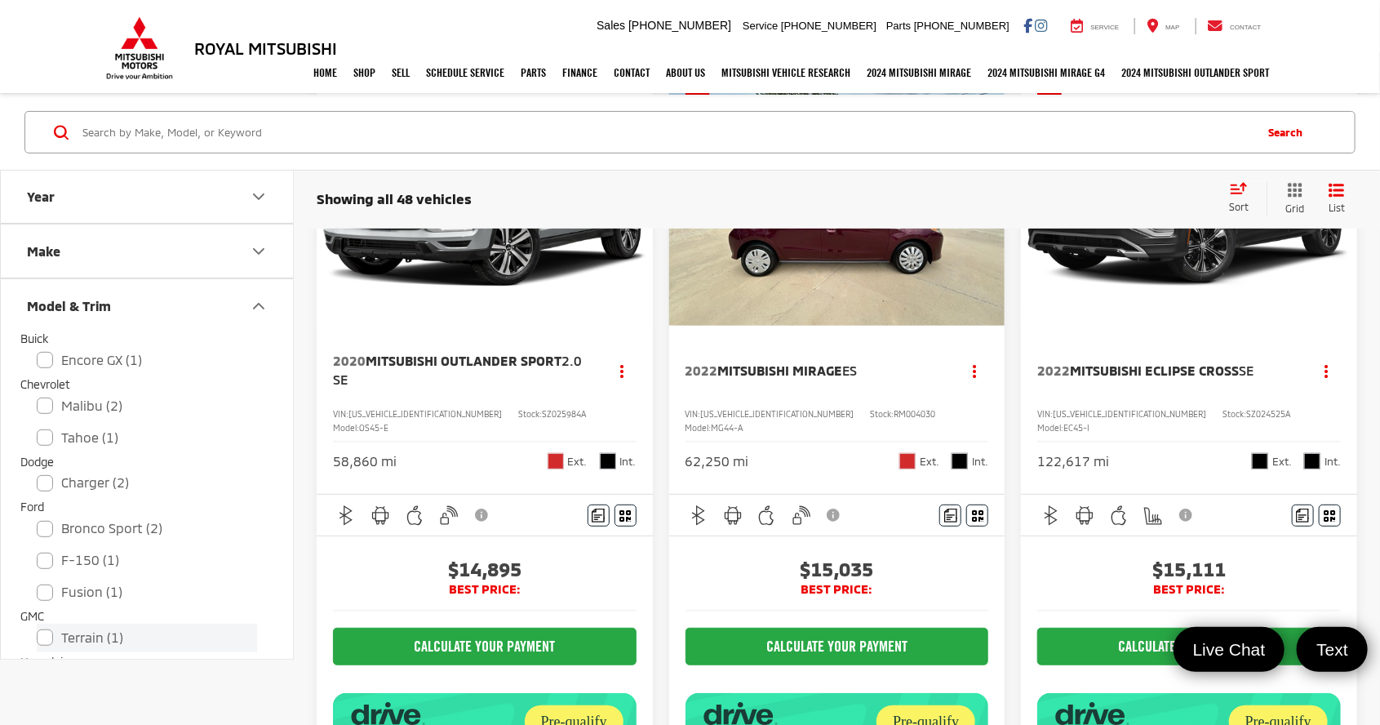
click at [118, 643] on label "Terrain (1)" at bounding box center [147, 637] width 220 height 29
click at [38, 628] on input "Terrain (1)" at bounding box center [37, 627] width 1 height 1
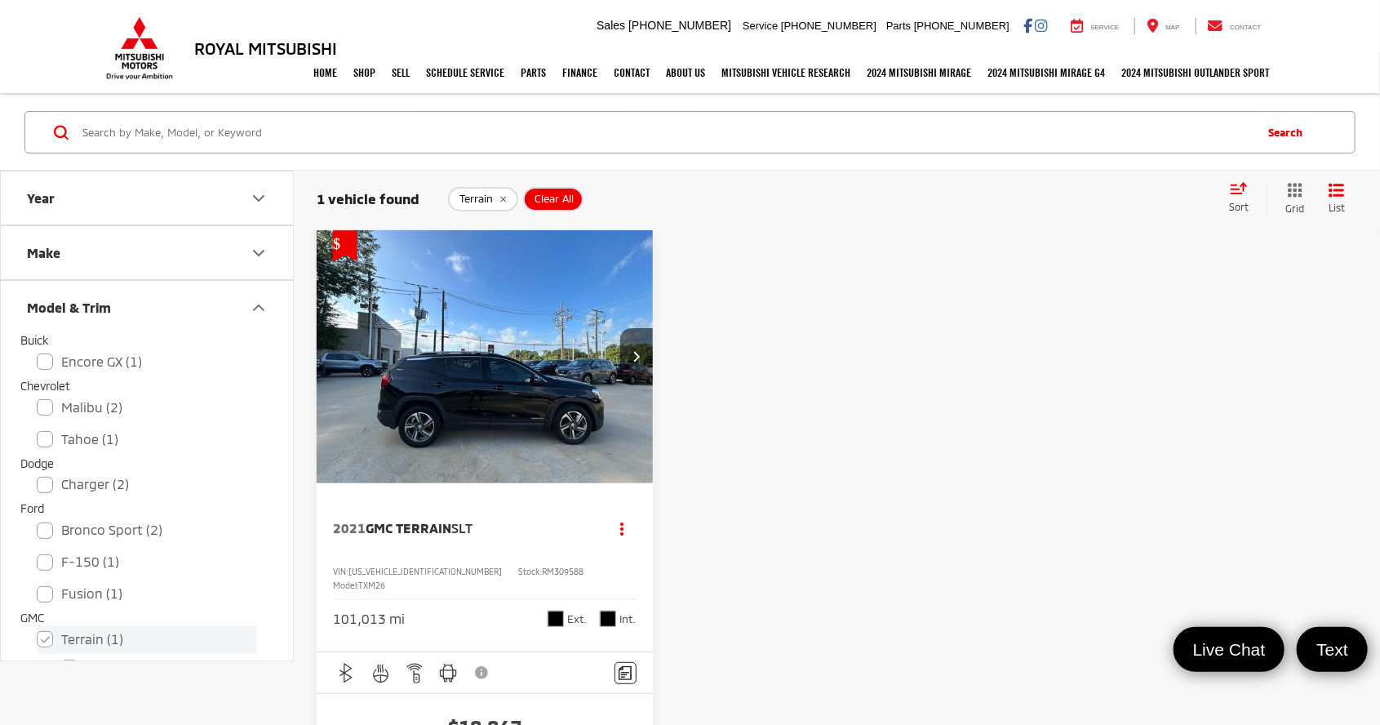
click at [103, 637] on label "Terrain (1)" at bounding box center [147, 639] width 220 height 29
click at [38, 629] on input "Terrain (1)" at bounding box center [37, 628] width 1 height 1
checkbox input "false"
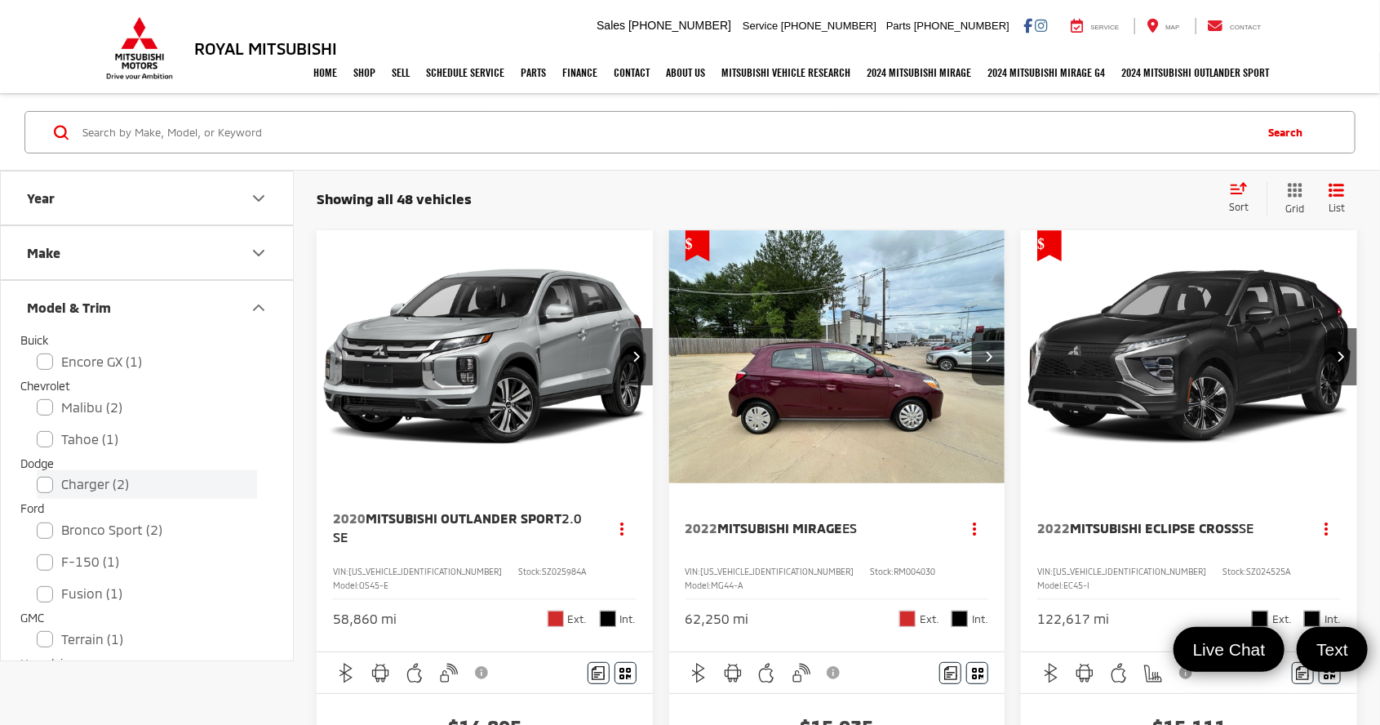
click at [113, 484] on label "Charger (2)" at bounding box center [147, 484] width 220 height 29
click at [38, 474] on input "Charger (2)" at bounding box center [37, 473] width 1 height 1
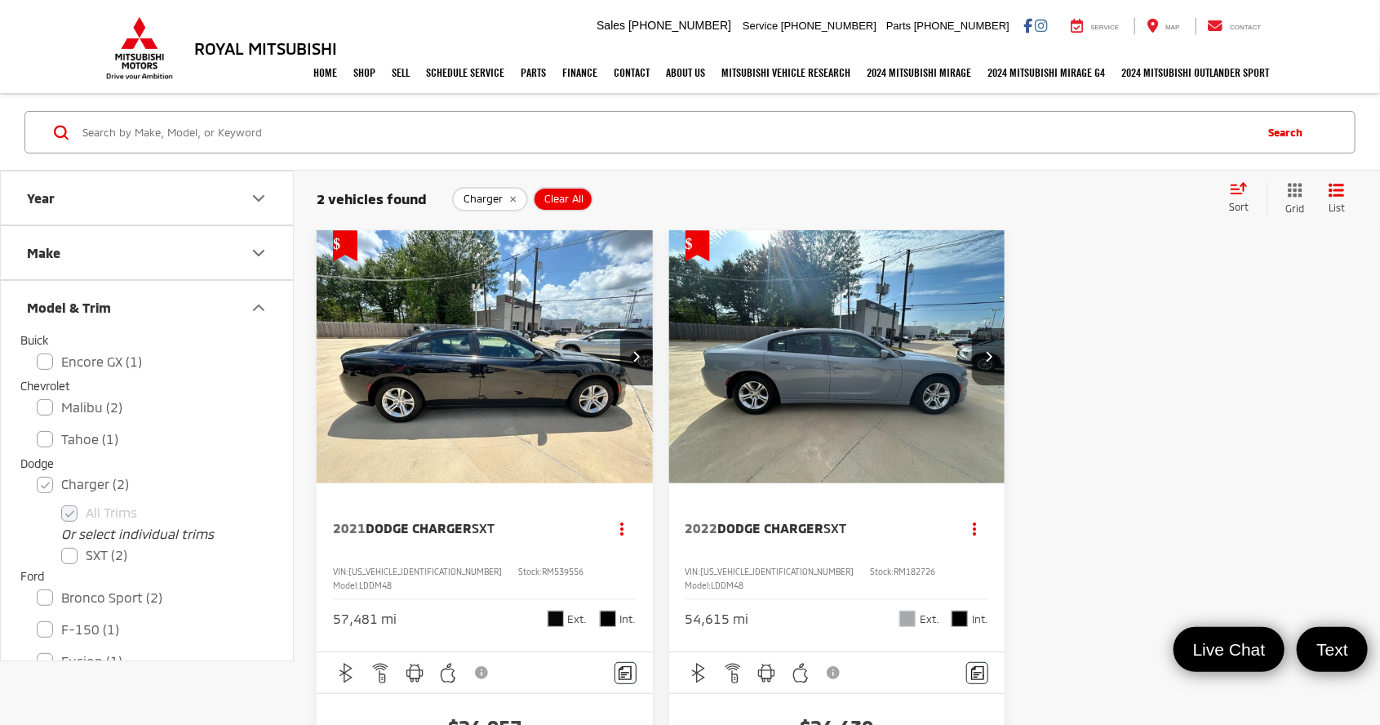
click at [111, 485] on label "Charger (2)" at bounding box center [147, 484] width 220 height 29
click at [38, 474] on input "Charger (2)" at bounding box center [37, 473] width 1 height 1
checkbox input "false"
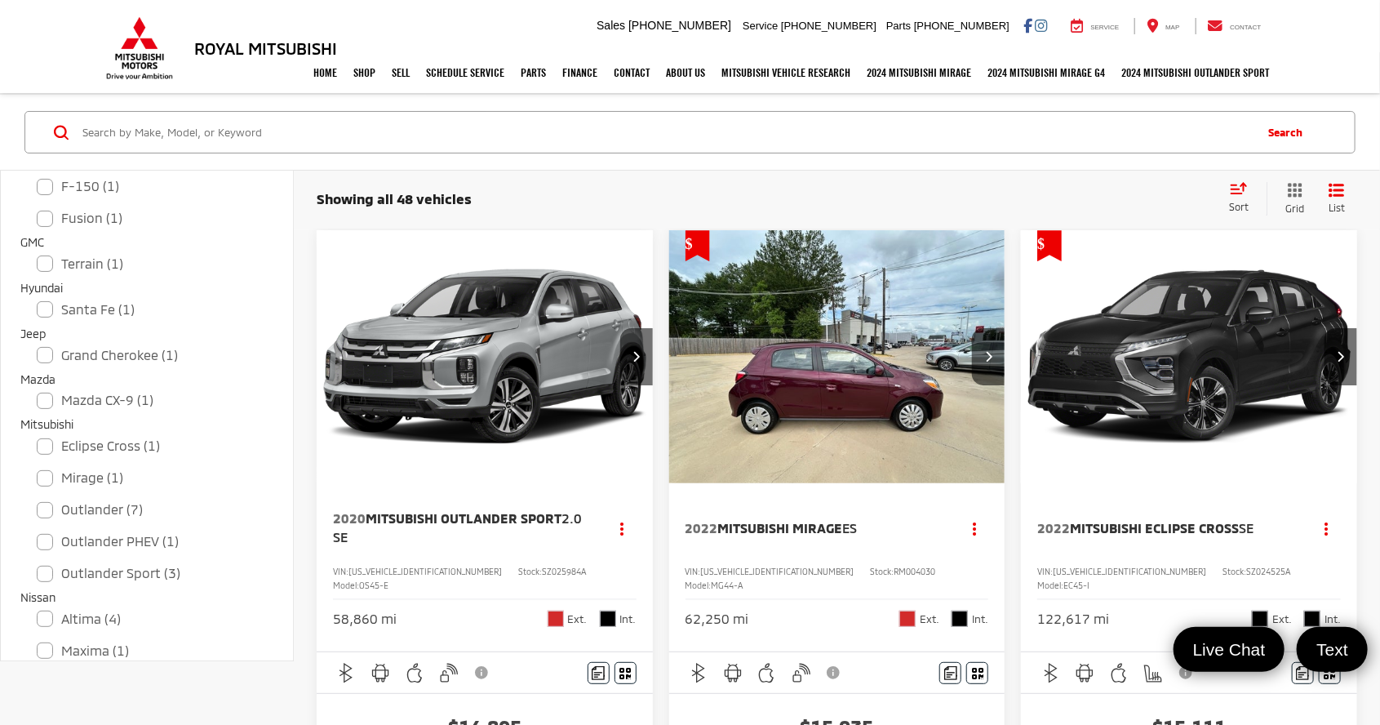
scroll to position [378, 0]
click at [130, 397] on label "Mazda CX-9 (1)" at bounding box center [147, 398] width 220 height 29
click at [38, 388] on input "Mazda CX-9 (1)" at bounding box center [37, 387] width 1 height 1
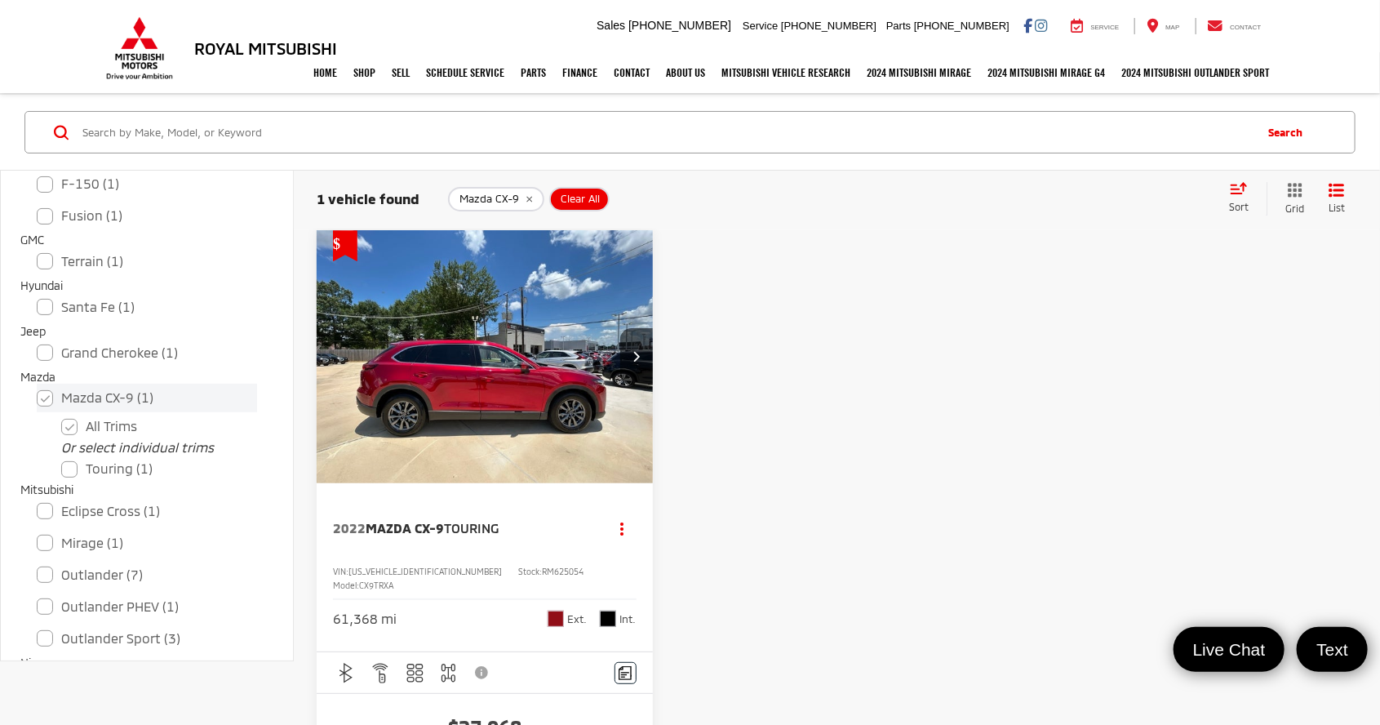
click at [118, 392] on label "Mazda CX-9 (1)" at bounding box center [147, 398] width 220 height 29
click at [38, 388] on input "Mazda CX-9 (1)" at bounding box center [37, 387] width 1 height 1
checkbox input "false"
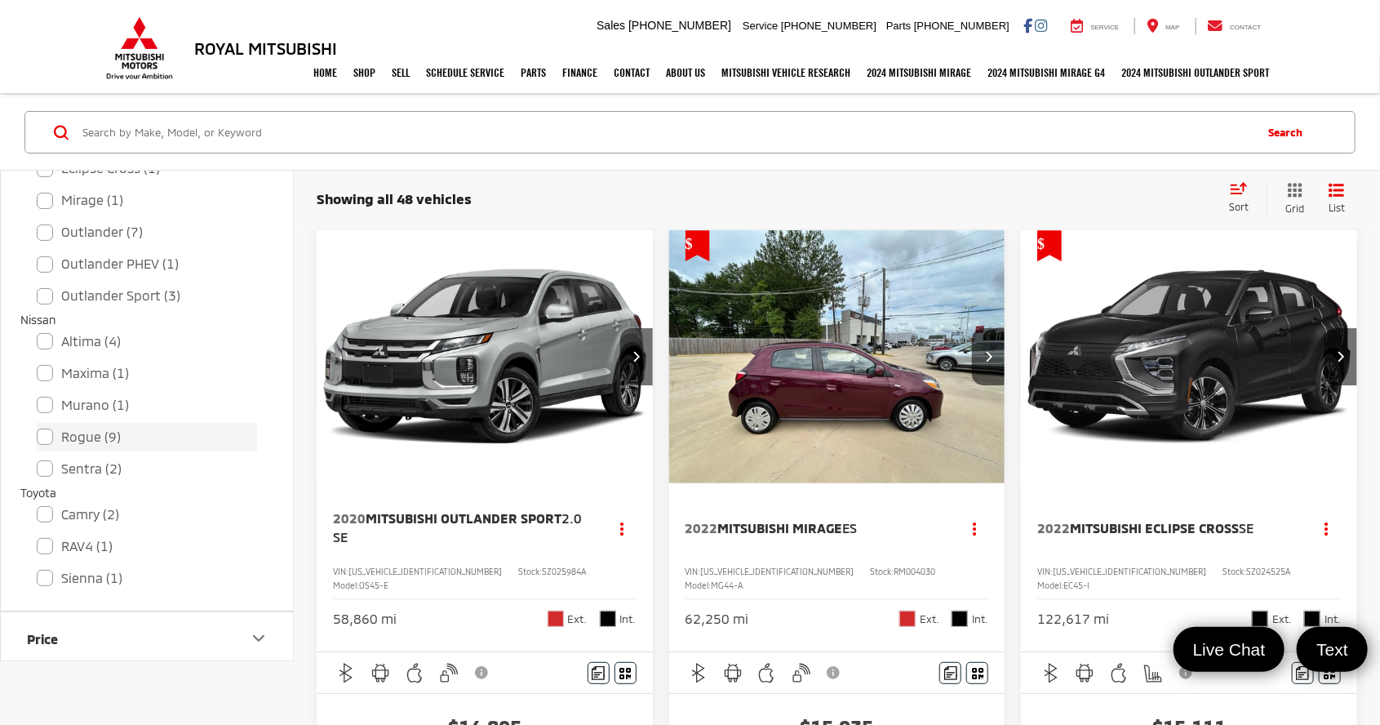
scroll to position [648, 0]
click at [110, 435] on label "Rogue (9)" at bounding box center [147, 442] width 220 height 29
click at [38, 432] on input "Rogue (9)" at bounding box center [37, 431] width 1 height 1
checkbox input "true"
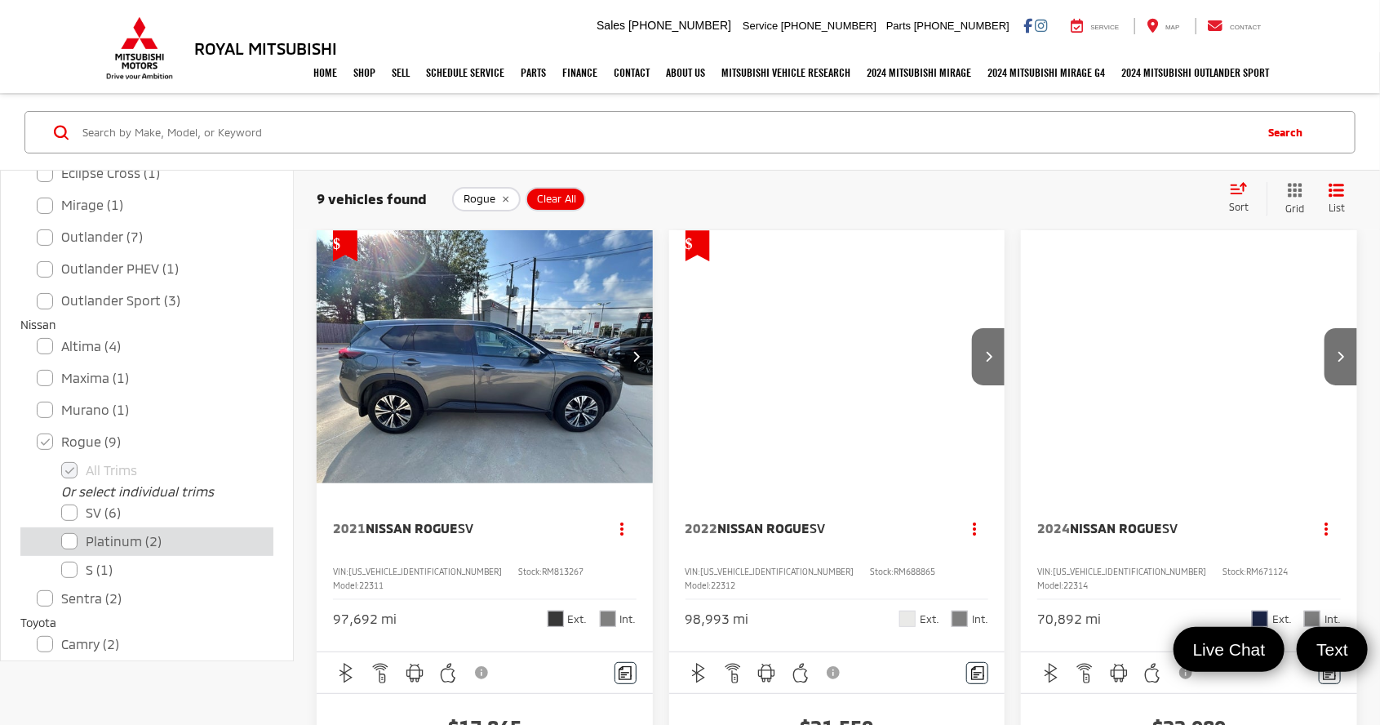
click at [154, 536] on label "Platinum (2)" at bounding box center [159, 541] width 196 height 29
click at [62, 531] on input "Platinum (2)" at bounding box center [61, 530] width 1 height 1
checkbox input "true"
checkbox input "false"
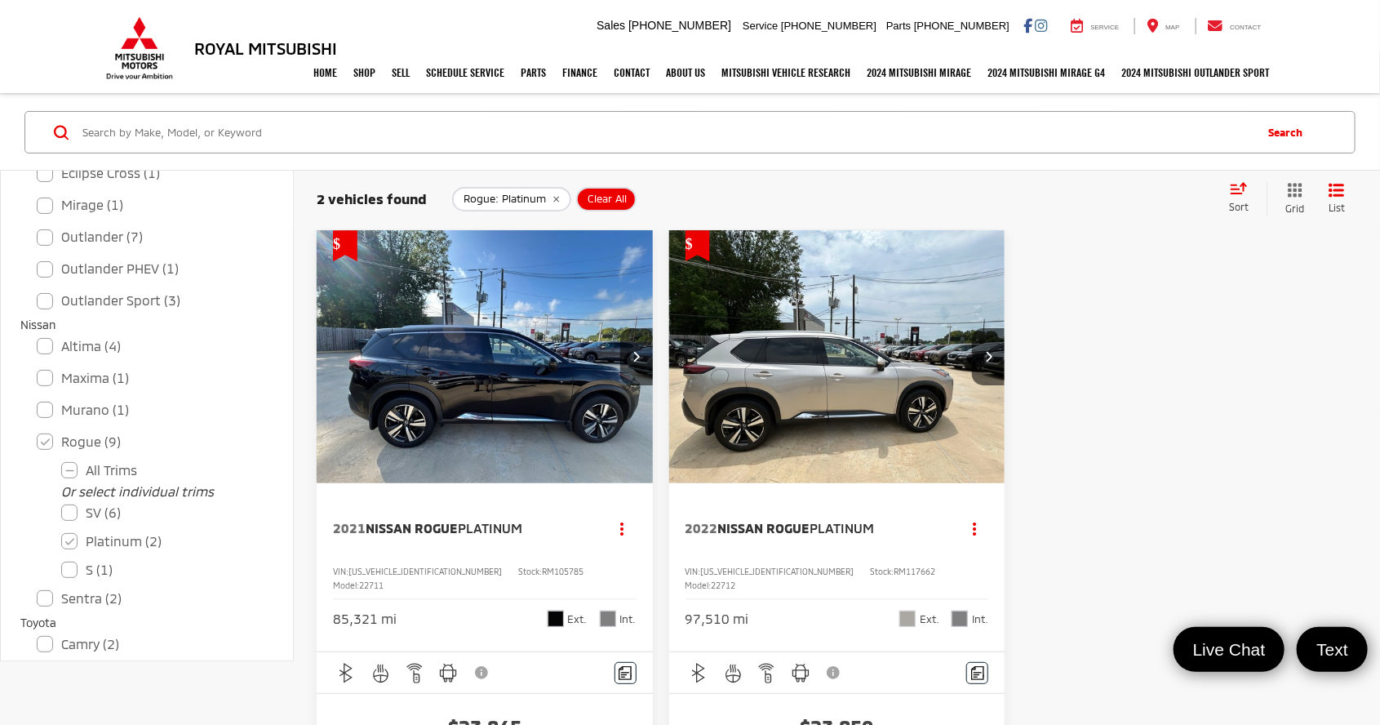
click at [90, 670] on label "RAV4 (1)" at bounding box center [147, 676] width 220 height 29
click at [38, 666] on input "RAV4 (1)" at bounding box center [37, 665] width 1 height 1
checkbox input "true"
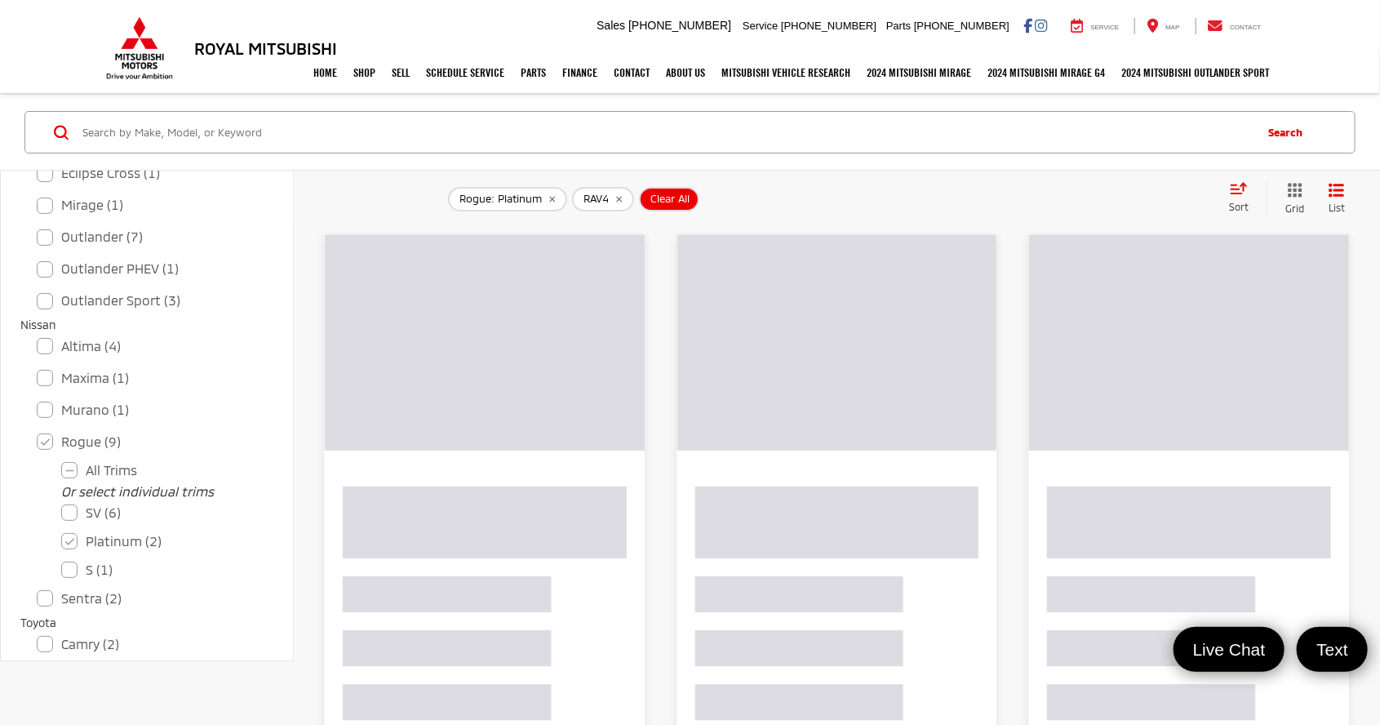
click at [69, 429] on label "Rogue (9)" at bounding box center [147, 442] width 220 height 29
click at [38, 431] on input "Rogue (9)" at bounding box center [37, 431] width 1 height 1
checkbox input "false"
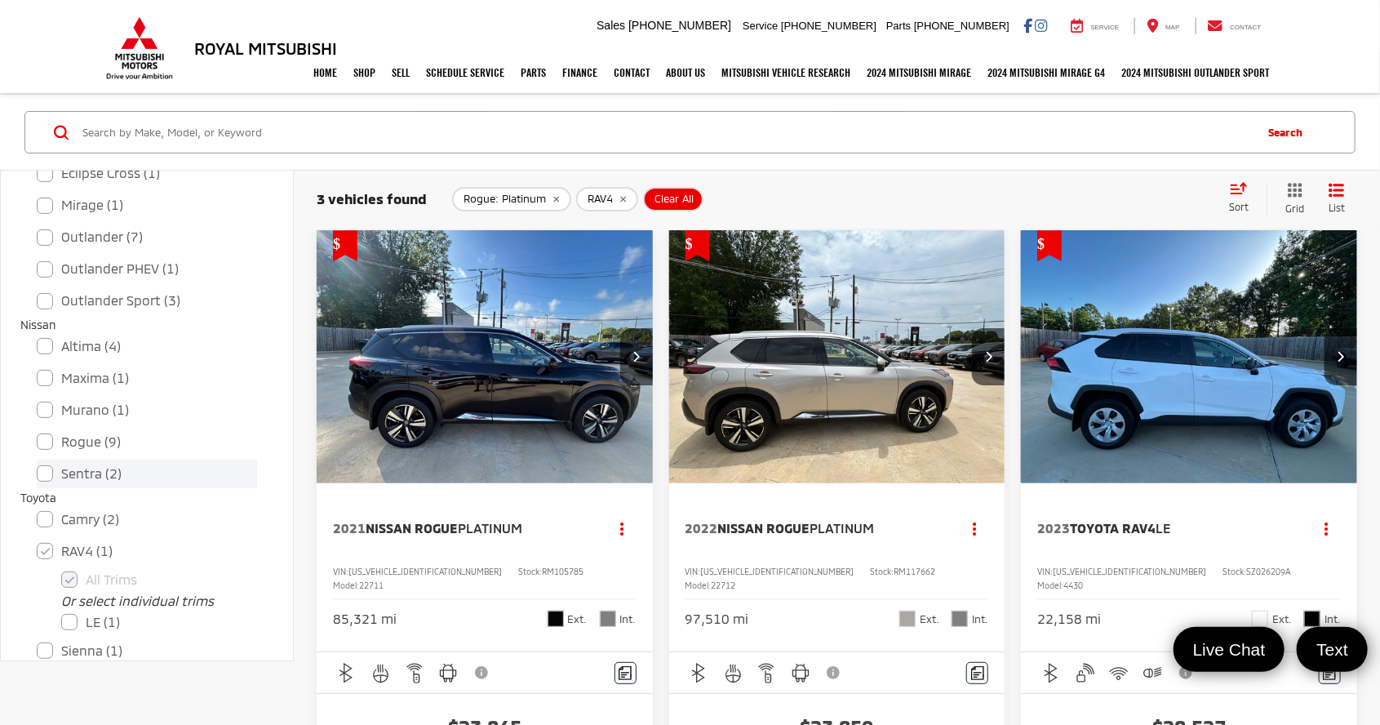
checkbox input "true"
checkbox input "false"
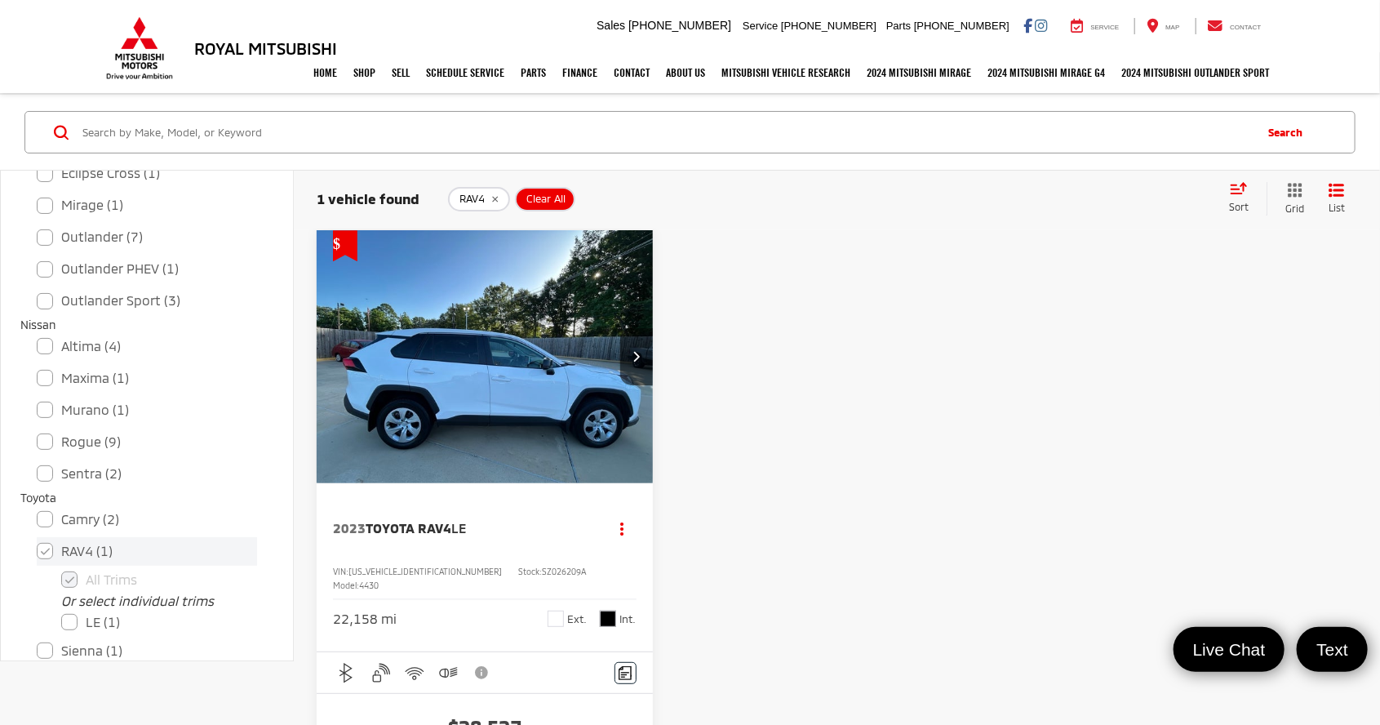
click at [40, 547] on label "RAV4 (1)" at bounding box center [147, 551] width 220 height 29
click at [38, 541] on input "RAV4 (1)" at bounding box center [37, 540] width 1 height 1
checkbox input "false"
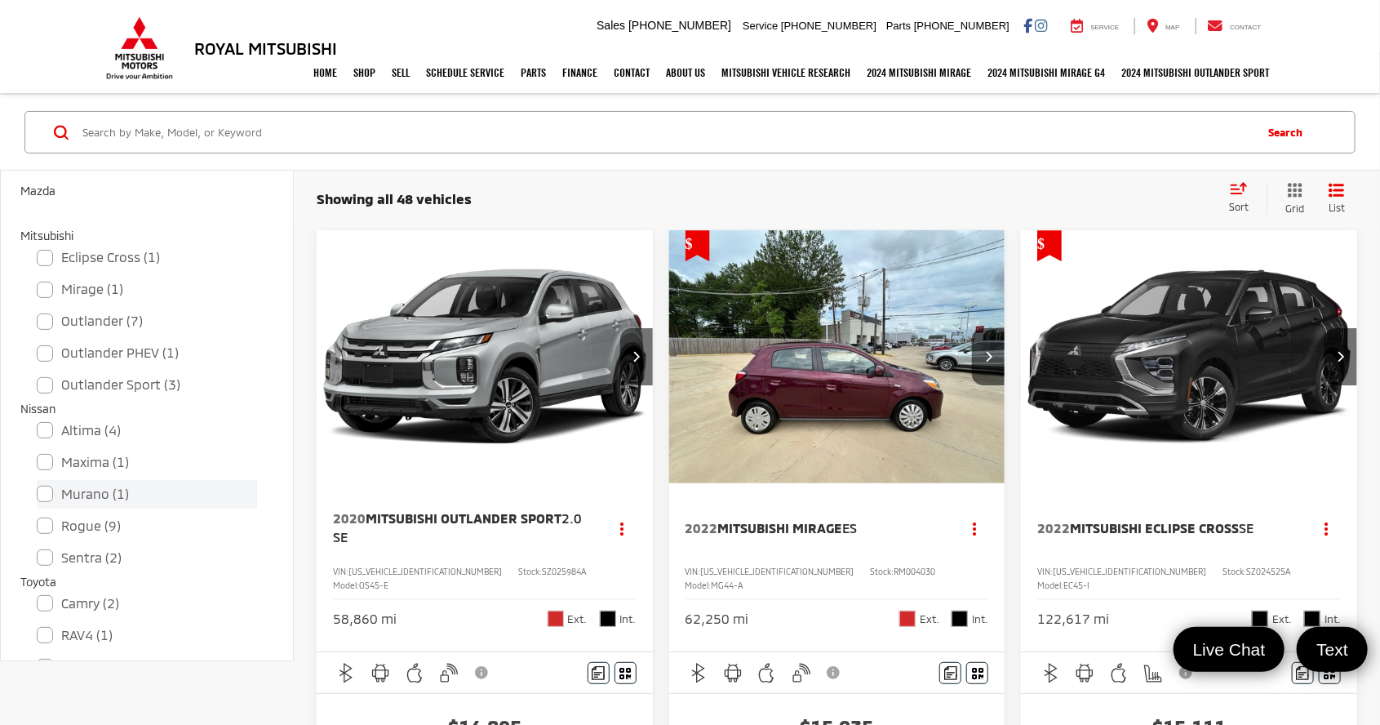
scroll to position [512, 0]
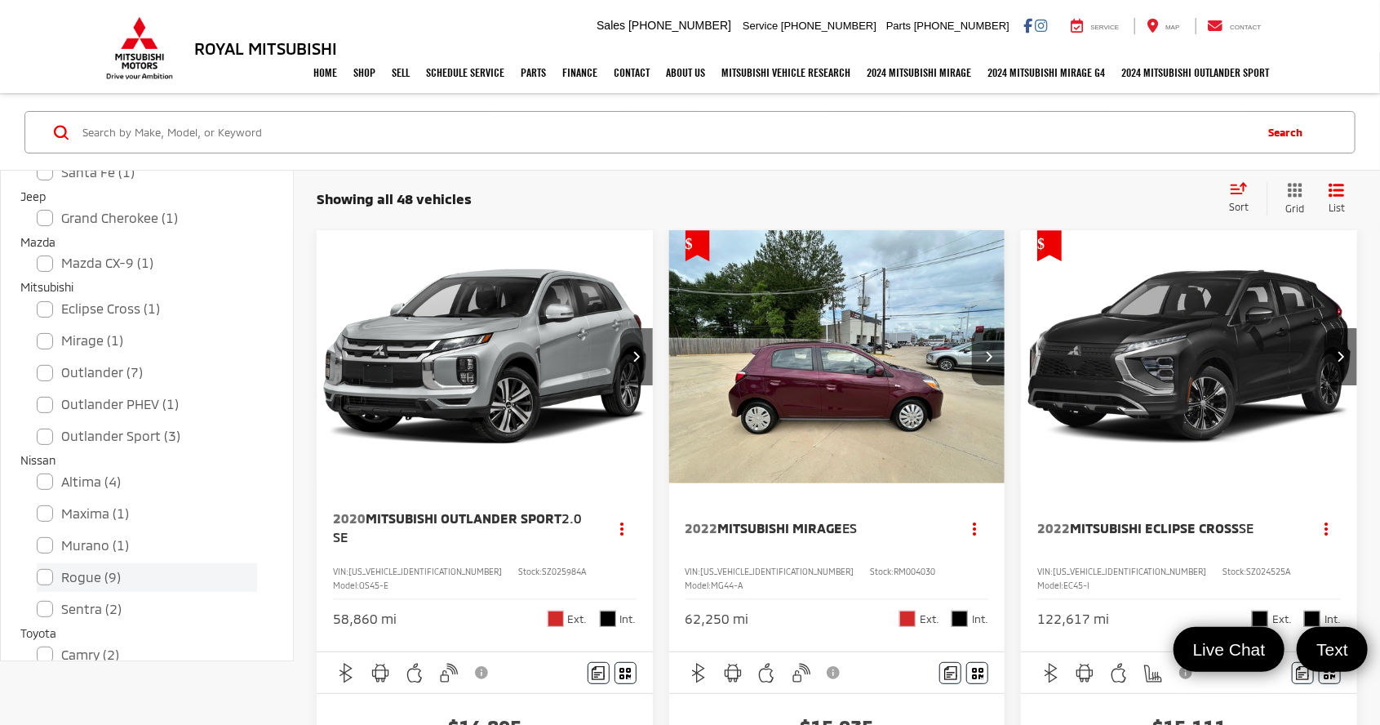
click at [97, 572] on label "Rogue (9)" at bounding box center [147, 577] width 220 height 29
click at [38, 567] on input "Rogue (9)" at bounding box center [37, 566] width 1 height 1
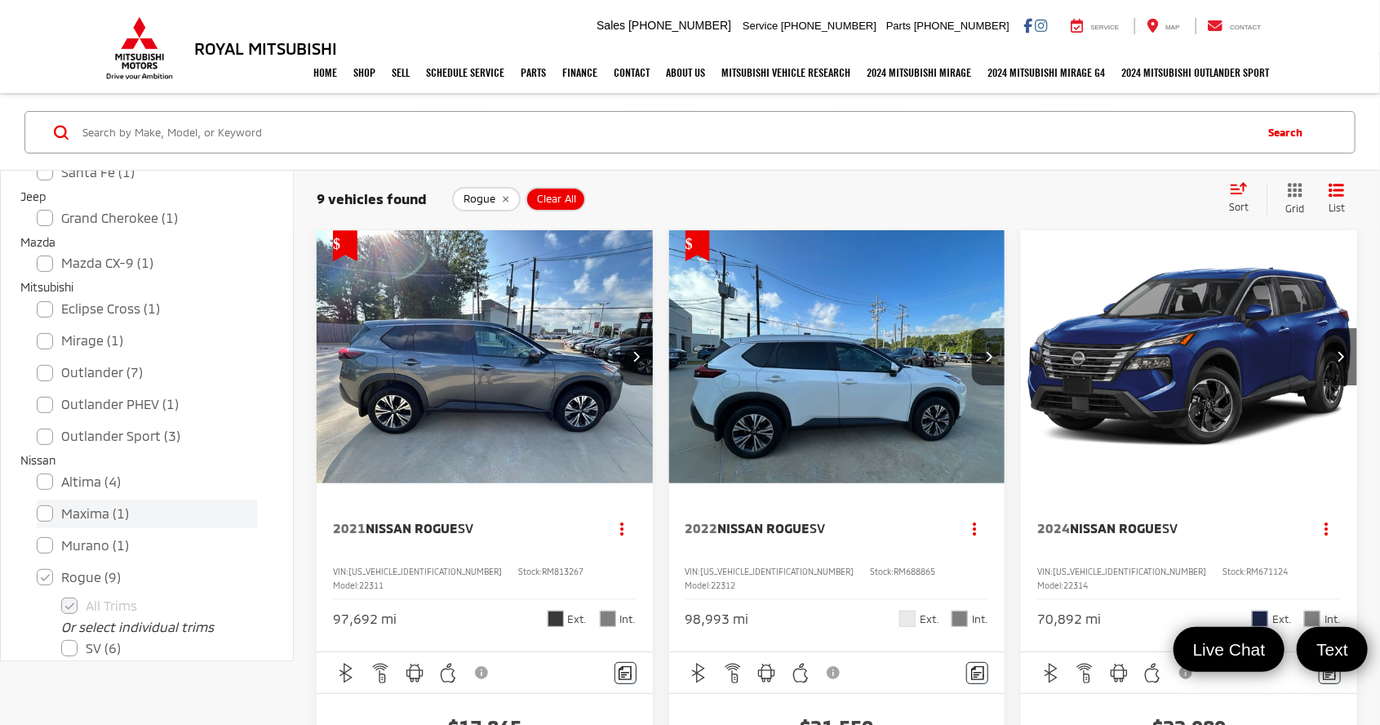
click at [62, 575] on label "Rogue (9)" at bounding box center [147, 577] width 220 height 29
click at [38, 567] on input "Rogue (9)" at bounding box center [37, 566] width 1 height 1
checkbox input "false"
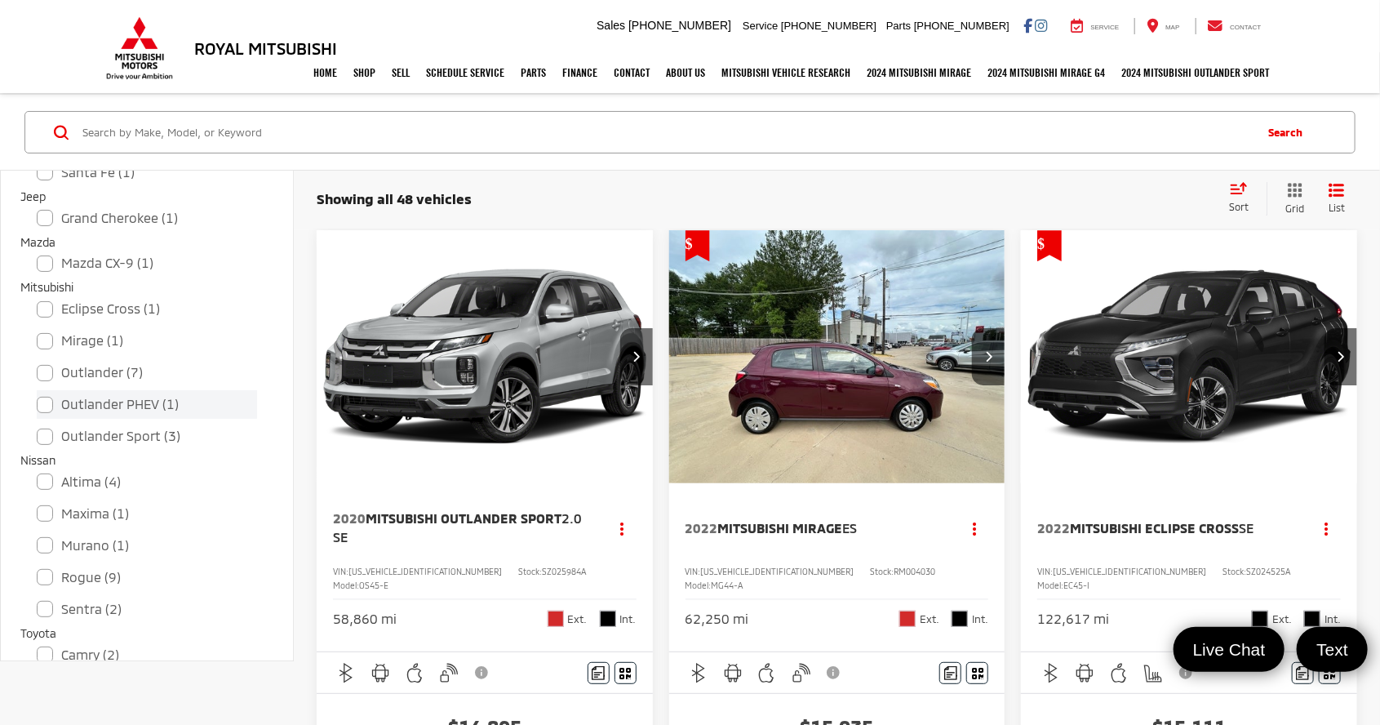
click at [104, 397] on label "Outlander PHEV (1)" at bounding box center [147, 404] width 220 height 29
click at [38, 394] on input "Outlander PHEV (1)" at bounding box center [37, 393] width 1 height 1
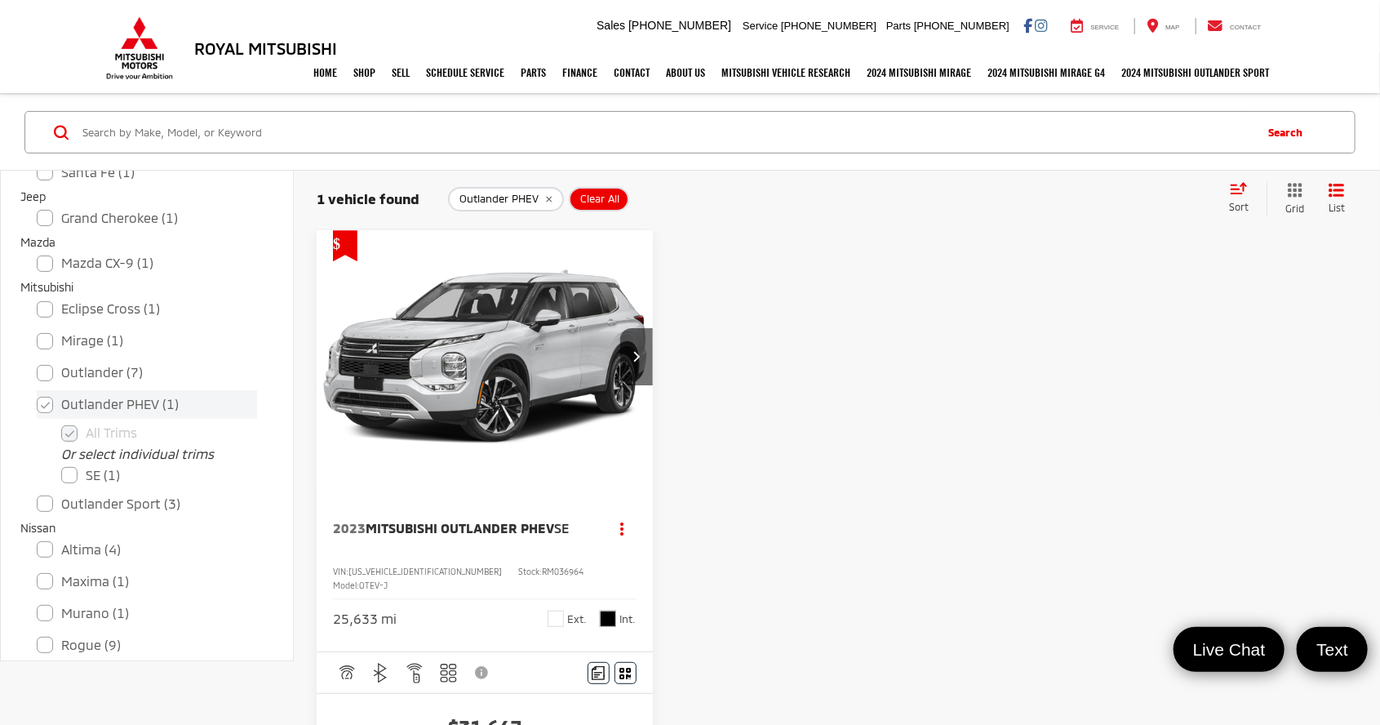
click at [81, 401] on label "Outlander PHEV (1)" at bounding box center [147, 404] width 220 height 29
click at [38, 394] on input "Outlander PHEV (1)" at bounding box center [37, 393] width 1 height 1
checkbox input "false"
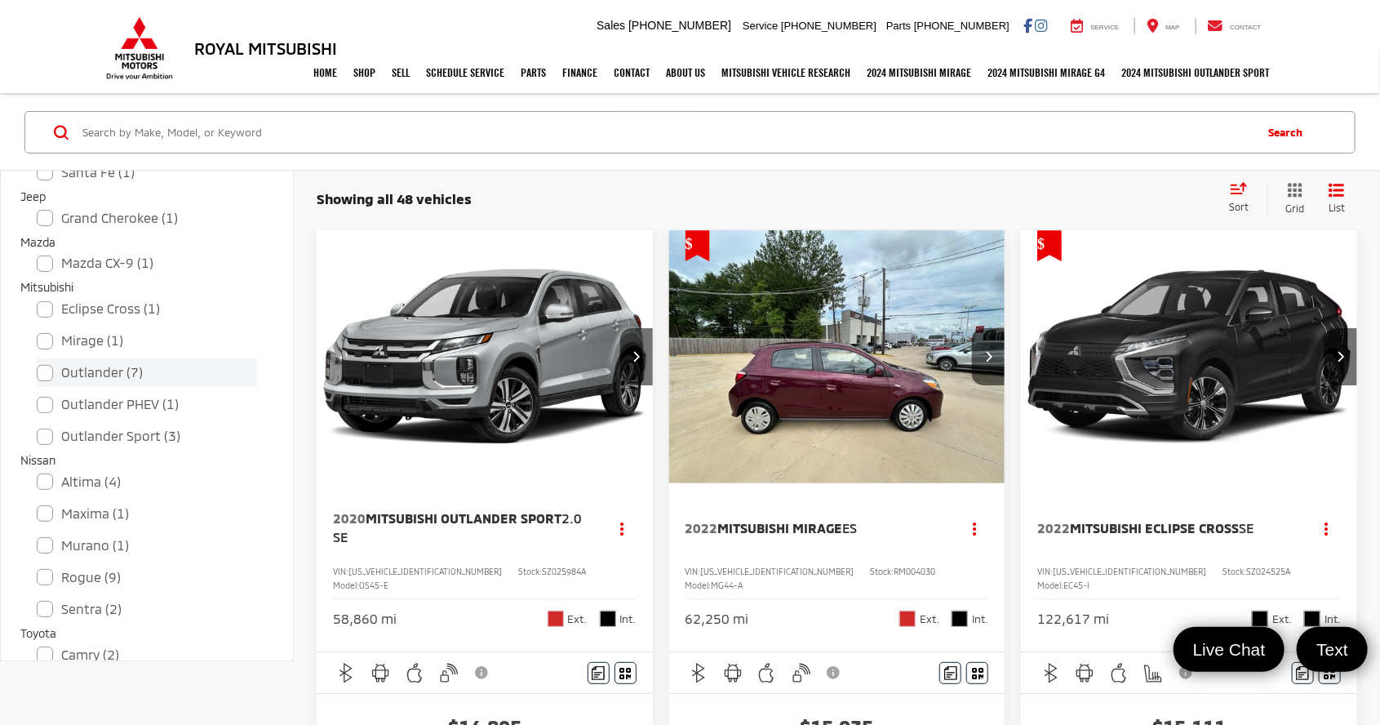
click at [102, 372] on label "Outlander (7)" at bounding box center [147, 372] width 220 height 29
click at [38, 362] on input "Outlander (7)" at bounding box center [37, 362] width 1 height 1
checkbox input "true"
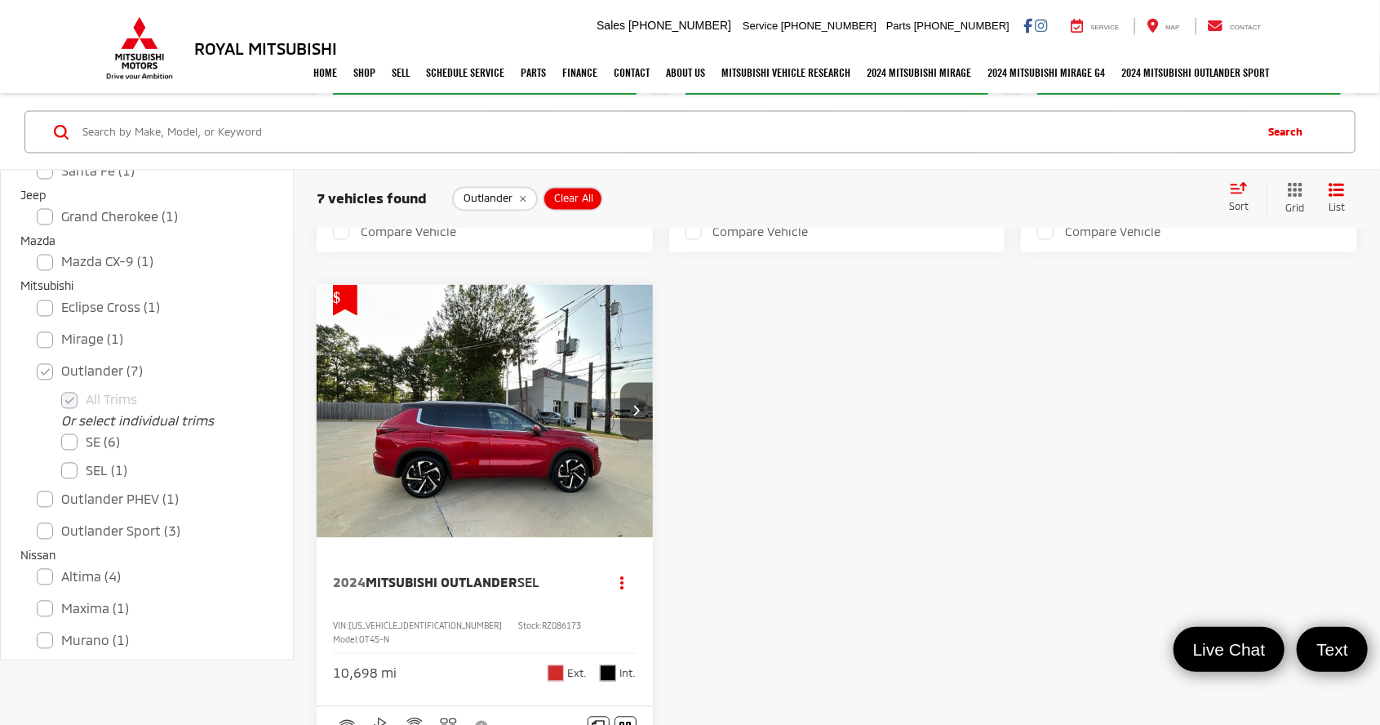
scroll to position [1506, 0]
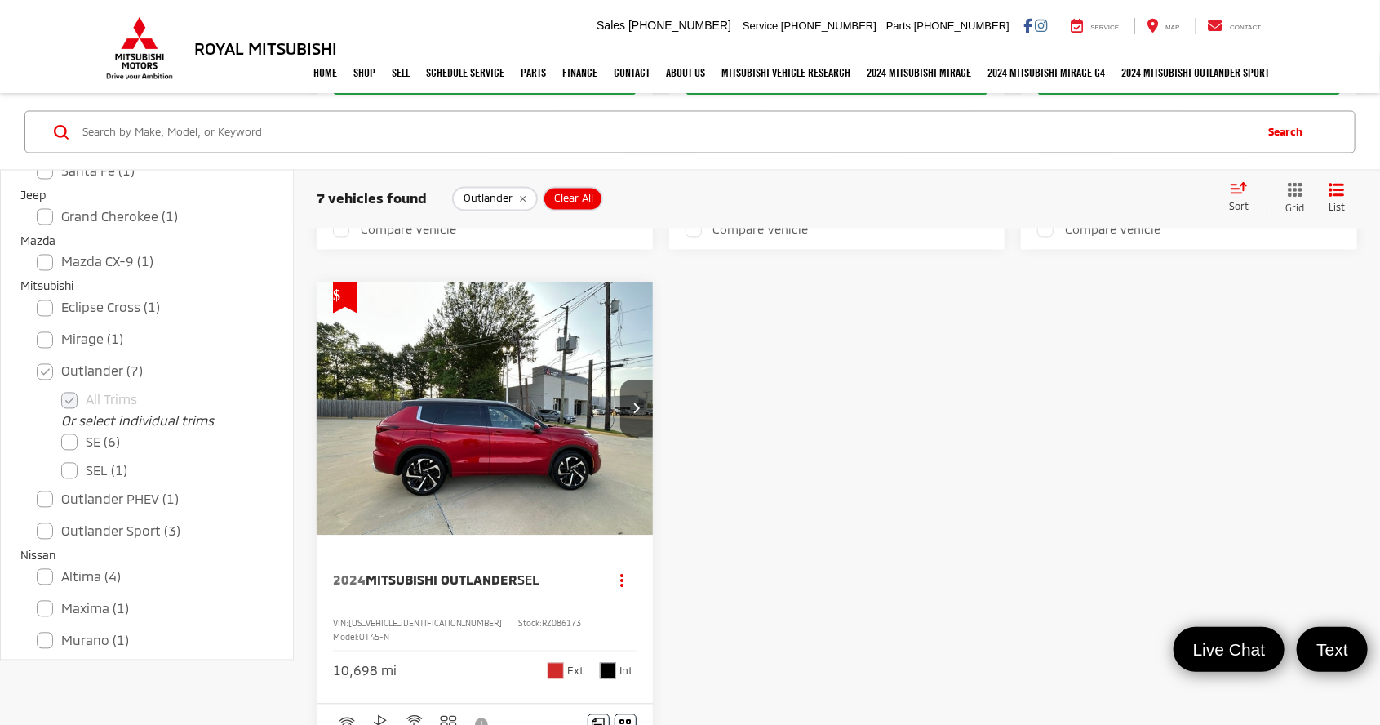
click at [408, 419] on img "2024 Mitsubishi Outlander SEL 0" at bounding box center [485, 409] width 339 height 254
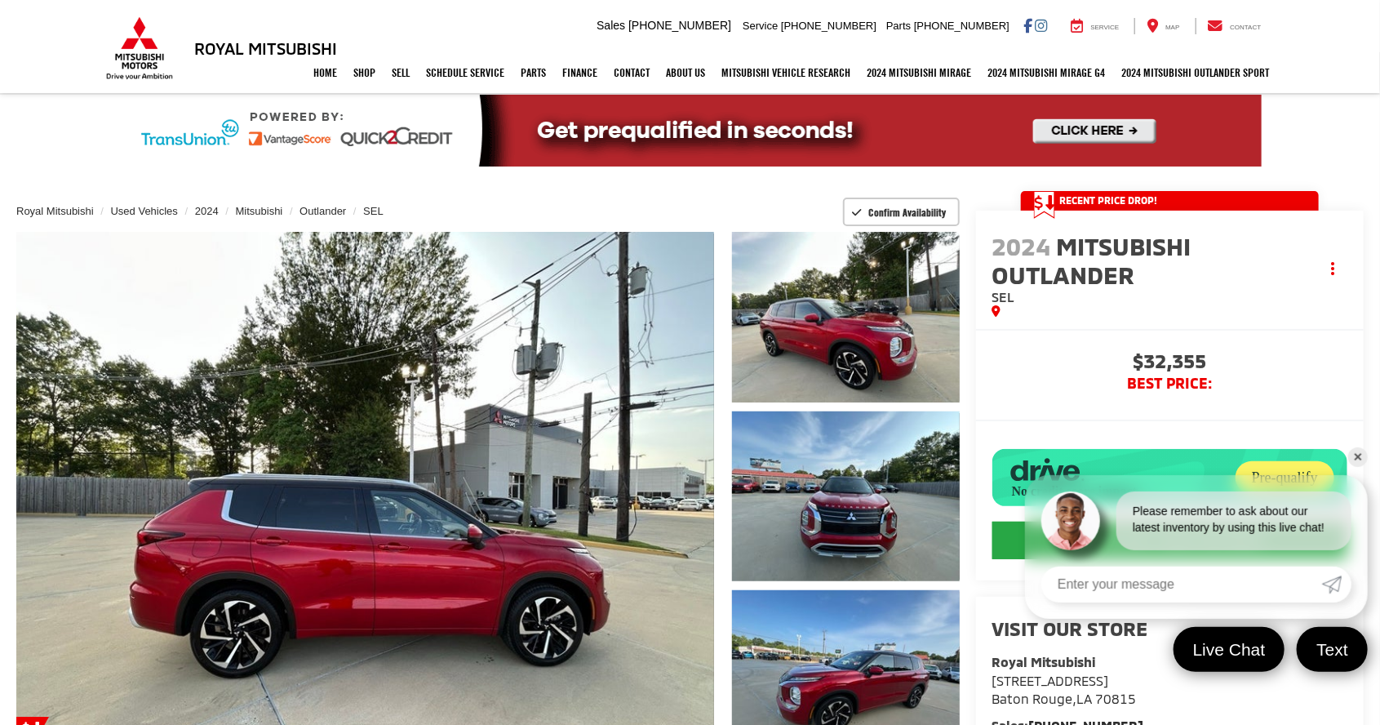
click at [1366, 467] on link "✕" at bounding box center [1358, 457] width 20 height 20
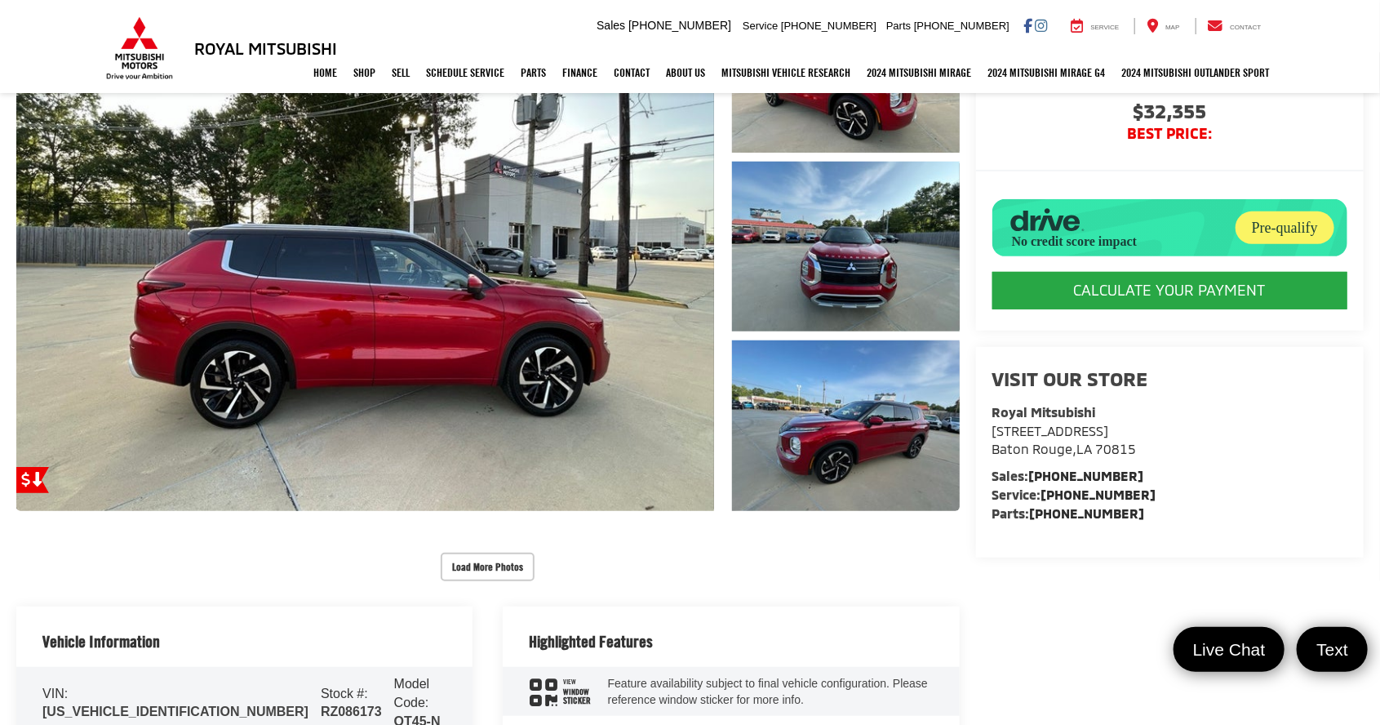
scroll to position [259, 0]
